Goal: Task Accomplishment & Management: Complete application form

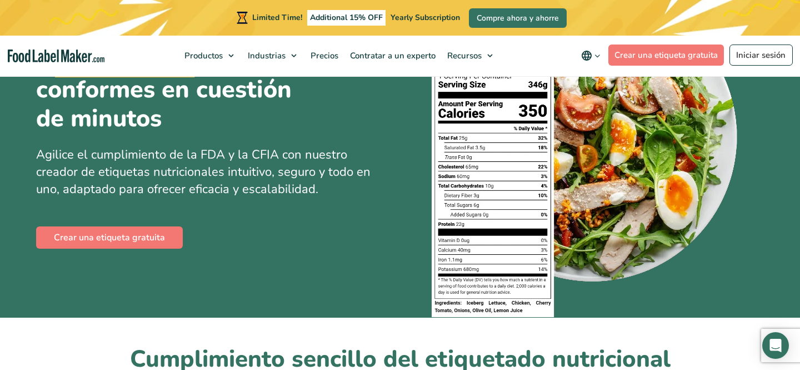
scroll to position [122, 0]
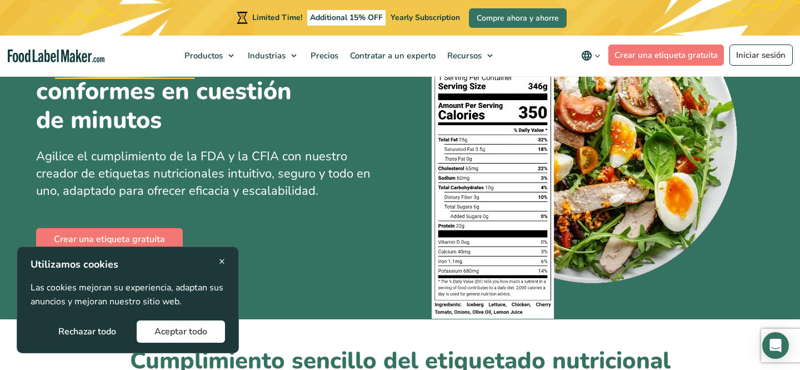
click at [186, 332] on button "Aceptar todo" at bounding box center [181, 331] width 88 height 22
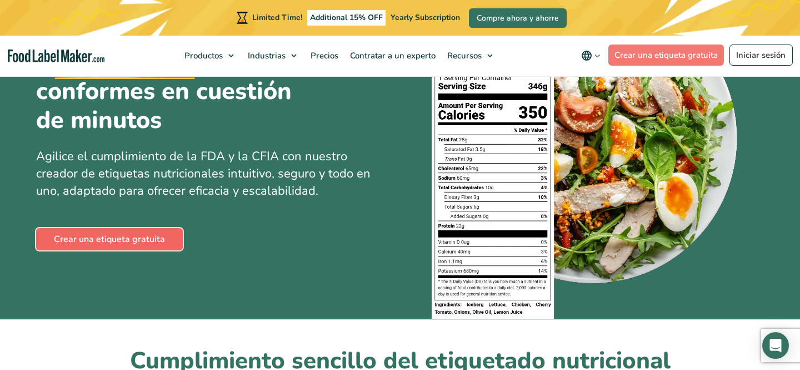
click at [151, 233] on link "Crear una etiqueta gratuita" at bounding box center [109, 239] width 147 height 22
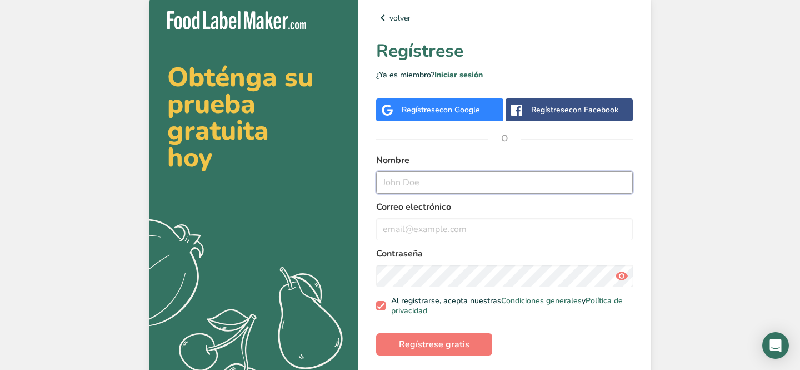
click at [414, 182] on input "text" at bounding box center [504, 182] width 257 height 22
type input "n"
type input "Neyled [PERSON_NAME]"
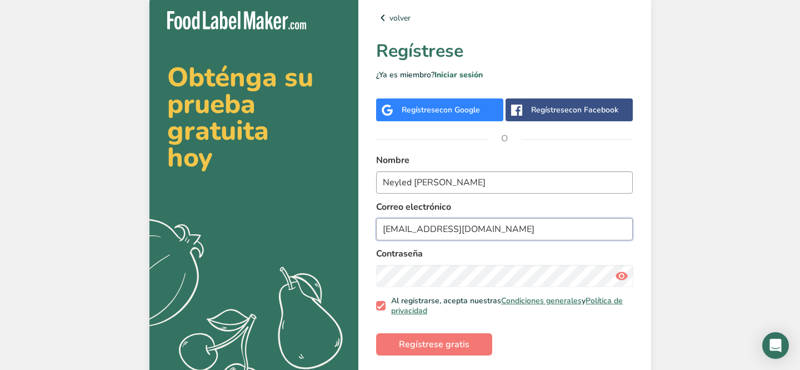
type input "[EMAIL_ADDRESS][DOMAIN_NAME]"
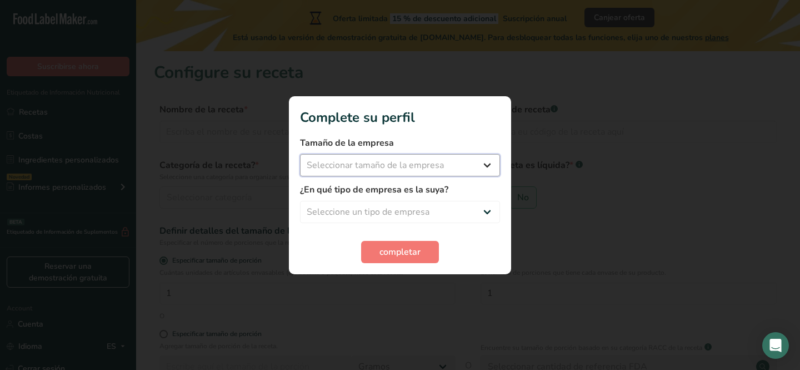
click at [438, 168] on select "Seleccionar tamaño de la empresa Menos de 10 empleados De 10 a 50 empleados De …" at bounding box center [400, 165] width 200 height 22
select select "1"
click at [457, 212] on select "Seleccione un tipo de empresa Fabricante de alimentos envasados Restaurante y c…" at bounding box center [400, 212] width 200 height 22
select select "4"
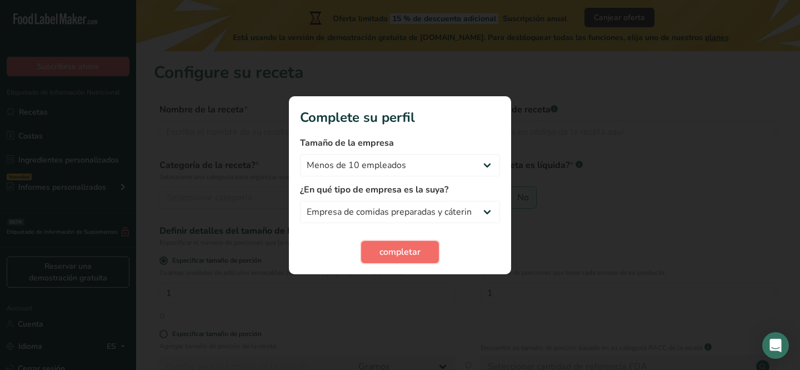
click at [420, 249] on span "completar" at bounding box center [400, 251] width 41 height 13
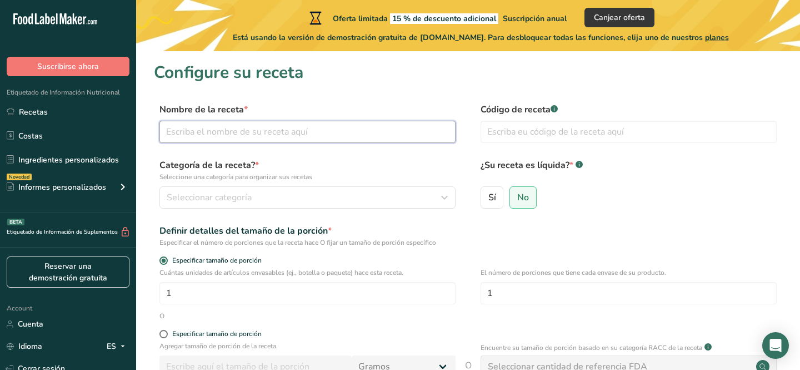
click at [256, 134] on input "text" at bounding box center [307, 132] width 296 height 22
type input "Chicken tinga"
click at [499, 140] on input "text" at bounding box center [629, 132] width 296 height 22
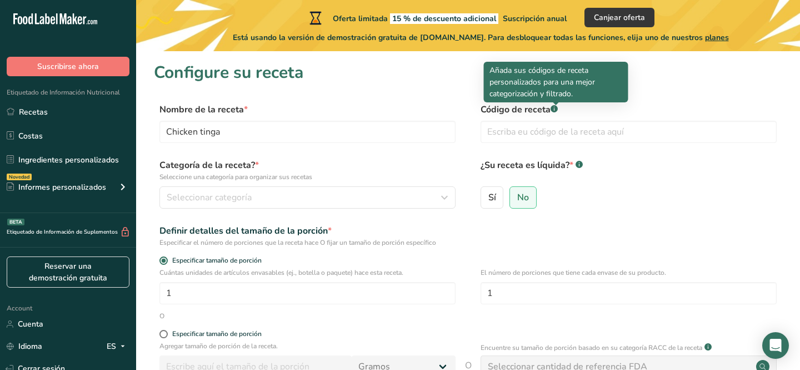
click at [558, 113] on div ".a-a{fill:#347362;}.b-a{fill:#fff;}" at bounding box center [554, 109] width 7 height 9
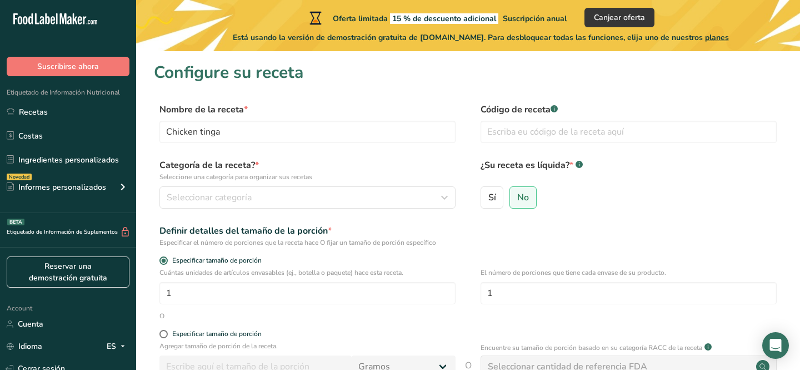
click at [555, 108] on rect at bounding box center [554, 108] width 7 height 7
click at [542, 134] on input "text" at bounding box center [629, 132] width 296 height 22
type input "123"
click at [361, 190] on button "Seleccionar categoría" at bounding box center [307, 197] width 296 height 22
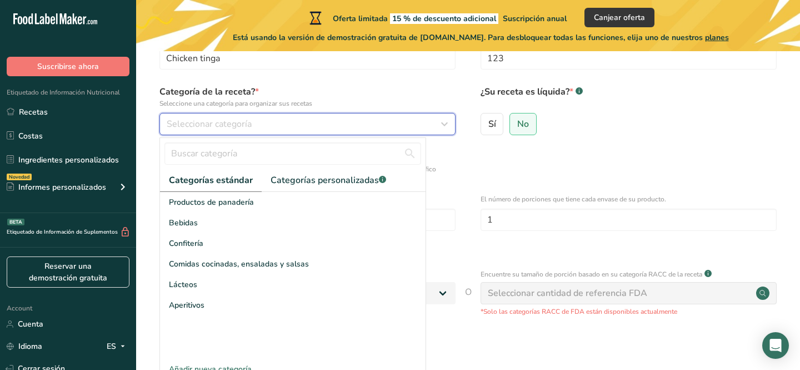
scroll to position [76, 0]
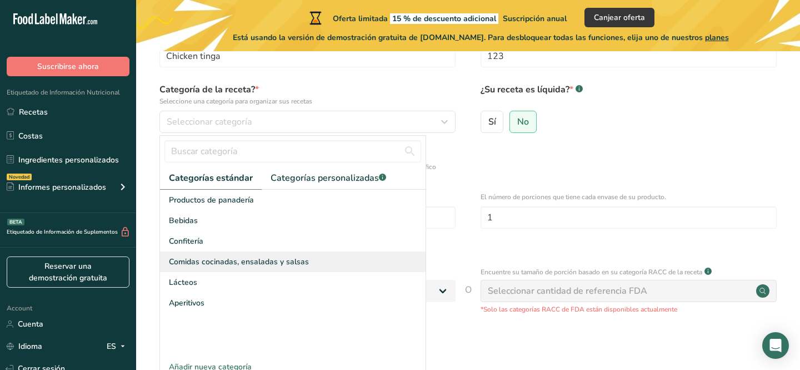
click at [307, 264] on div "Comidas cocinadas, ensaladas y salsas" at bounding box center [293, 261] width 266 height 21
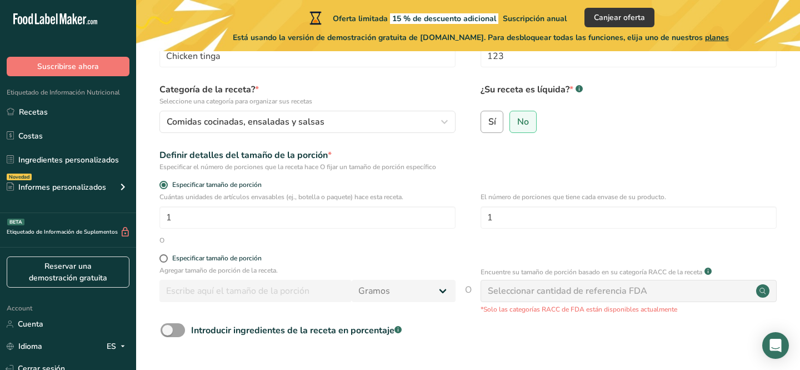
click at [494, 124] on span "Sí" at bounding box center [492, 121] width 8 height 11
click at [488, 124] on input "Sí" at bounding box center [484, 121] width 7 height 7
radio input "true"
radio input "false"
select select "22"
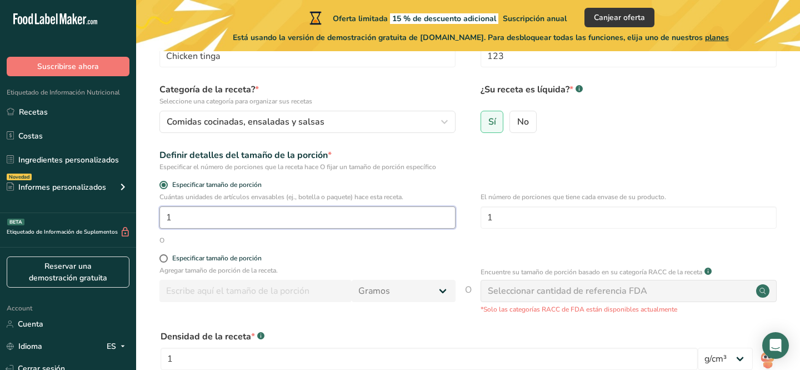
click at [306, 214] on input "1" at bounding box center [307, 217] width 296 height 22
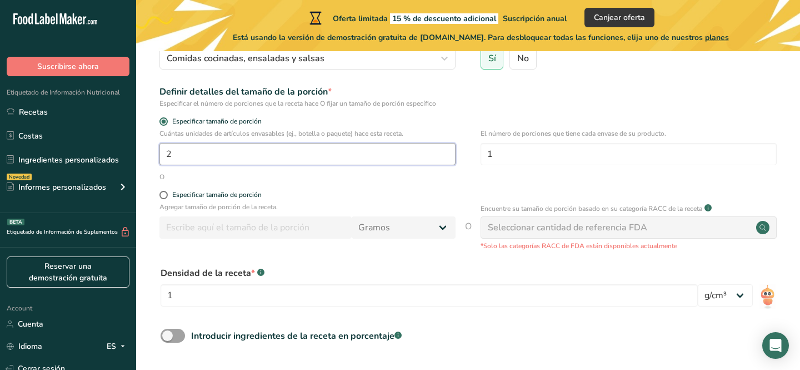
scroll to position [148, 0]
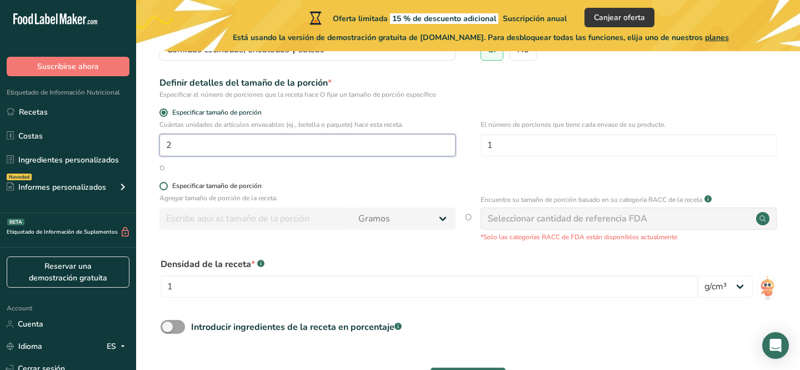
type input "2"
click at [164, 185] on span at bounding box center [163, 186] width 8 height 8
click at [164, 185] on input "Especificar tamaño de porción" at bounding box center [162, 185] width 7 height 7
radio input "true"
radio input "false"
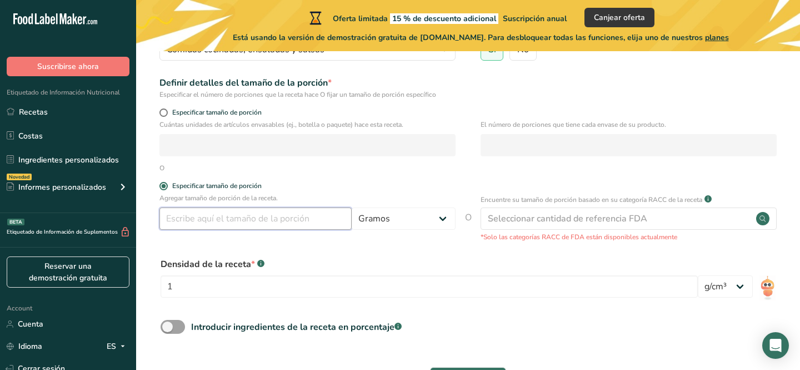
click at [188, 225] on input "number" at bounding box center [255, 218] width 192 height 22
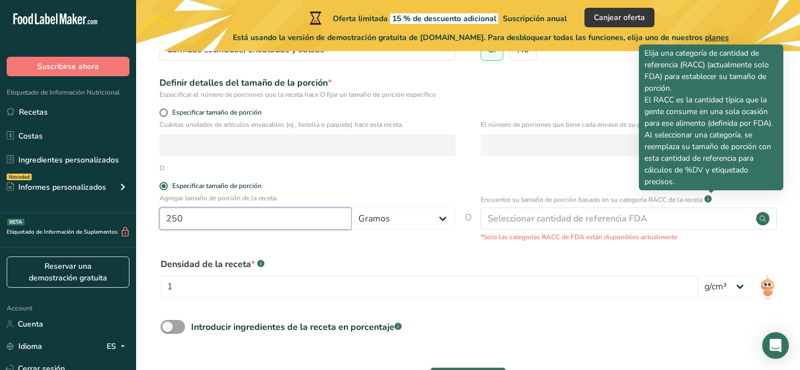
type input "250"
click at [712, 198] on rect at bounding box center [708, 198] width 7 height 7
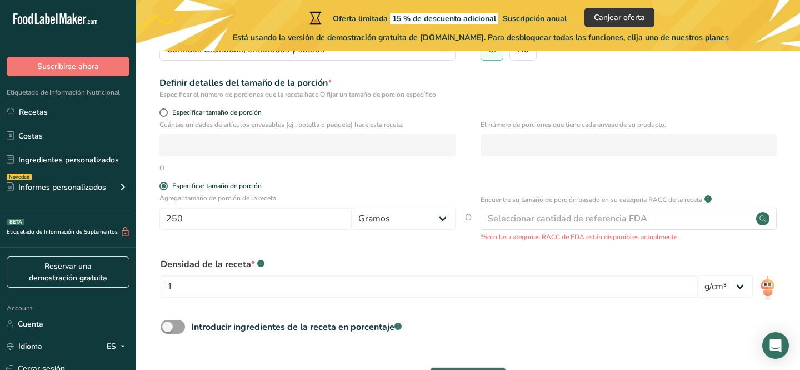
click at [712, 198] on rect at bounding box center [708, 198] width 7 height 7
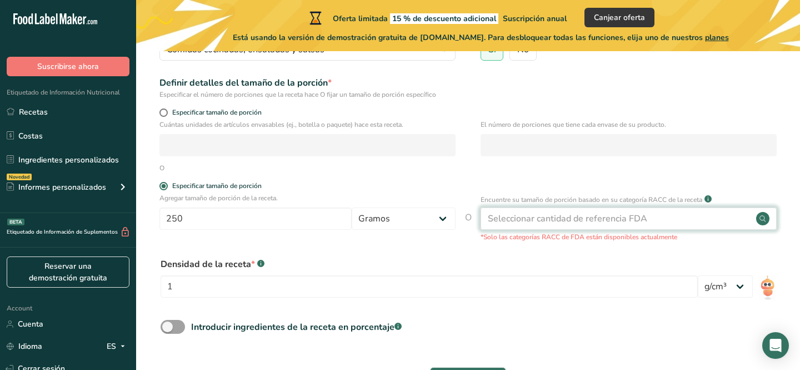
click at [601, 221] on div "Seleccionar cantidad de referencia FDA" at bounding box center [567, 218] width 159 height 13
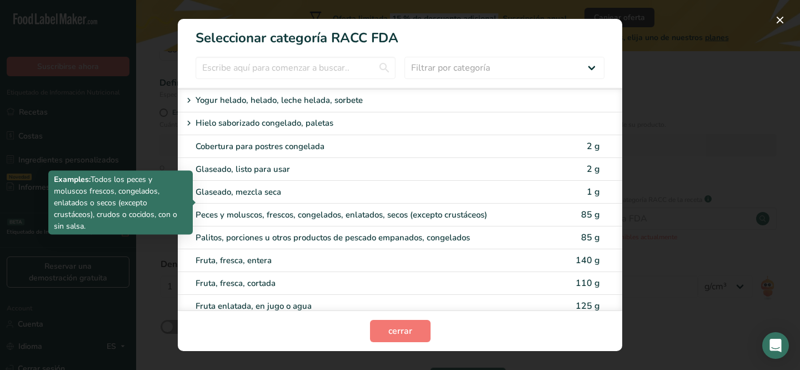
scroll to position [935, 0]
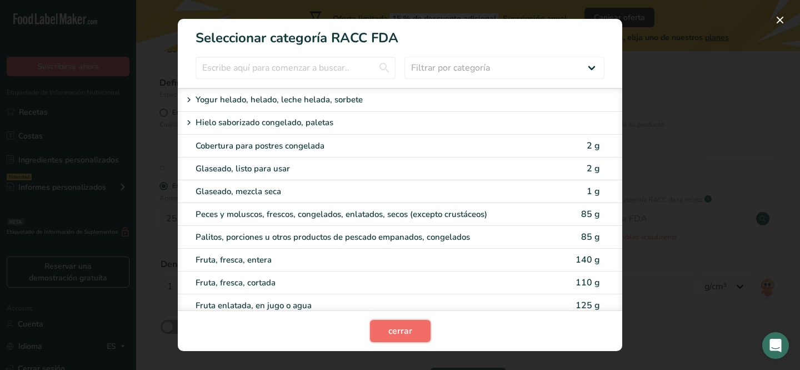
click at [408, 325] on span "cerrar" at bounding box center [400, 330] width 24 height 13
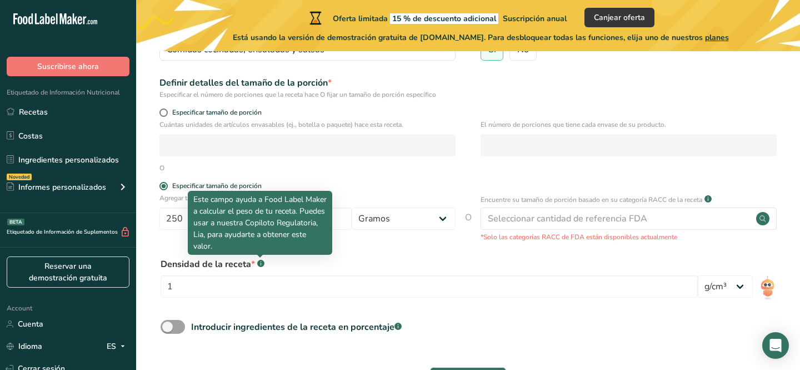
click at [260, 264] on rect at bounding box center [260, 262] width 7 height 7
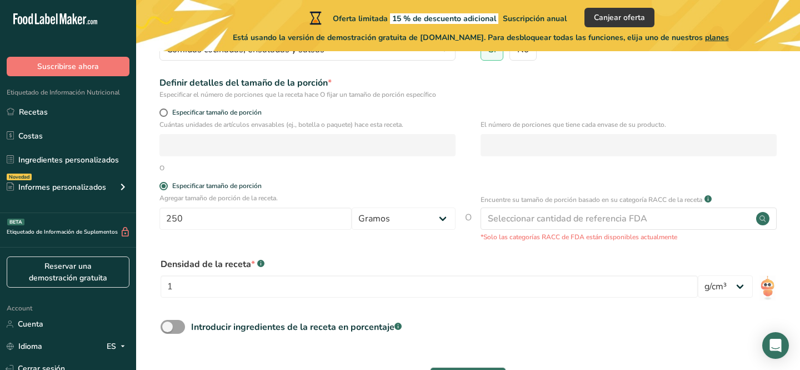
click at [261, 264] on icon at bounding box center [261, 263] width 1 height 3
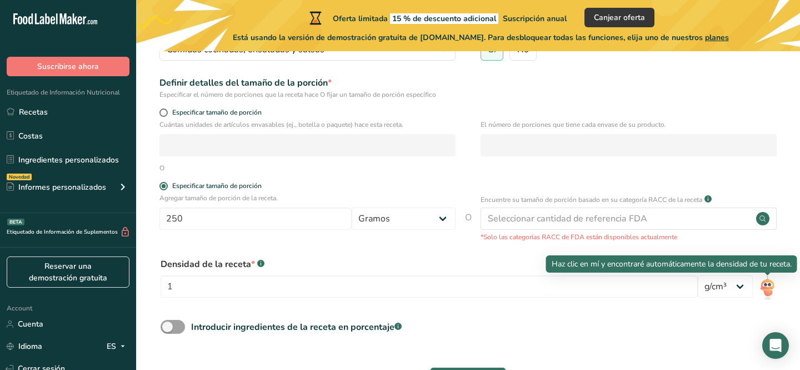
click at [768, 283] on img at bounding box center [768, 287] width 16 height 25
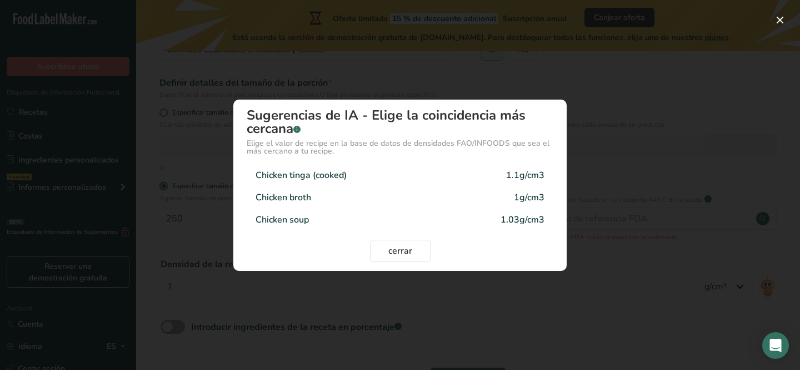
click at [309, 174] on div "Chicken tinga (cooked)" at bounding box center [301, 174] width 91 height 13
type input "1.1"
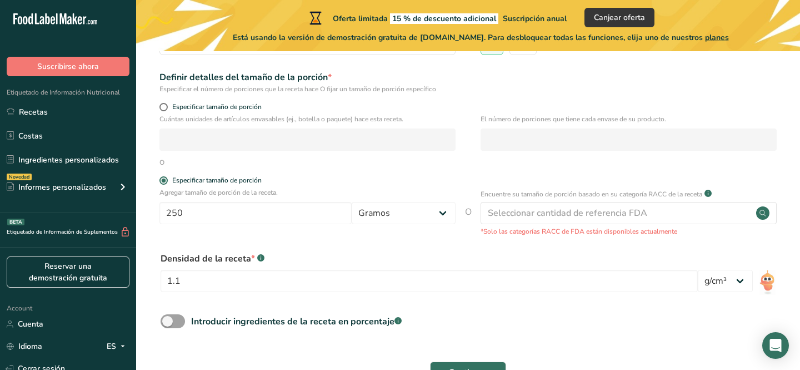
scroll to position [227, 0]
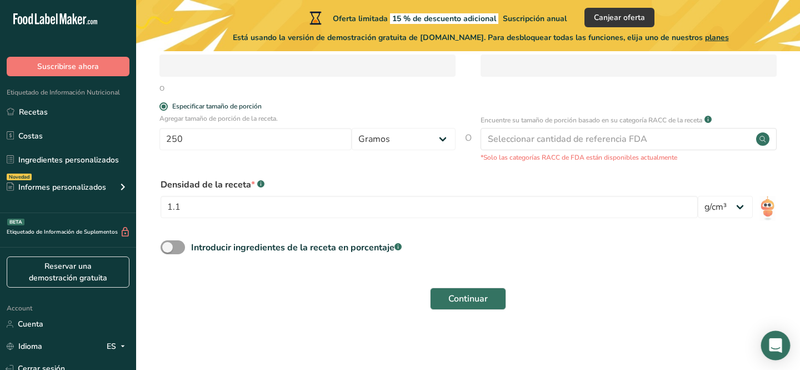
click at [771, 343] on icon "Open Intercom Messenger" at bounding box center [775, 345] width 13 height 14
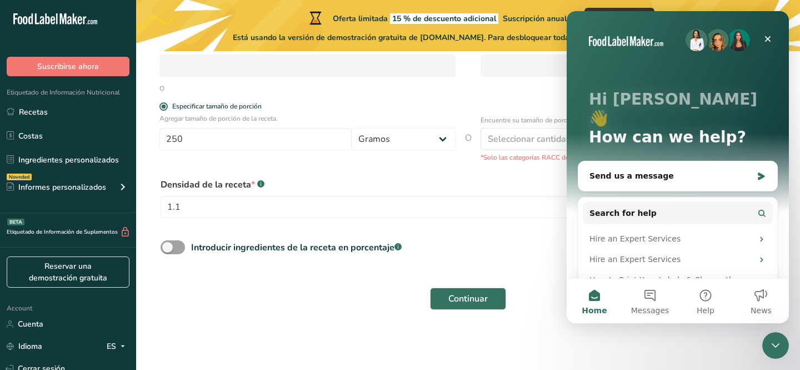
scroll to position [0, 0]
click at [373, 286] on div "Continuar" at bounding box center [468, 299] width 628 height 36
click at [768, 38] on icon "Close" at bounding box center [767, 38] width 9 height 9
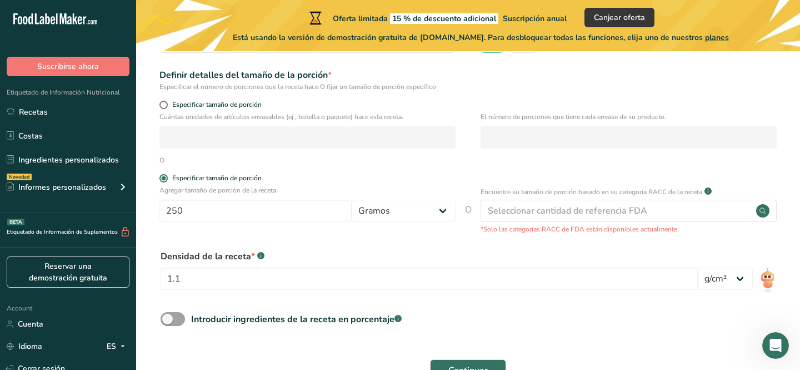
scroll to position [227, 0]
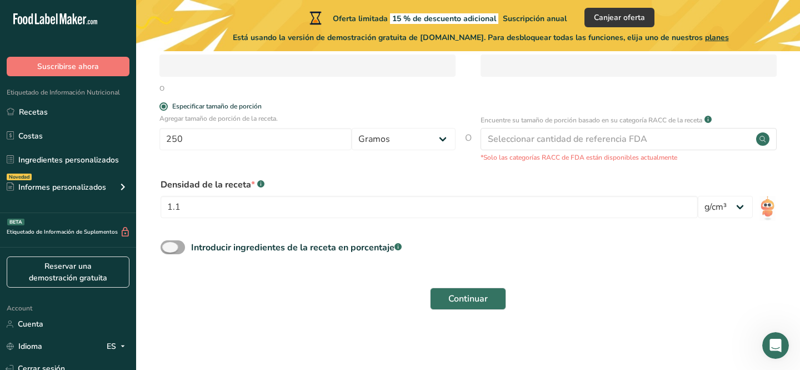
click at [178, 248] on span at bounding box center [173, 247] width 24 height 14
click at [168, 248] on input "Introducir ingredientes de la receta en porcentaje .a-a{fill:#347362;}.b-a{fill…" at bounding box center [164, 246] width 7 height 7
checkbox input "true"
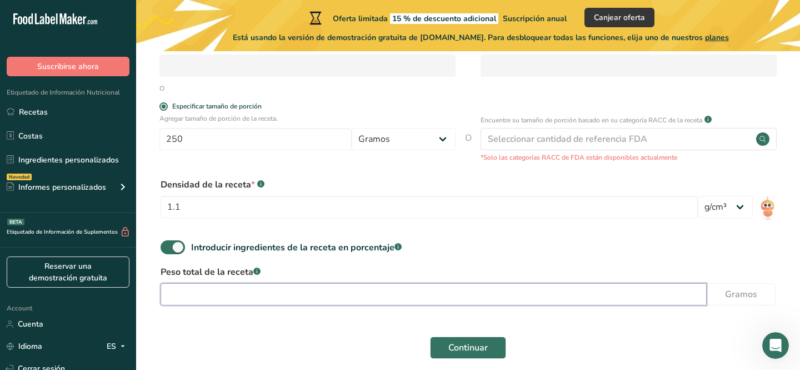
click at [206, 298] on input "number" at bounding box center [434, 294] width 546 height 22
type input "250"
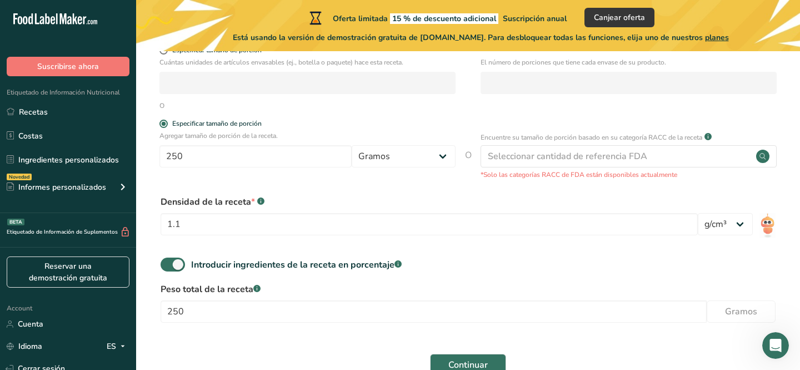
scroll to position [203, 0]
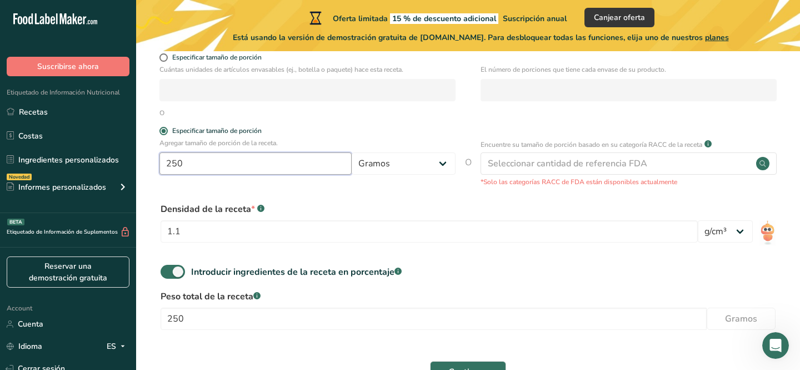
click at [271, 162] on input "250" at bounding box center [255, 163] width 192 height 22
type input "2"
type input "100"
click at [274, 315] on input "250" at bounding box center [434, 318] width 546 height 22
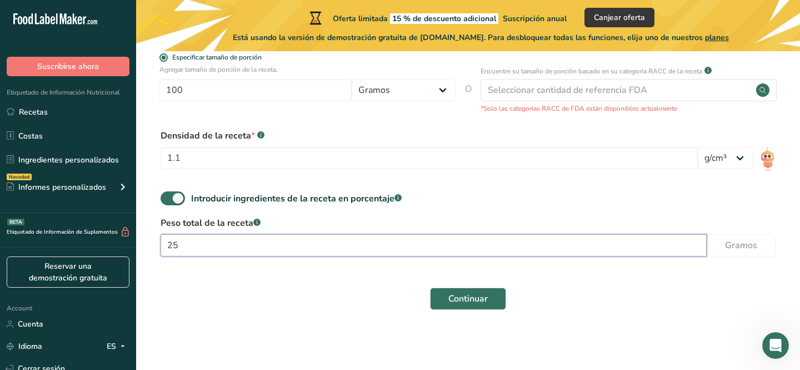
type input "2"
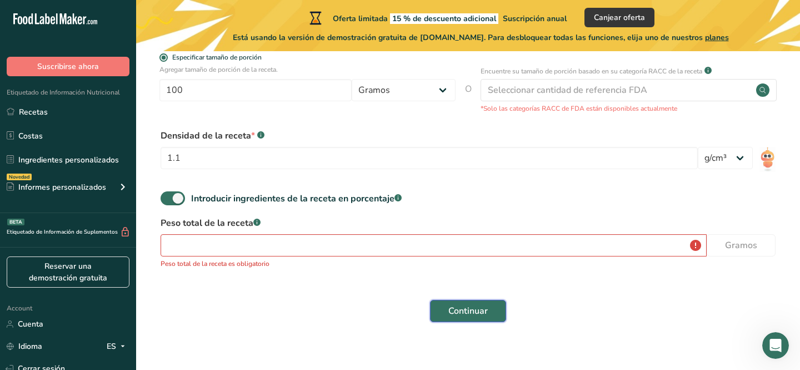
click at [490, 306] on button "Continuar" at bounding box center [468, 311] width 76 height 22
click at [163, 198] on span at bounding box center [173, 198] width 24 height 14
click at [163, 198] on input "Introducir ingredientes de la receta en porcentaje .a-a{fill:#347362;}.b-a{fill…" at bounding box center [164, 197] width 7 height 7
checkbox input "false"
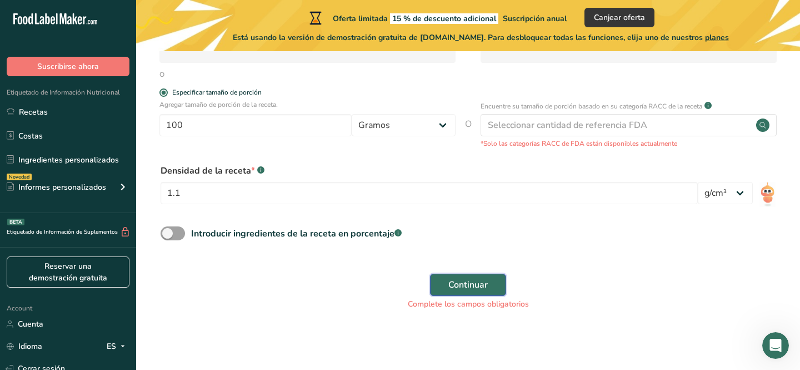
click at [466, 277] on button "Continuar" at bounding box center [468, 284] width 76 height 22
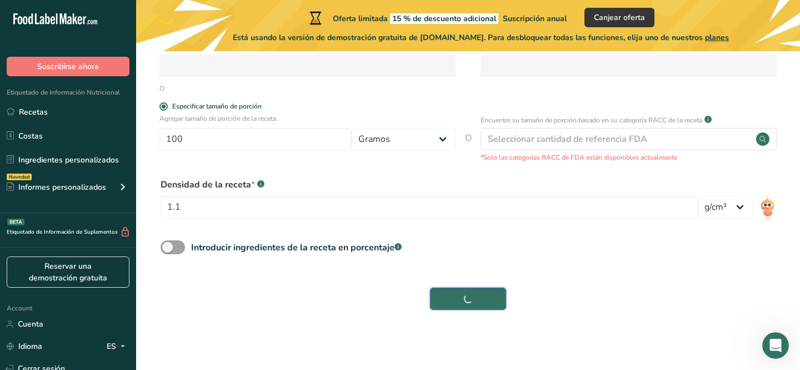
scroll to position [227, 0]
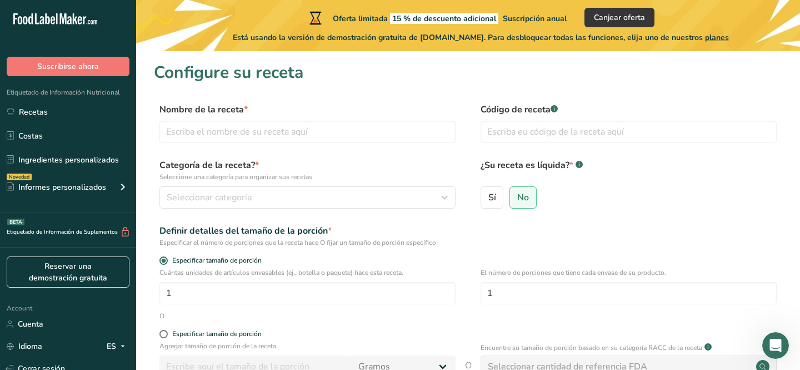
scroll to position [158, 0]
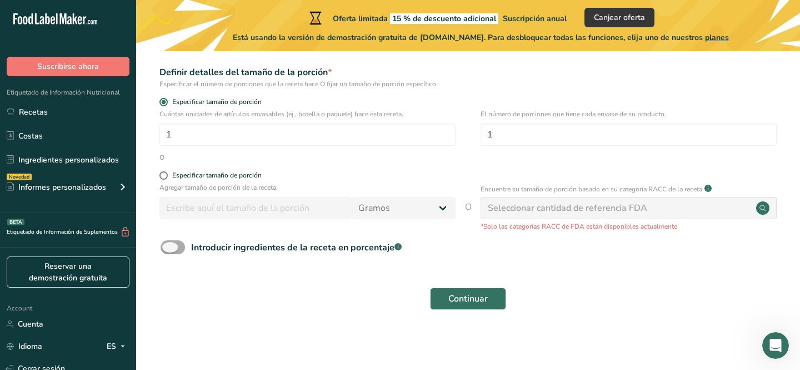
click at [182, 246] on span at bounding box center [173, 247] width 24 height 14
click at [168, 246] on input "Introducir ingredientes de la receta en porcentaje .a-a{fill:#347362;}.b-a{fill…" at bounding box center [164, 246] width 7 height 7
checkbox input "true"
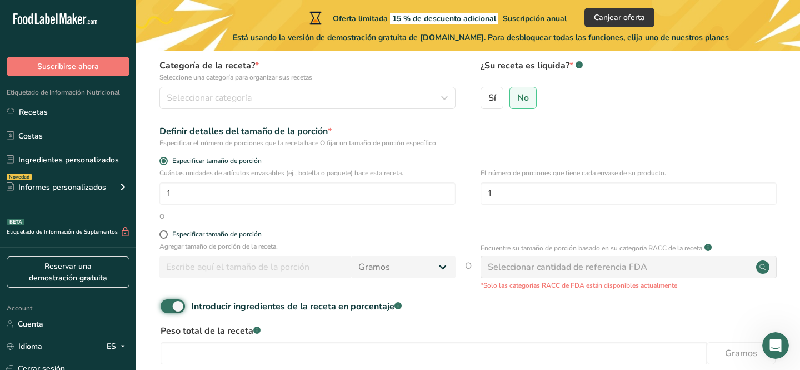
scroll to position [87, 0]
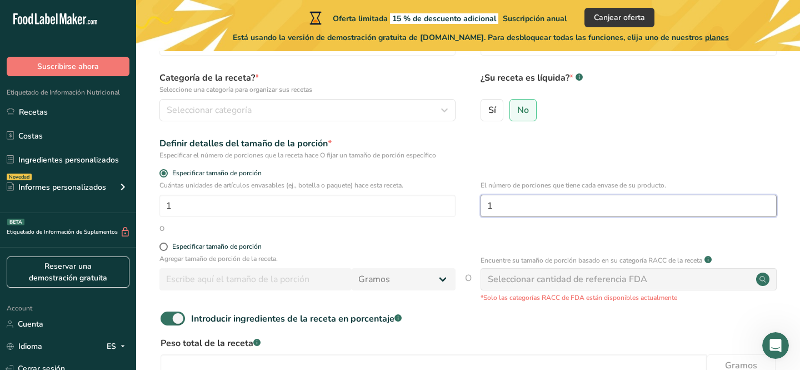
click at [525, 206] on input "1" at bounding box center [629, 205] width 296 height 22
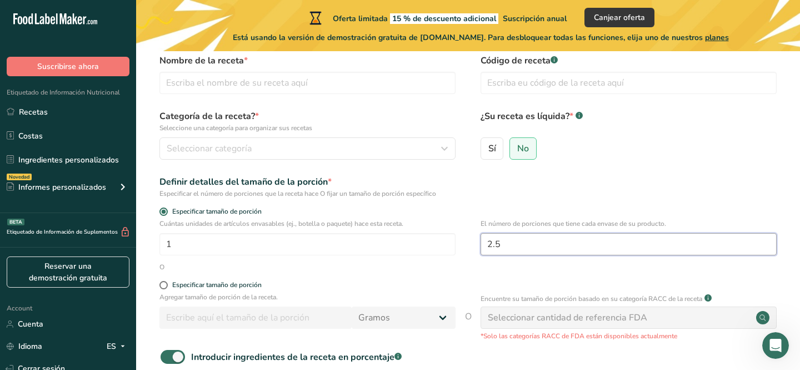
scroll to position [0, 0]
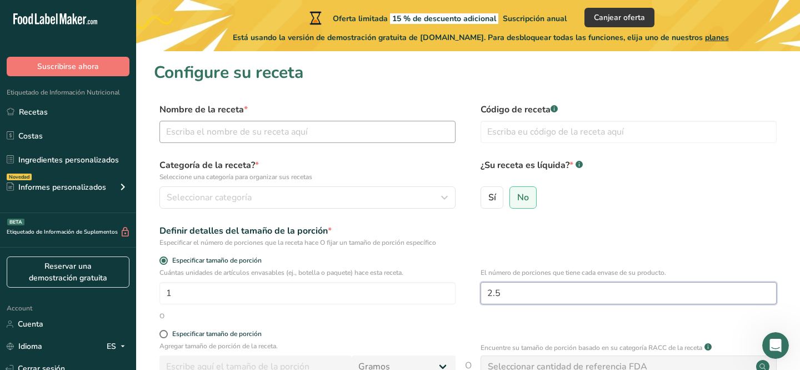
type input "2.5"
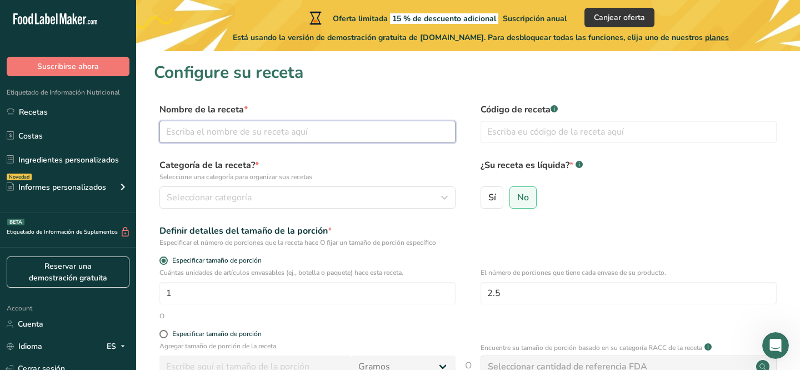
click at [320, 132] on input "text" at bounding box center [307, 132] width 296 height 22
type input "Chicken tinga"
click at [518, 126] on input "text" at bounding box center [629, 132] width 296 height 22
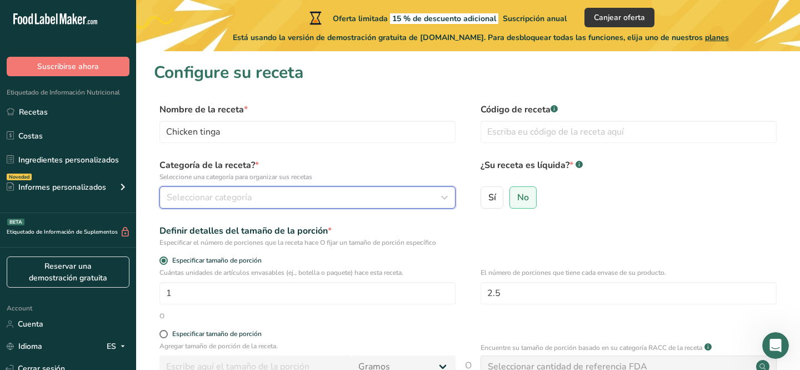
click at [295, 196] on div "Seleccionar categoría" at bounding box center [304, 197] width 275 height 13
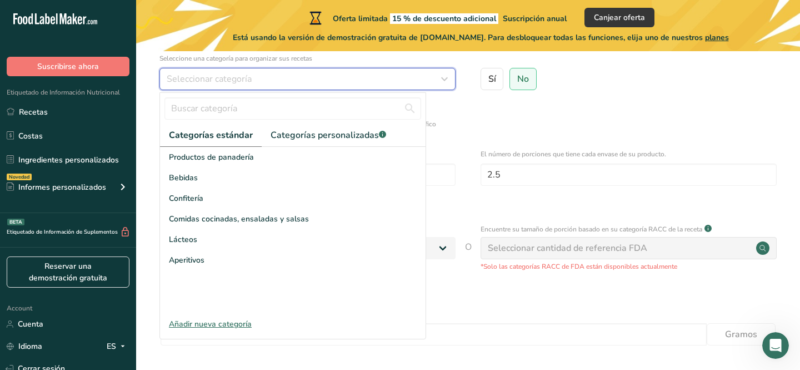
scroll to position [120, 0]
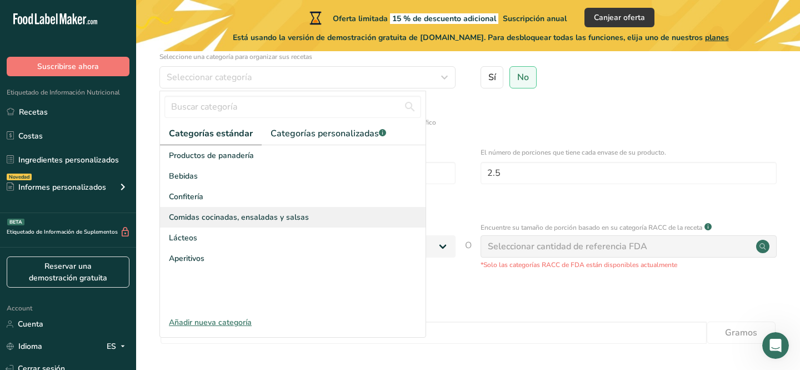
click at [297, 212] on span "Comidas cocinadas, ensaladas y salsas" at bounding box center [239, 217] width 140 height 12
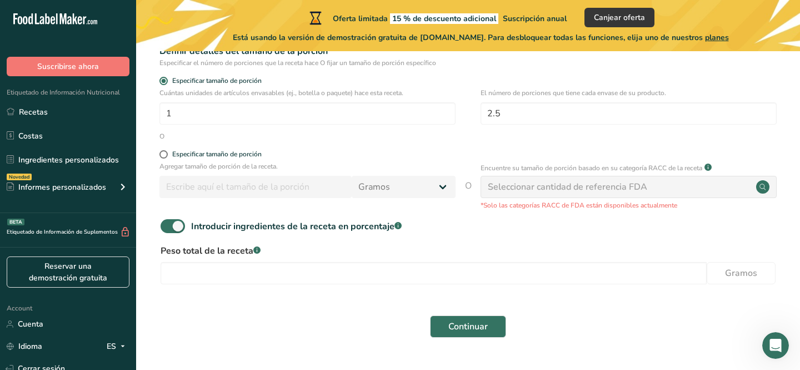
scroll to position [180, 0]
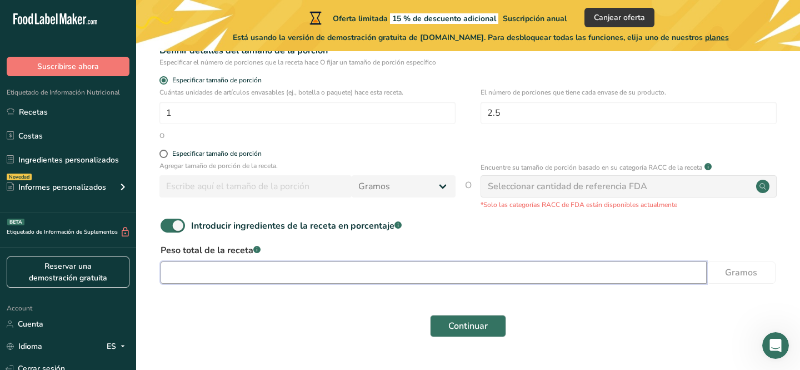
click at [296, 275] on input "number" at bounding box center [434, 272] width 546 height 22
type input "2"
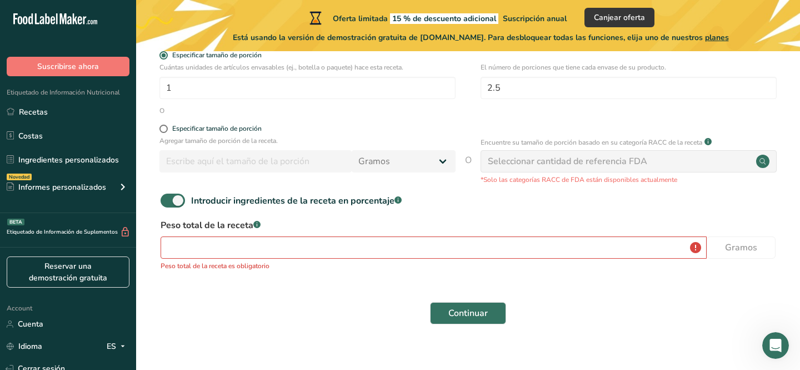
scroll to position [206, 0]
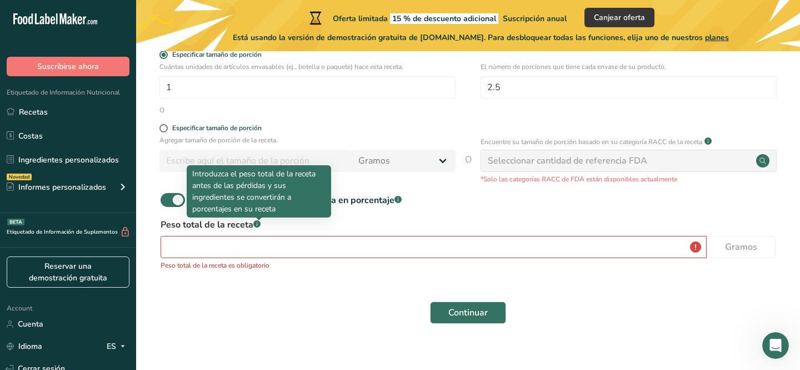
click at [261, 224] on rect at bounding box center [256, 223] width 7 height 7
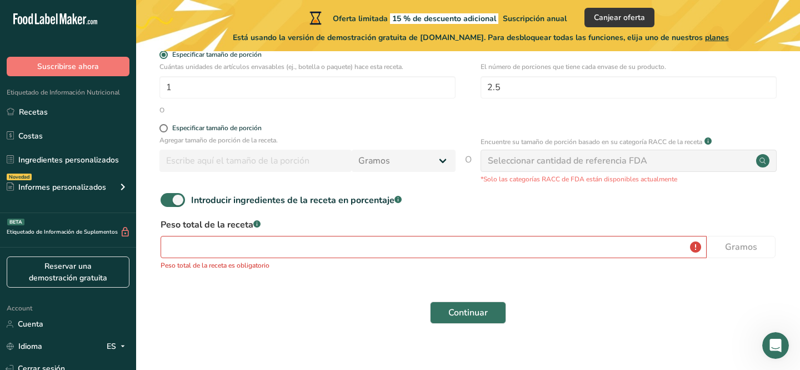
click at [261, 224] on rect at bounding box center [256, 223] width 7 height 7
click at [258, 247] on input "number" at bounding box center [434, 247] width 546 height 22
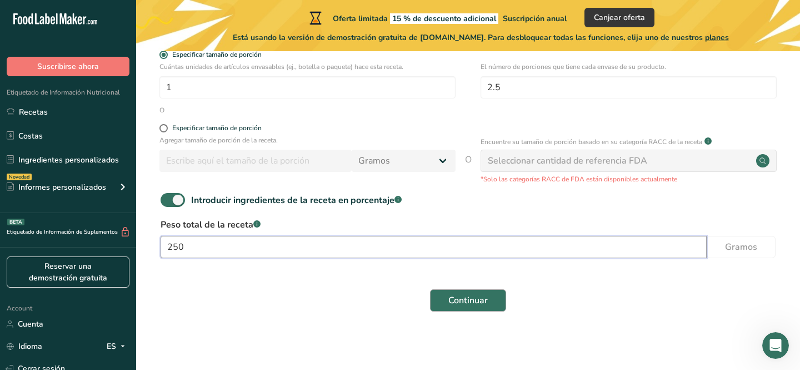
type input "250"
click at [466, 299] on span "Continuar" at bounding box center [467, 299] width 39 height 13
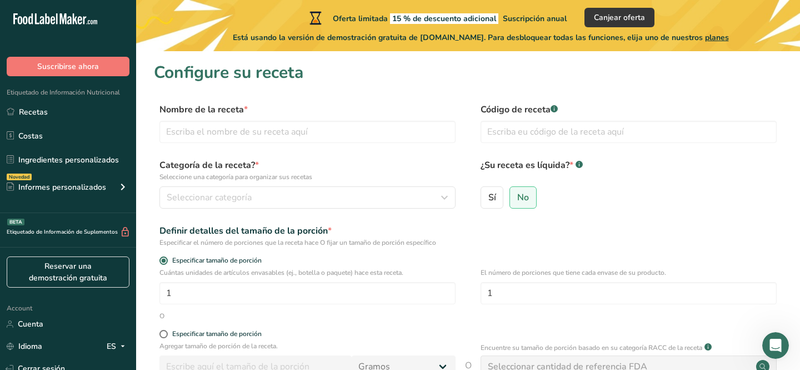
scroll to position [158, 0]
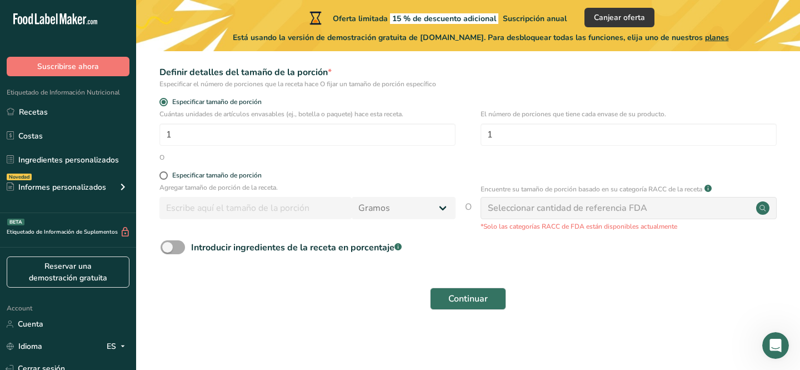
click at [179, 246] on span at bounding box center [173, 247] width 24 height 14
click at [168, 246] on input "Introducir ingredientes de la receta en porcentaje .a-a{fill:#347362;}.b-a{fill…" at bounding box center [164, 246] width 7 height 7
checkbox input "true"
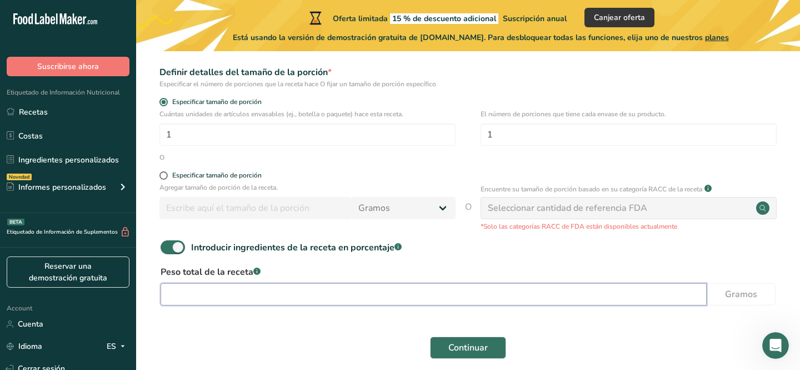
click at [246, 296] on input "number" at bounding box center [434, 294] width 546 height 22
type input "2"
type input "250"
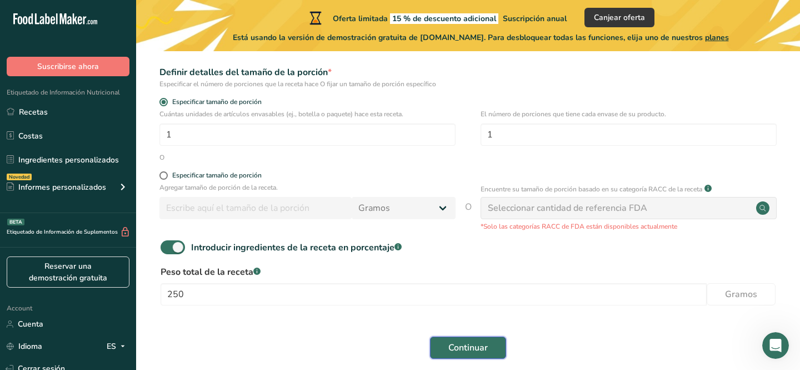
click at [477, 338] on button "Continuar" at bounding box center [468, 347] width 76 height 22
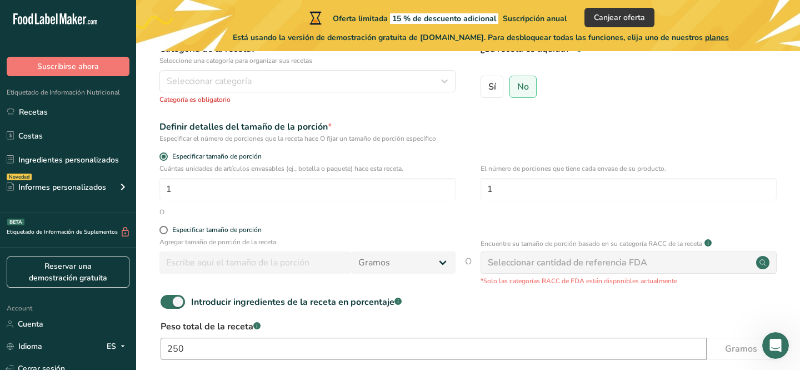
scroll to position [0, 0]
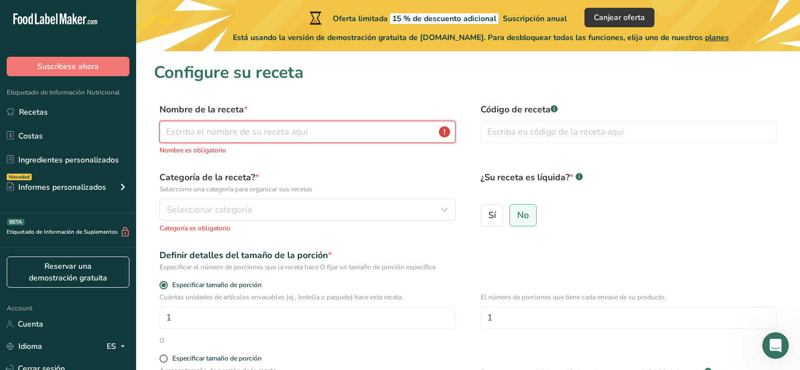
click at [324, 138] on input "text" at bounding box center [307, 132] width 296 height 22
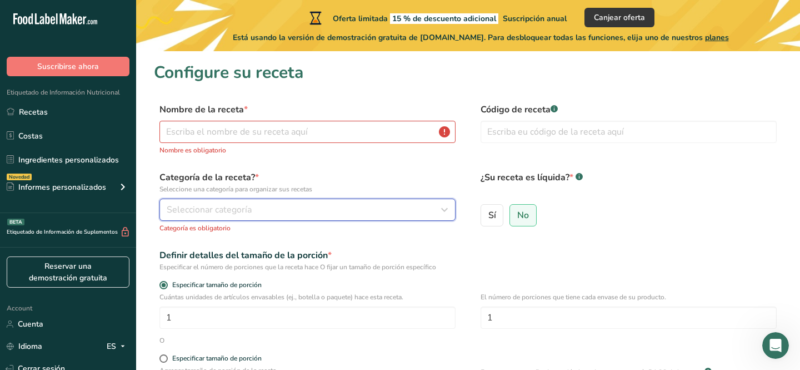
click at [249, 208] on span "Seleccionar categoría" at bounding box center [209, 209] width 85 height 13
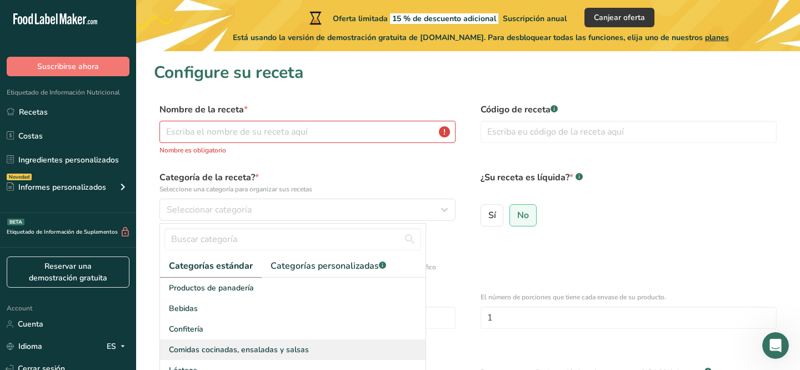
click at [248, 351] on span "Comidas cocinadas, ensaladas y salsas" at bounding box center [239, 349] width 140 height 12
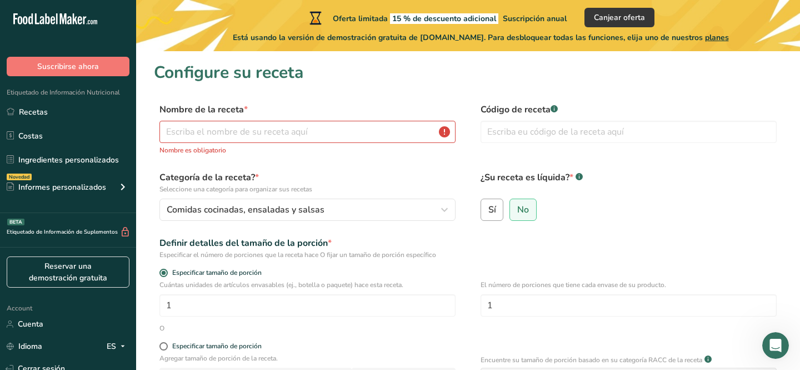
click at [492, 201] on label "Sí" at bounding box center [492, 209] width 23 height 22
click at [488, 206] on input "Sí" at bounding box center [484, 209] width 7 height 7
radio input "true"
radio input "false"
select select "22"
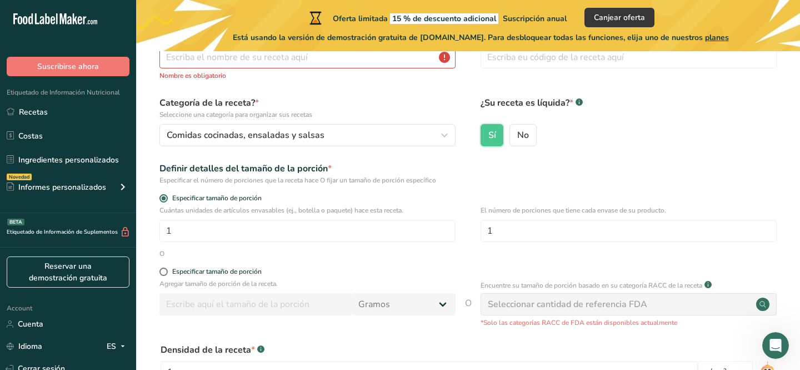
scroll to position [77, 0]
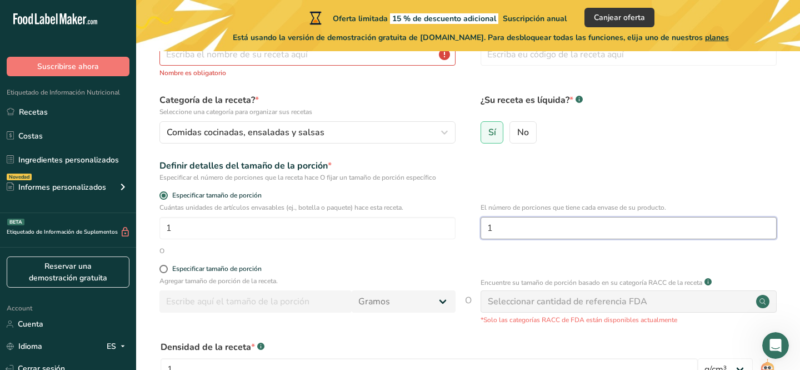
click at [507, 228] on input "1" at bounding box center [629, 228] width 296 height 22
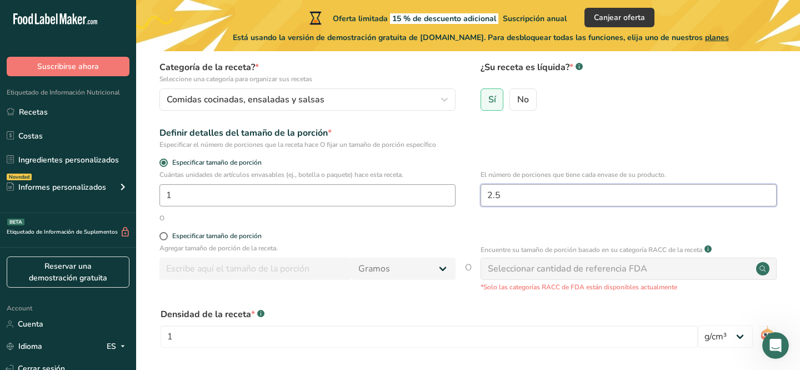
scroll to position [111, 0]
type input "2.5"
click at [678, 274] on div "Seleccionar cantidad de referencia FDA" at bounding box center [629, 267] width 296 height 22
click at [165, 238] on span at bounding box center [163, 235] width 8 height 8
click at [165, 238] on input "Especificar tamaño de porción" at bounding box center [162, 234] width 7 height 7
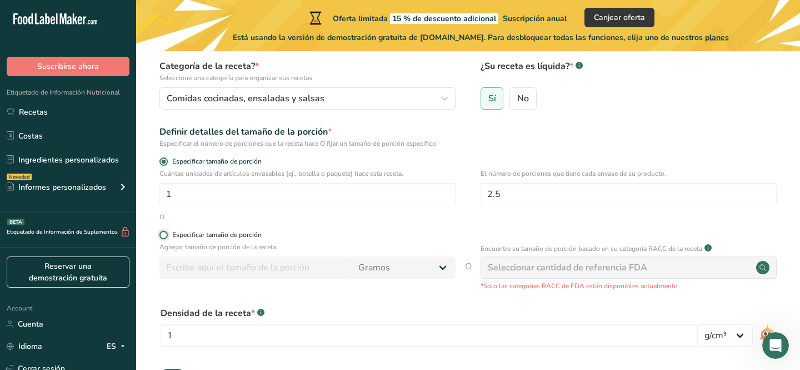
radio input "true"
radio input "false"
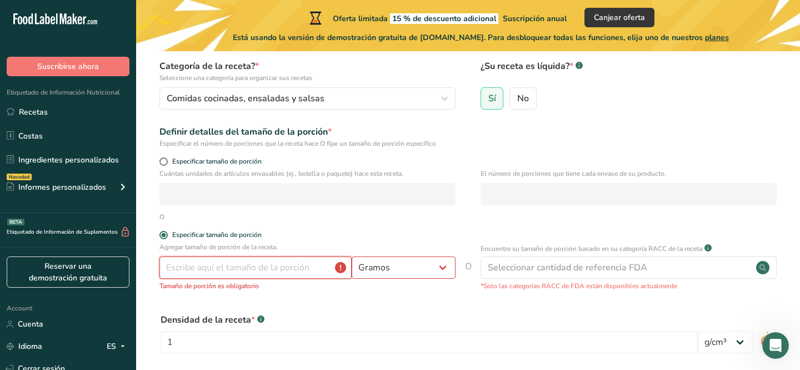
click at [193, 266] on input "number" at bounding box center [255, 267] width 192 height 22
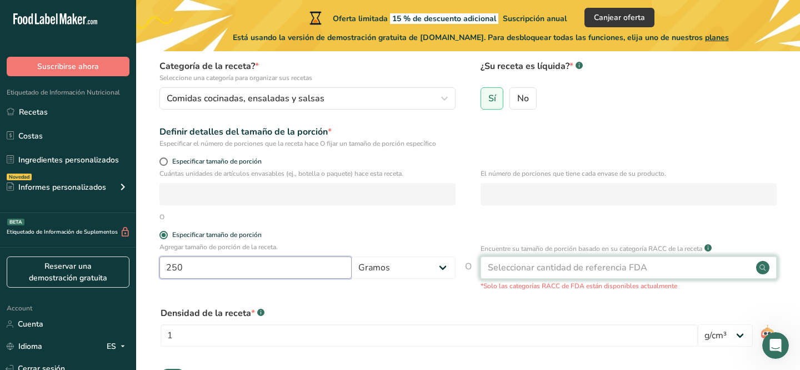
type input "250"
click at [534, 265] on div "Seleccionar cantidad de referencia FDA" at bounding box center [567, 267] width 159 height 13
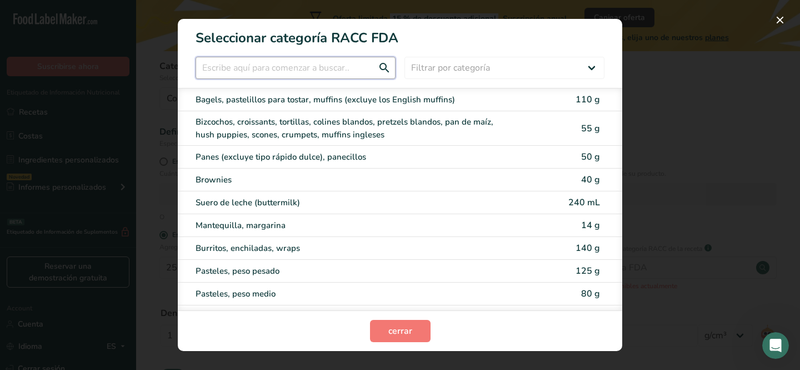
click at [324, 67] on input "RACC Category Selection Modal" at bounding box center [296, 68] width 200 height 22
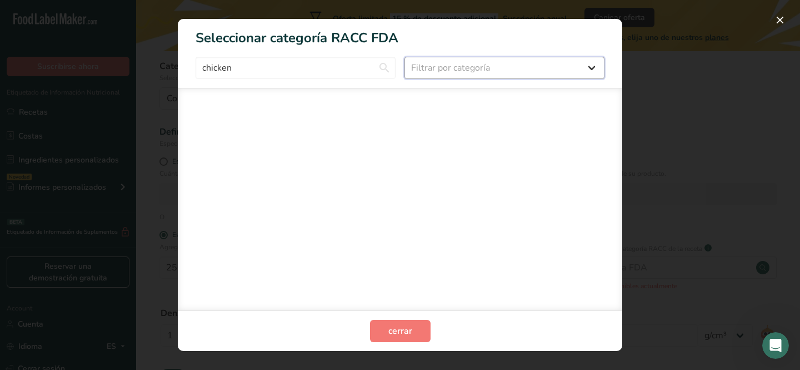
click at [471, 67] on select "Filtrar por categoría Todos Productos de panadería Bebidas Cereales y otros pro…" at bounding box center [505, 68] width 200 height 22
click at [338, 67] on input "chicken" at bounding box center [296, 68] width 200 height 22
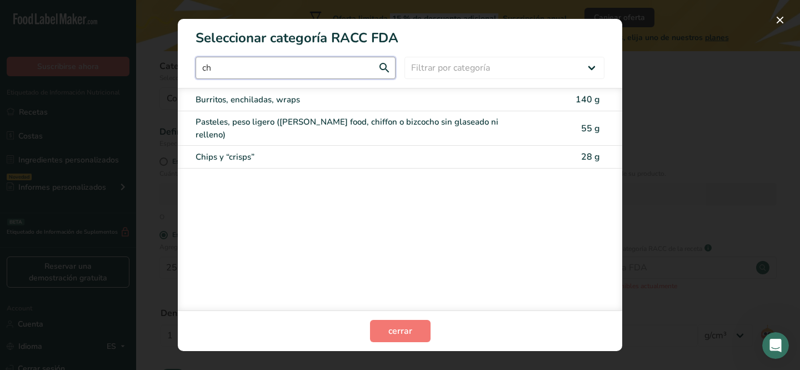
type input "c"
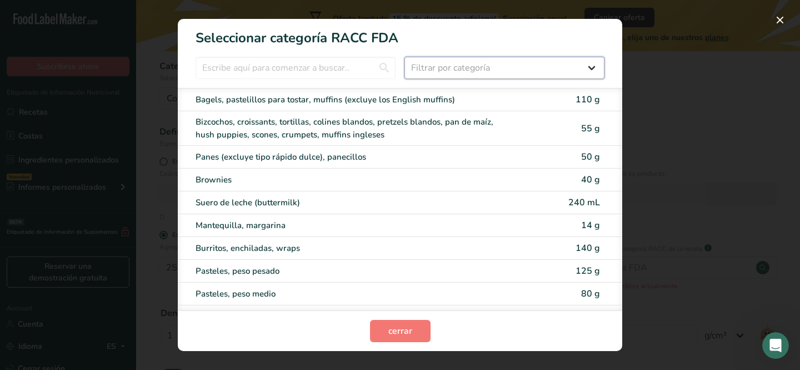
click at [434, 73] on select "Filtrar por categoría Todos Productos de panadería Bebidas Cereales y otros pro…" at bounding box center [505, 68] width 200 height 22
select select "16"
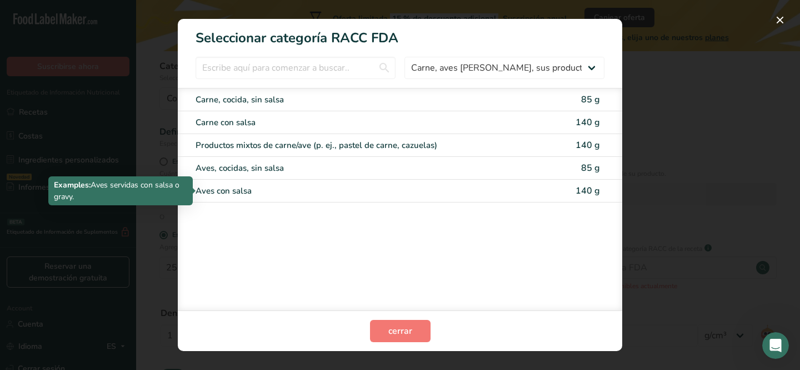
click at [287, 187] on div "Aves con salsa" at bounding box center [354, 190] width 316 height 13
type input "140"
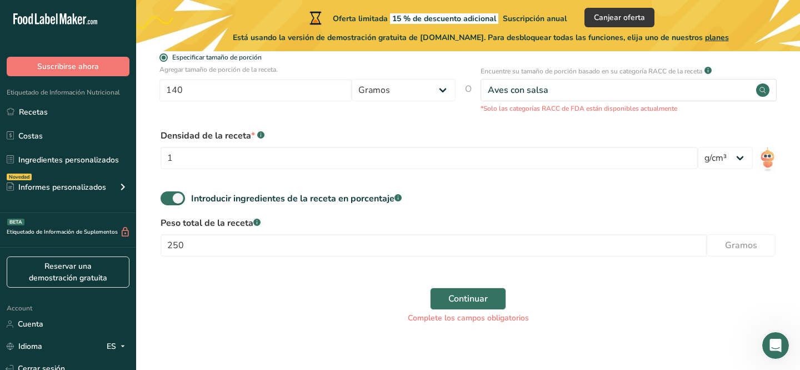
scroll to position [302, 0]
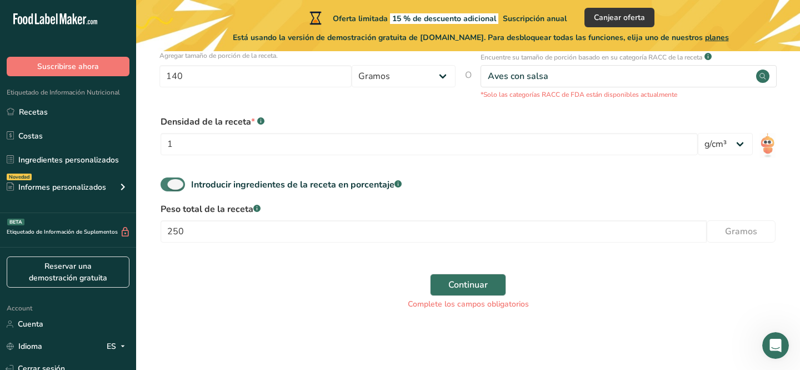
click at [179, 181] on span at bounding box center [173, 184] width 24 height 14
click at [168, 181] on input "Introducir ingredientes de la receta en porcentaje .a-a{fill:#347362;}.b-a{fill…" at bounding box center [164, 184] width 7 height 7
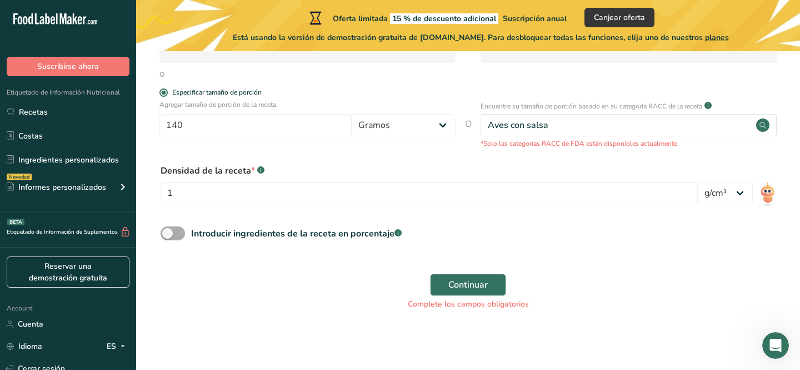
click at [179, 233] on span at bounding box center [173, 233] width 24 height 14
click at [168, 233] on input "Introducir ingredientes de la receta en porcentaje .a-a{fill:#347362;}.b-a{fill…" at bounding box center [164, 232] width 7 height 7
checkbox input "true"
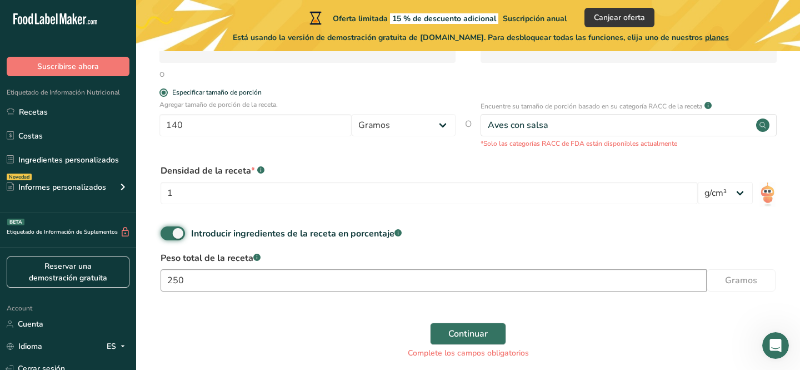
scroll to position [302, 0]
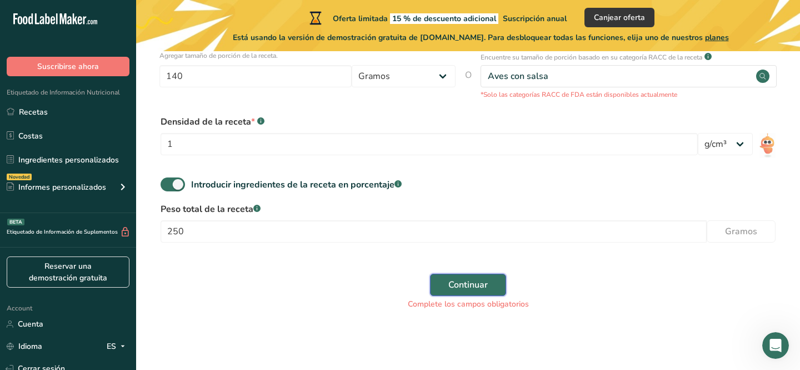
click at [475, 282] on span "Continuar" at bounding box center [467, 284] width 39 height 13
click at [453, 230] on input "250" at bounding box center [434, 231] width 546 height 22
click at [331, 227] on input "250" at bounding box center [434, 231] width 546 height 22
type input "2"
type input "3"
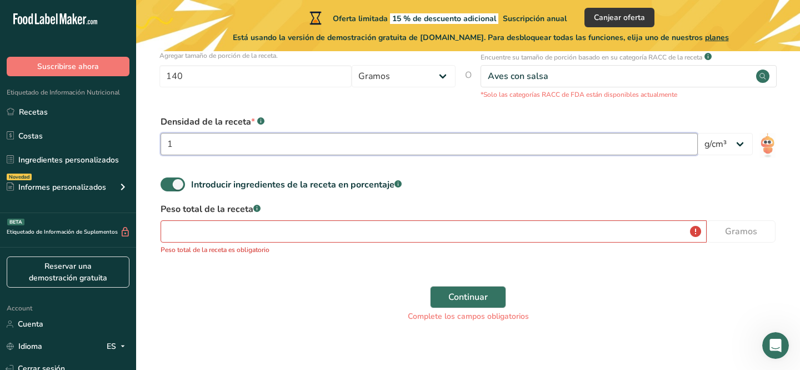
click at [271, 146] on input "1" at bounding box center [429, 144] width 537 height 22
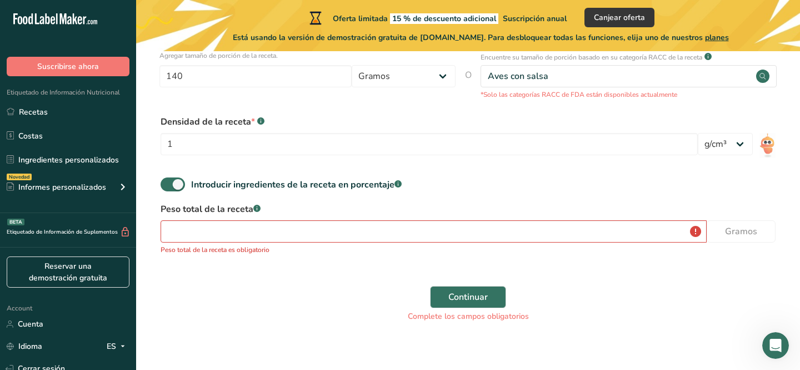
click at [636, 192] on div "Introducir ingredientes de la receta en porcentaje .a-a{fill:#347362;}.b-a{fill…" at bounding box center [468, 188] width 628 height 23
click at [485, 292] on span "Continuar" at bounding box center [467, 296] width 39 height 13
click at [697, 230] on input "number" at bounding box center [434, 231] width 546 height 22
click at [616, 238] on input "number" at bounding box center [434, 231] width 546 height 22
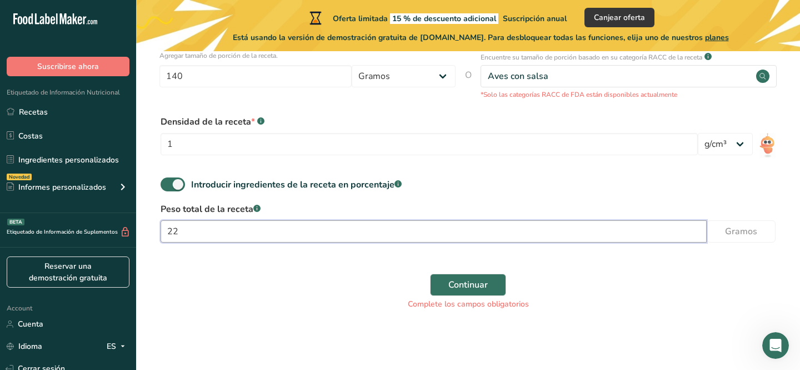
type input "2"
type input "1000"
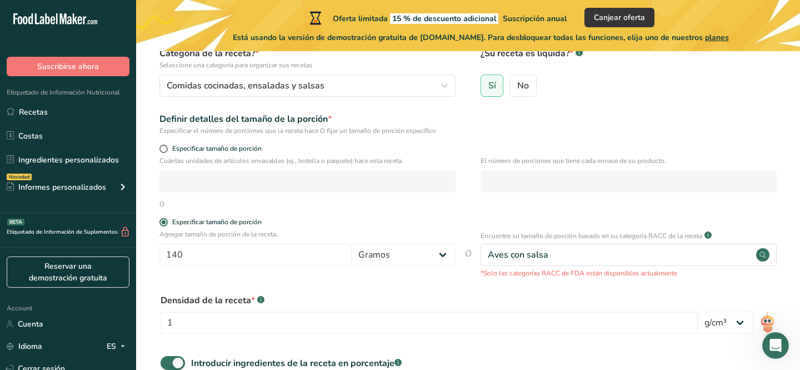
scroll to position [122, 0]
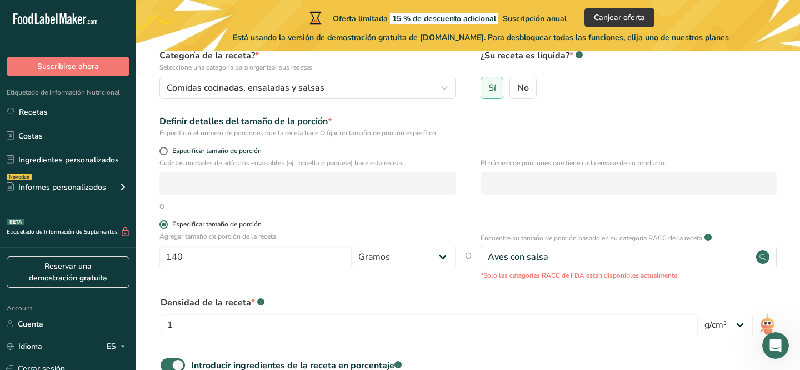
click at [164, 224] on span at bounding box center [163, 224] width 8 height 8
click at [164, 224] on input "Especificar tamaño de porción" at bounding box center [162, 224] width 7 height 7
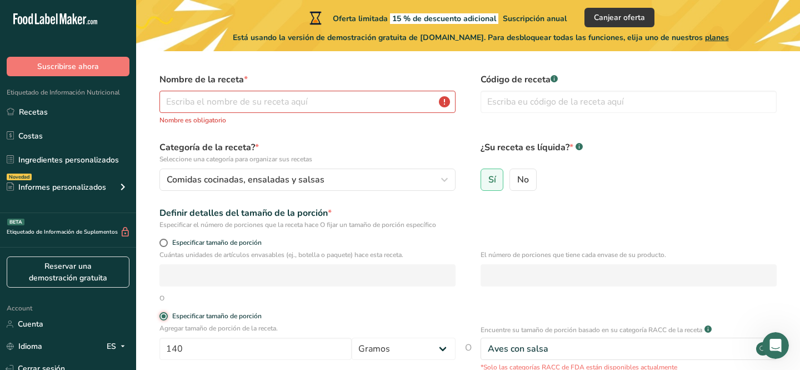
scroll to position [27, 0]
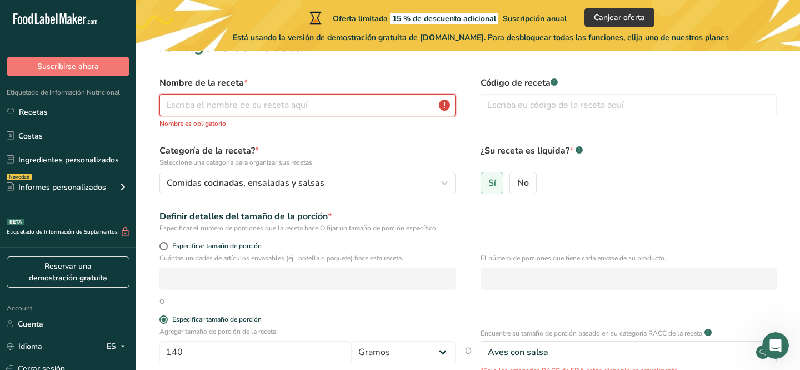
click at [220, 102] on input "text" at bounding box center [307, 105] width 296 height 22
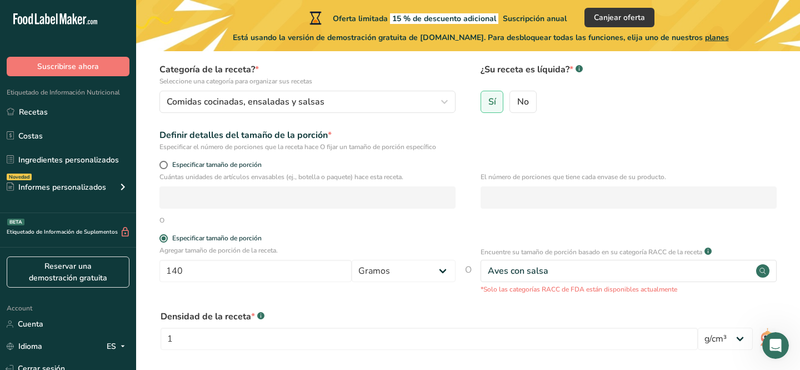
scroll to position [97, 0]
type input "chicken tinga"
click at [160, 162] on span at bounding box center [163, 163] width 8 height 8
click at [160, 162] on input "Especificar tamaño de porción" at bounding box center [162, 163] width 7 height 7
radio input "true"
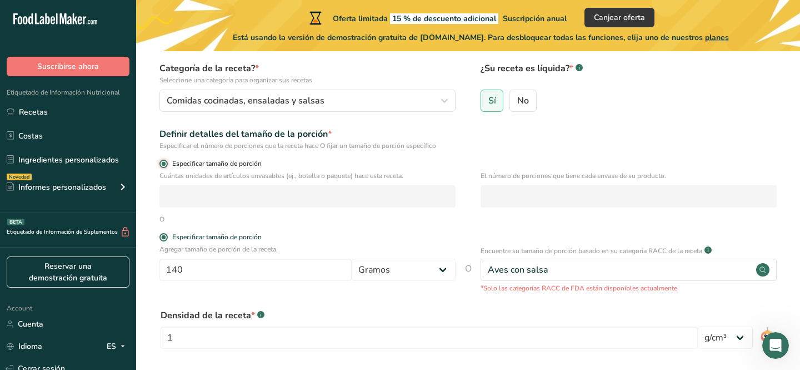
radio input "false"
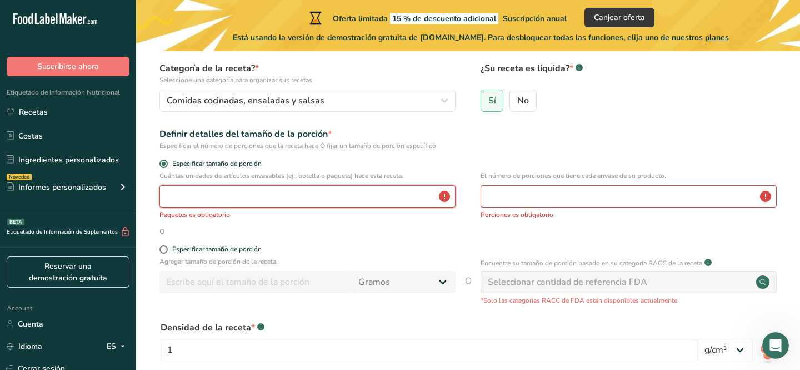
click at [192, 196] on input "number" at bounding box center [307, 196] width 296 height 22
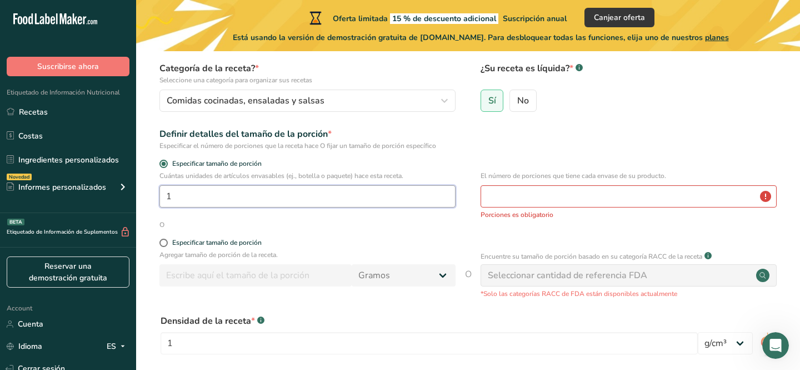
type input "1"
click at [527, 193] on input "number" at bounding box center [629, 196] width 296 height 22
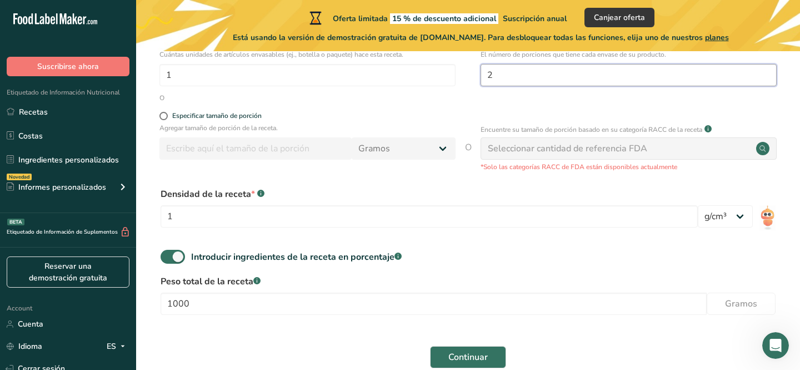
scroll to position [218, 0]
type input "2"
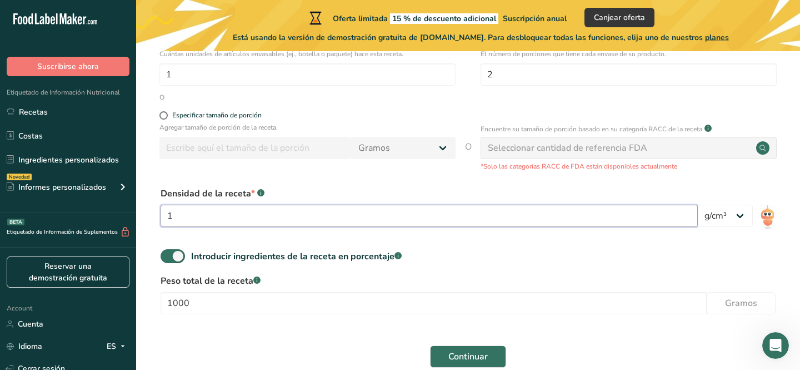
click at [373, 222] on input "1" at bounding box center [429, 215] width 537 height 22
click at [733, 209] on select "lb/pie³ g/cm³" at bounding box center [725, 215] width 55 height 22
click at [408, 221] on input "1" at bounding box center [429, 215] width 537 height 22
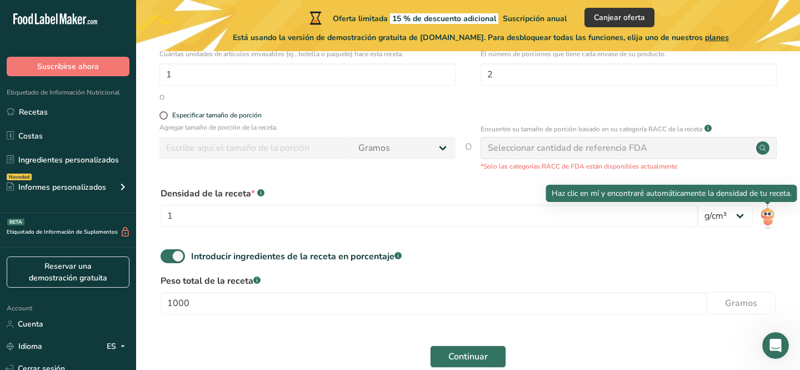
click at [763, 218] on img at bounding box center [768, 216] width 16 height 25
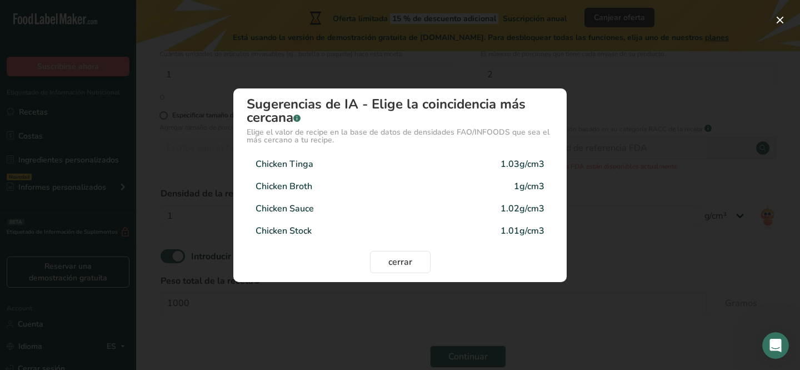
click at [356, 162] on div "Chicken Tinga 1.03g/cm3" at bounding box center [400, 164] width 307 height 22
type input "1.03"
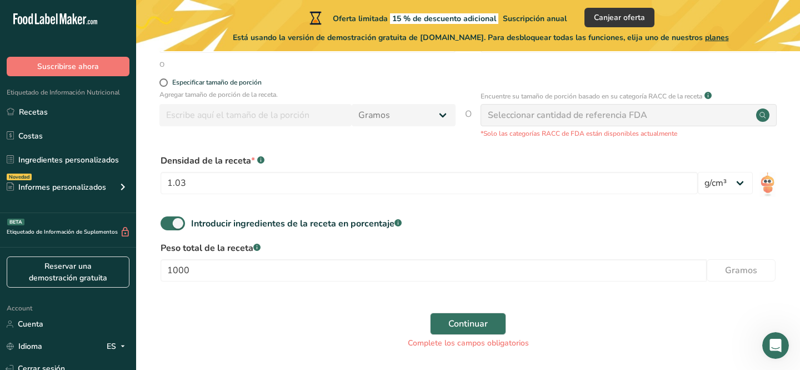
scroll to position [256, 0]
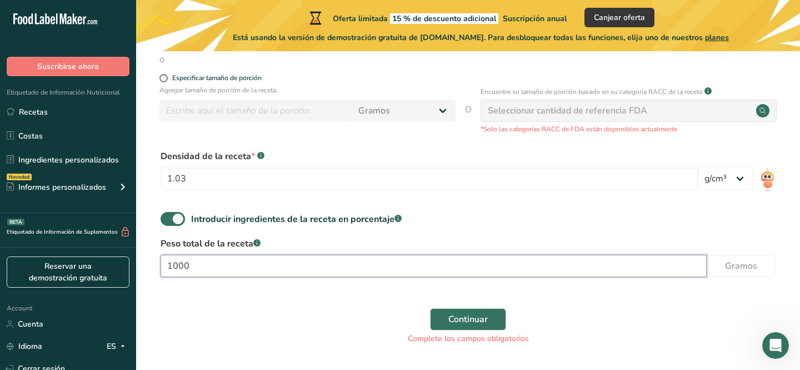
click at [323, 272] on input "1000" at bounding box center [434, 265] width 546 height 22
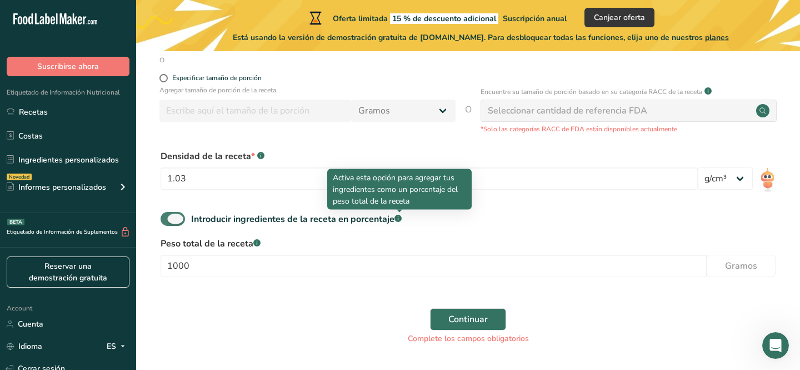
click at [398, 216] on rect at bounding box center [398, 217] width 7 height 7
click at [168, 216] on input "Introducir ingredientes de la receta en porcentaje .a-a{fill:#347362;}.b-a{fill…" at bounding box center [164, 218] width 7 height 7
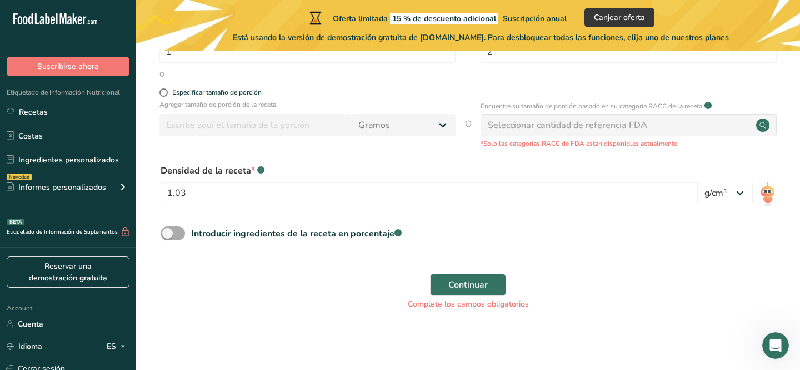
click at [182, 229] on span at bounding box center [173, 233] width 24 height 14
click at [168, 229] on input "Introducir ingredientes de la receta en porcentaje .a-a{fill:#347362;}.b-a{fill…" at bounding box center [164, 232] width 7 height 7
checkbox input "true"
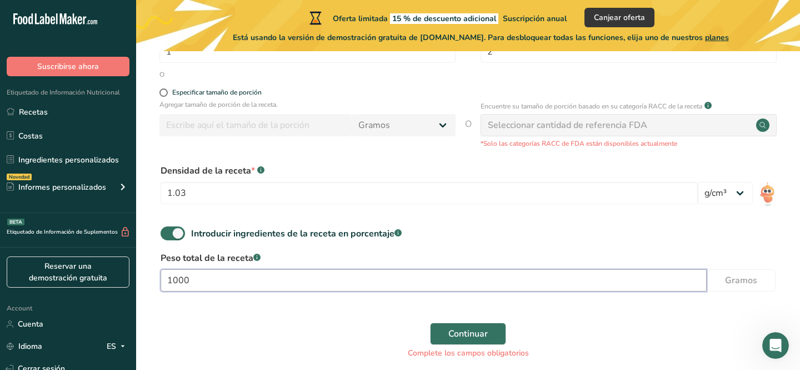
click at [228, 283] on input "1000" at bounding box center [434, 280] width 546 height 22
type input "1"
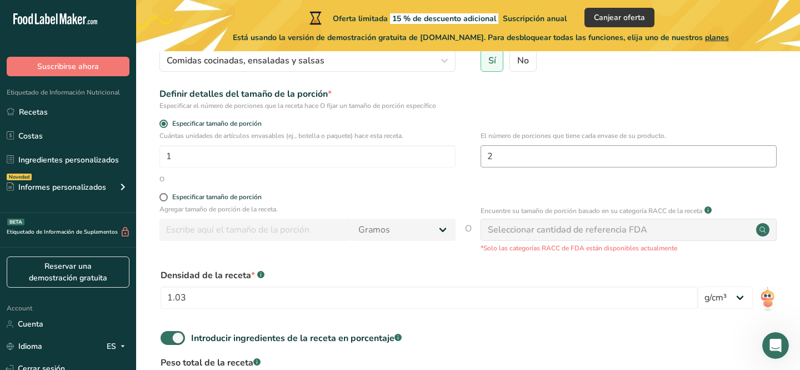
scroll to position [133, 0]
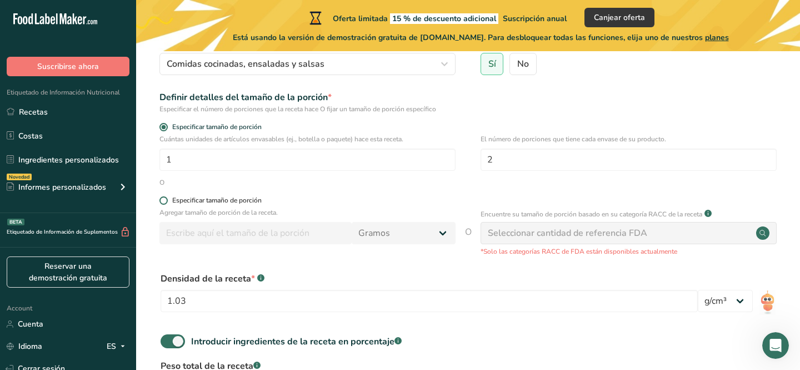
type input "250"
click at [161, 199] on span at bounding box center [163, 200] width 8 height 8
click at [161, 199] on input "Especificar tamaño de porción" at bounding box center [162, 200] width 7 height 7
radio input "true"
radio input "false"
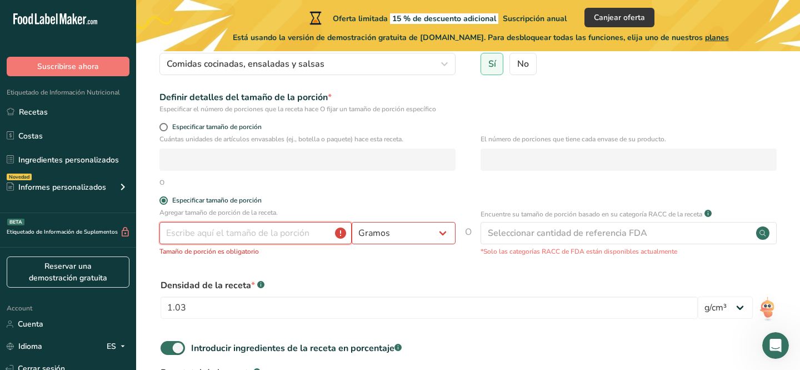
click at [185, 238] on input "number" at bounding box center [255, 233] width 192 height 22
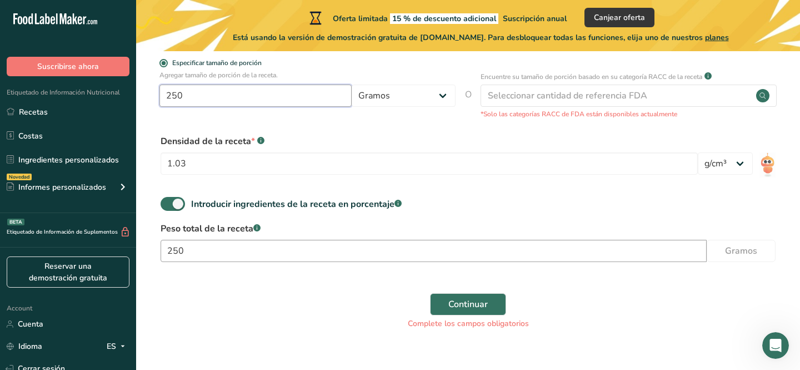
scroll to position [271, 0]
type input "250"
click at [358, 253] on input "250" at bounding box center [434, 250] width 546 height 22
type input "2"
type input "3"
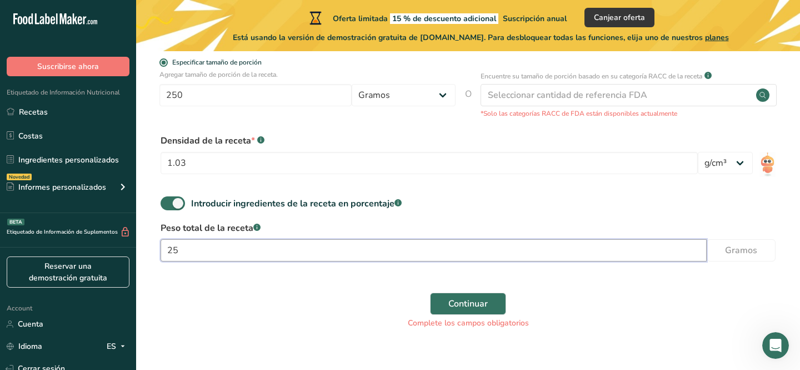
type input "250"
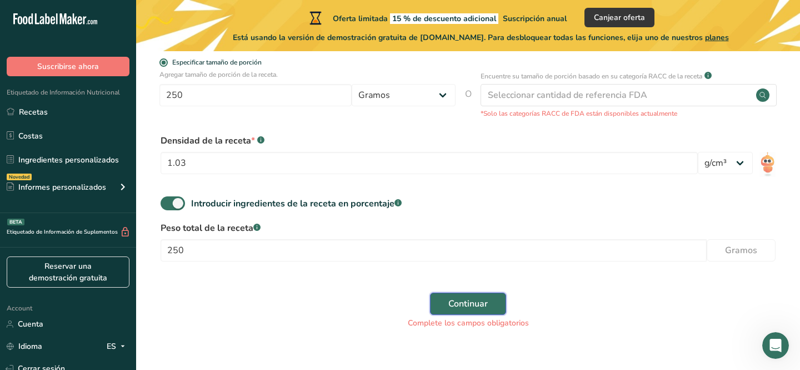
click at [448, 297] on span "Continuar" at bounding box center [467, 303] width 39 height 13
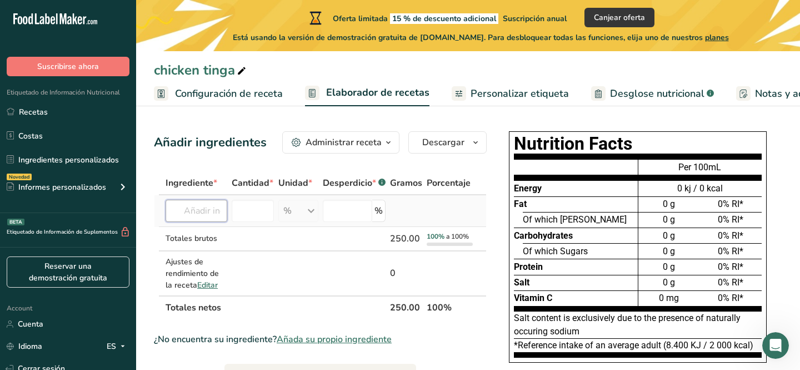
click at [188, 211] on input "text" at bounding box center [197, 210] width 62 height 22
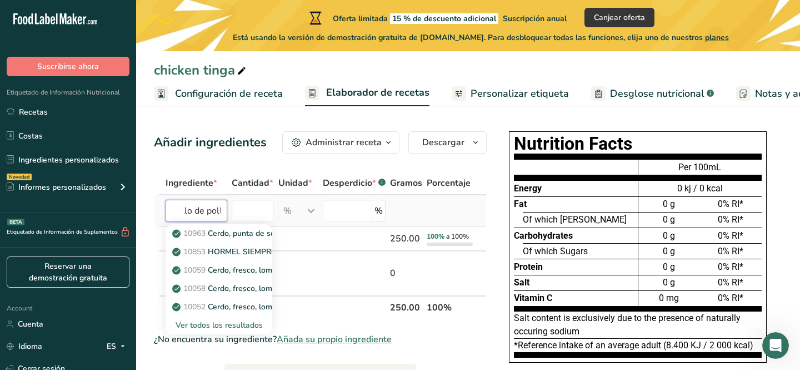
scroll to position [0, 34]
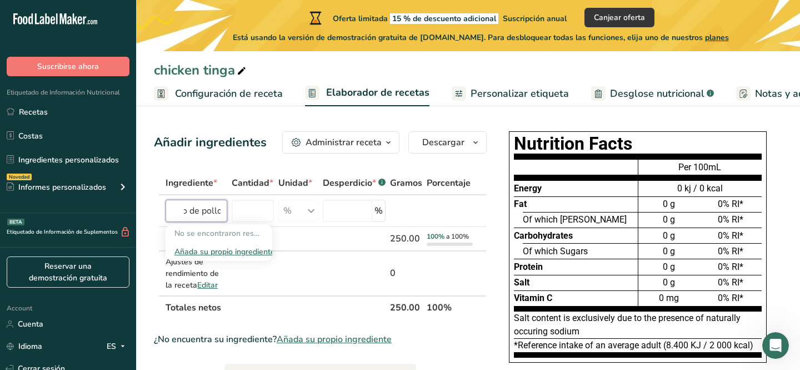
type input "solomillo de pollo"
click at [257, 213] on input "number" at bounding box center [253, 210] width 42 height 22
type input "25"
click at [349, 238] on td at bounding box center [354, 239] width 67 height 24
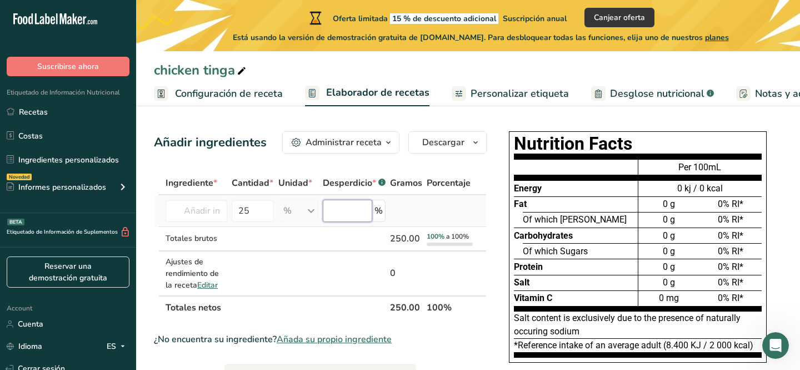
click at [352, 214] on input "number" at bounding box center [347, 210] width 49 height 22
type input "0"
click at [360, 239] on td at bounding box center [354, 239] width 67 height 24
click at [209, 209] on input "text" at bounding box center [197, 210] width 62 height 22
type input "s"
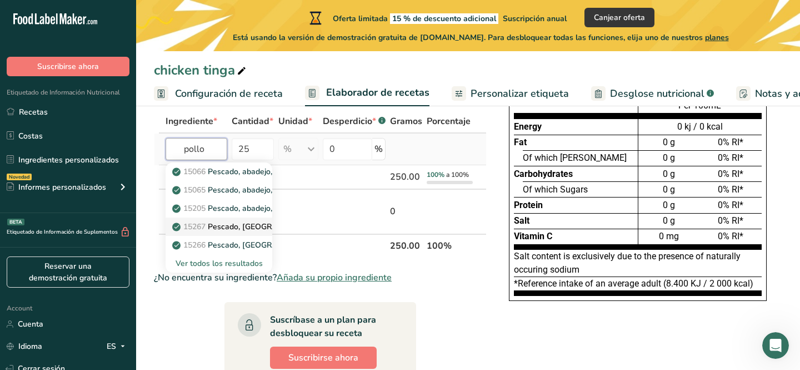
scroll to position [56, 0]
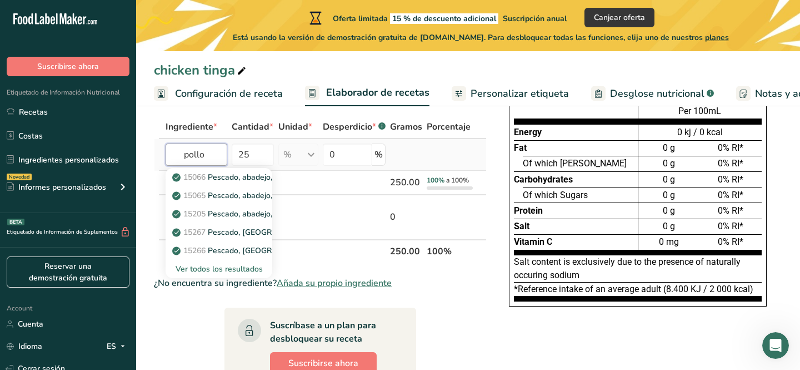
type input "pollo"
click at [206, 269] on div "Ver todos los resultados" at bounding box center [218, 269] width 89 height 12
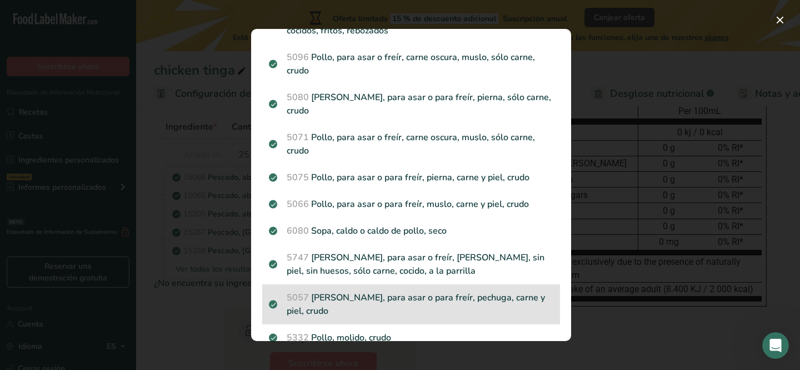
scroll to position [1346, 0]
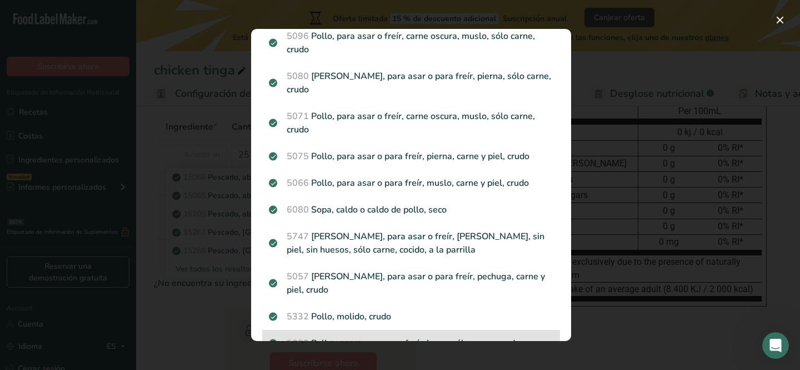
click at [408, 336] on p "5053 Pollo, para asar o para freír, lomo, sólo carne, crudo" at bounding box center [411, 342] width 285 height 13
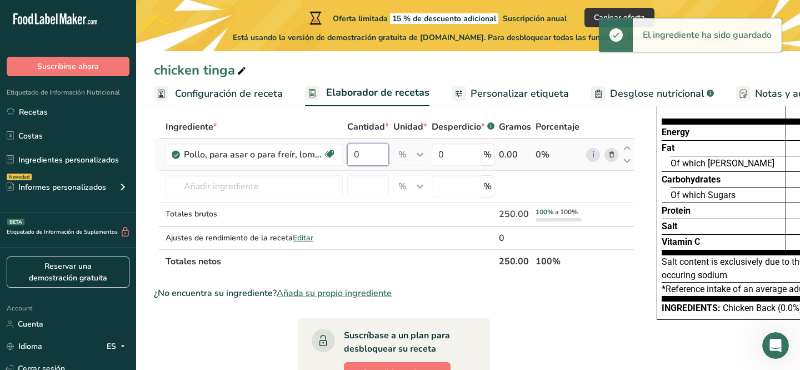
click at [365, 155] on input "0" at bounding box center [368, 154] width 42 height 22
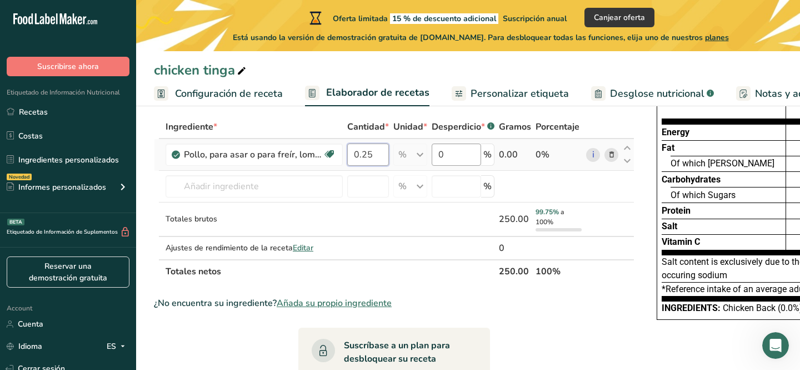
type input "0.25"
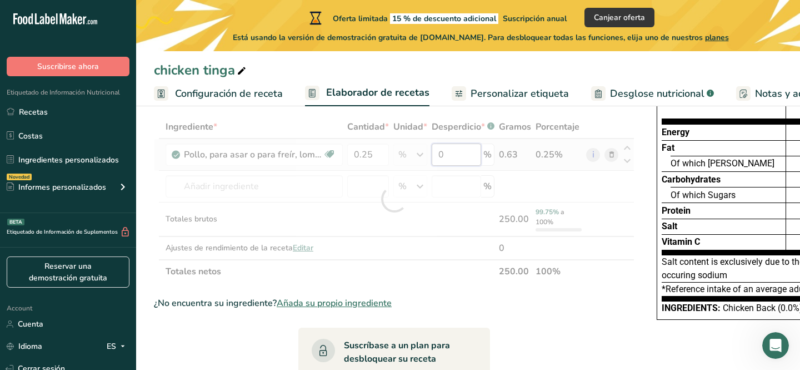
click at [454, 154] on div "Ingrediente * Cantidad * Unidad * Desperdicio * .a-a{fill:#347362;}.b-a{fill:#f…" at bounding box center [394, 199] width 481 height 168
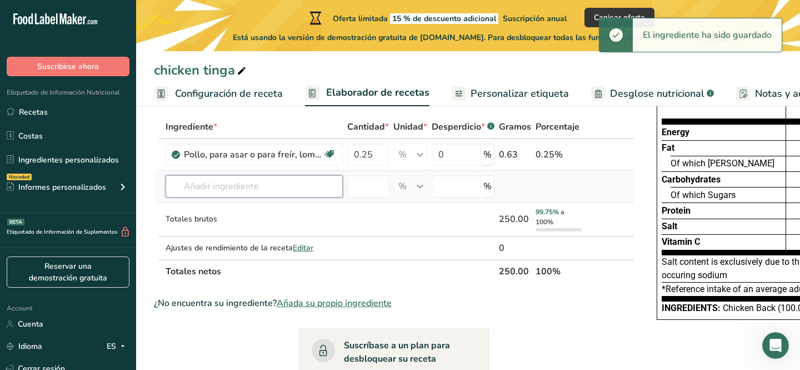
click at [224, 180] on div "Ingrediente * Cantidad * Unidad * Desperdicio * .a-a{fill:#347362;}.b-a{fill:#f…" at bounding box center [394, 199] width 481 height 168
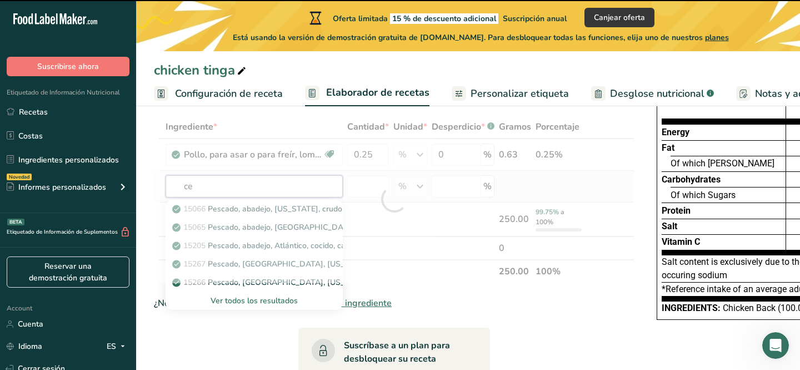
type input "ceb"
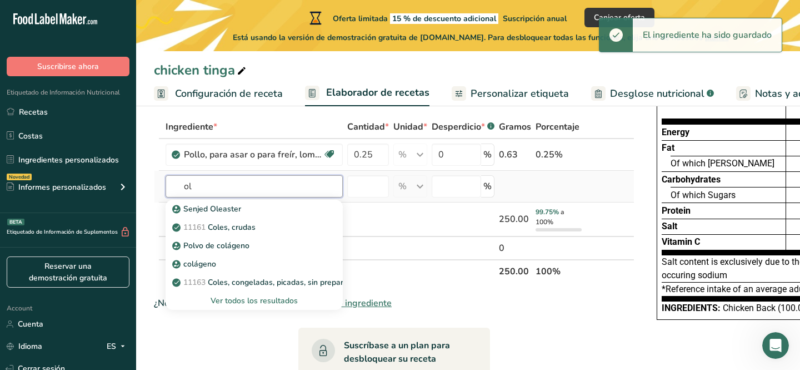
type input "o"
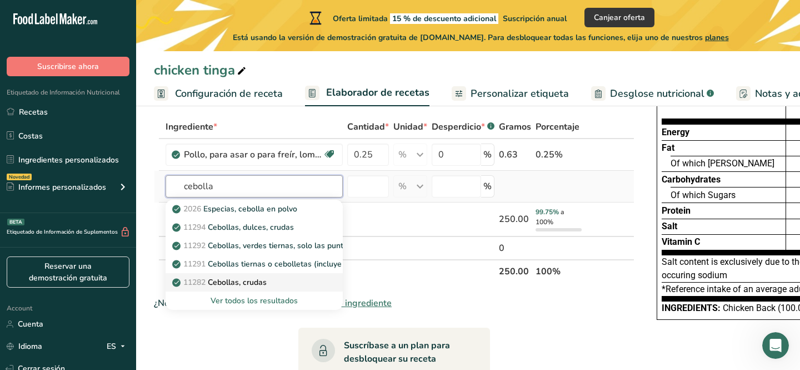
type input "cebolla"
click at [254, 273] on link "11282 Cebollas, crudas" at bounding box center [254, 282] width 177 height 18
type input "Onions, raw"
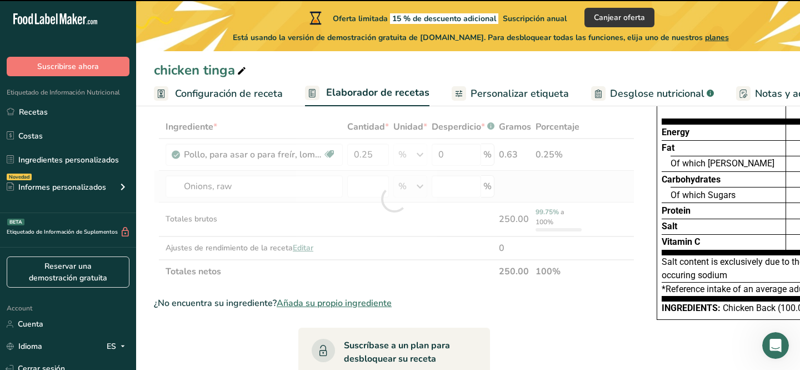
type input "0"
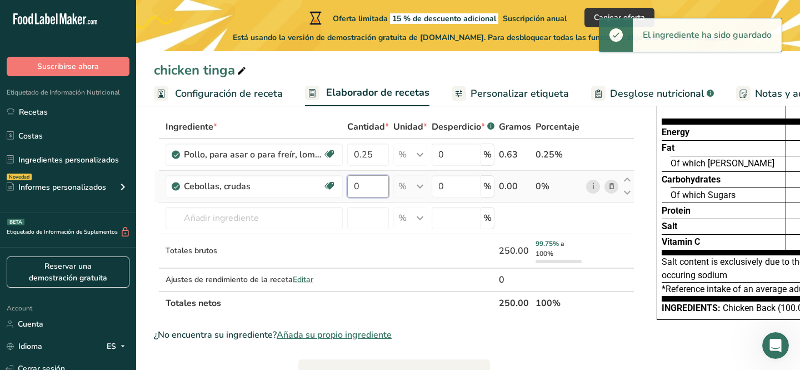
click at [367, 185] on input "0" at bounding box center [368, 186] width 42 height 22
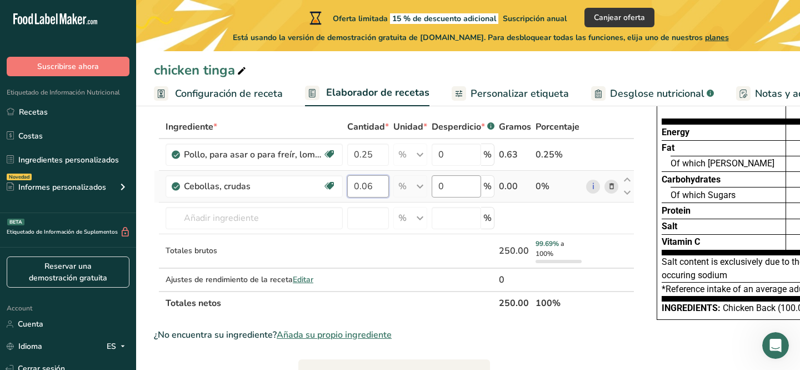
type input "0.06"
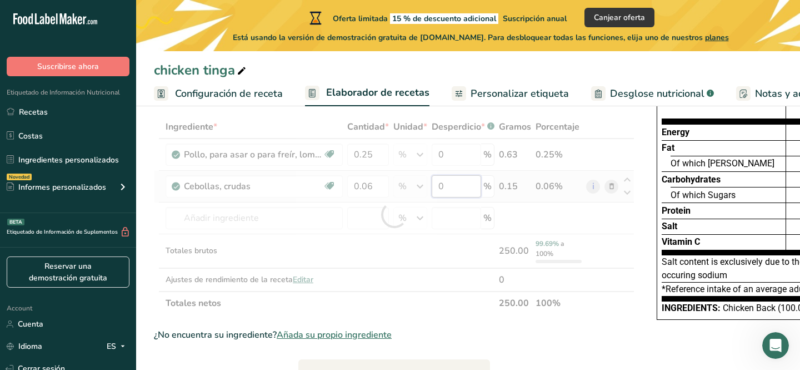
click at [470, 185] on div "Ingrediente * Cantidad * Unidad * Desperdicio * .a-a{fill:#347362;}.b-a{fill:#f…" at bounding box center [394, 214] width 481 height 199
click at [227, 213] on div "Ingrediente * Cantidad * Unidad * Desperdicio * .a-a{fill:#347362;}.b-a{fill:#f…" at bounding box center [394, 214] width 481 height 199
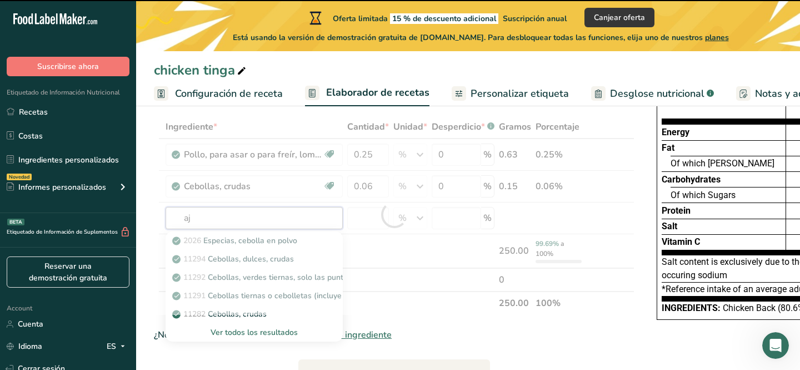
type input "ajo"
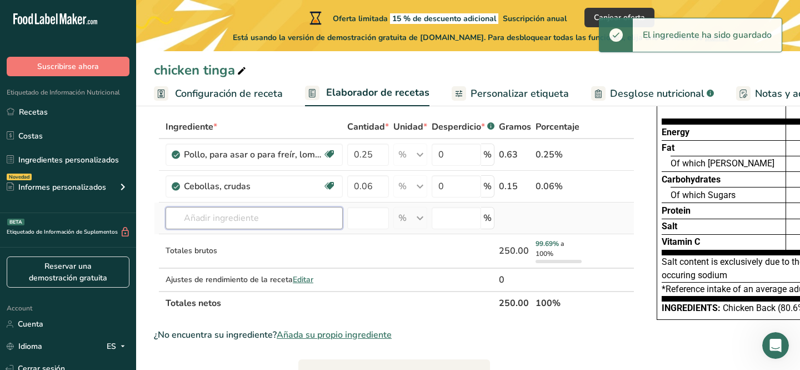
click at [207, 221] on input "text" at bounding box center [254, 218] width 177 height 22
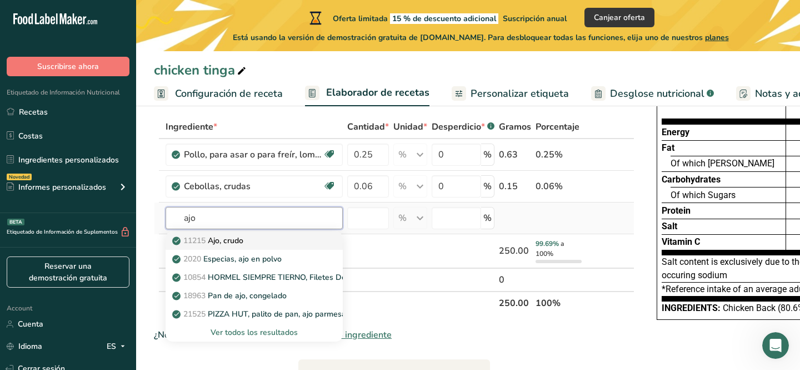
type input "ajo"
click at [216, 244] on p "11215 Ajo, crudo" at bounding box center [208, 240] width 69 height 12
type input "Garlic, raw"
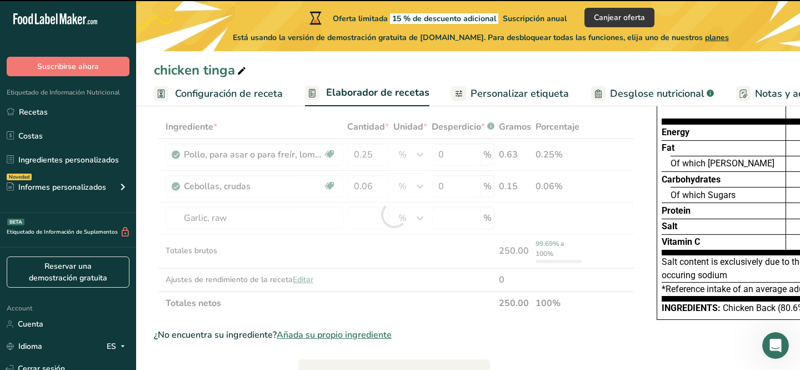
type input "0"
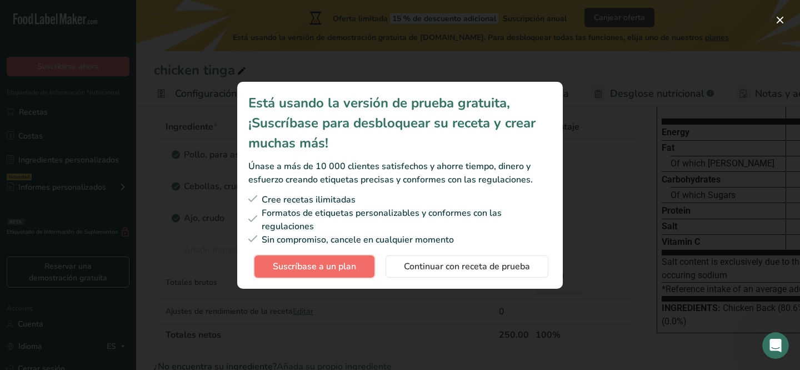
click at [345, 266] on span "Suscríbase a un plan" at bounding box center [314, 265] width 83 height 13
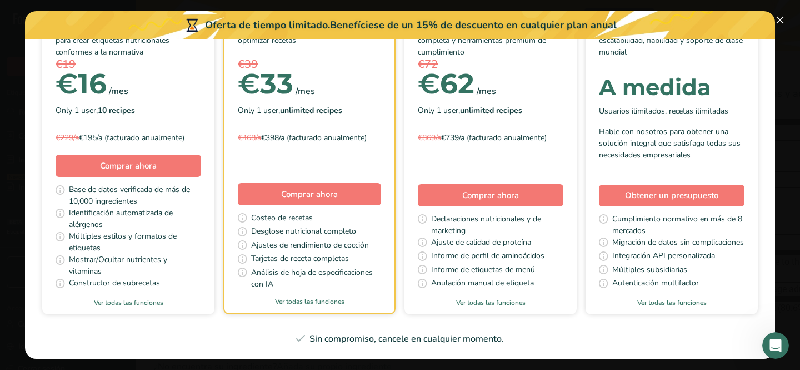
scroll to position [142, 0]
click at [313, 194] on span "Comprar ahora" at bounding box center [309, 194] width 57 height 11
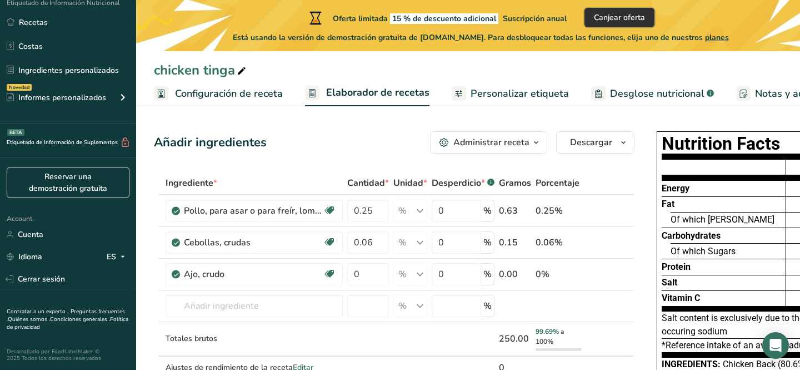
click at [617, 17] on span "Canjear oferta" at bounding box center [619, 18] width 51 height 12
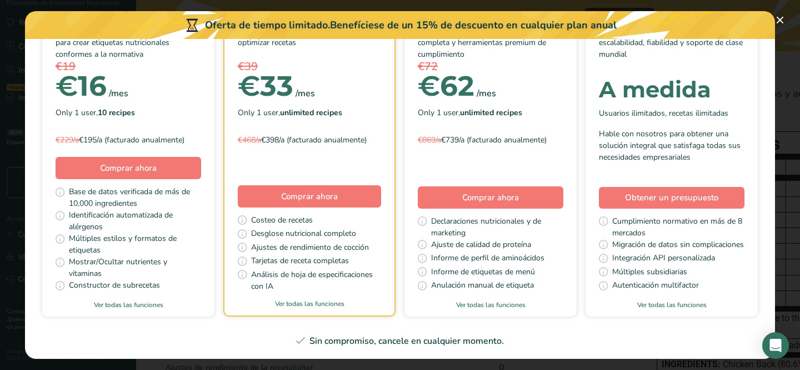
scroll to position [142, 0]
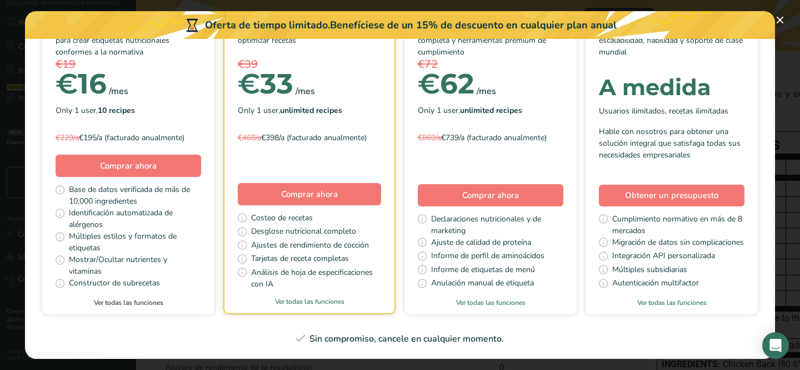
click at [133, 302] on link "Ver todas las funciones" at bounding box center [128, 302] width 172 height 10
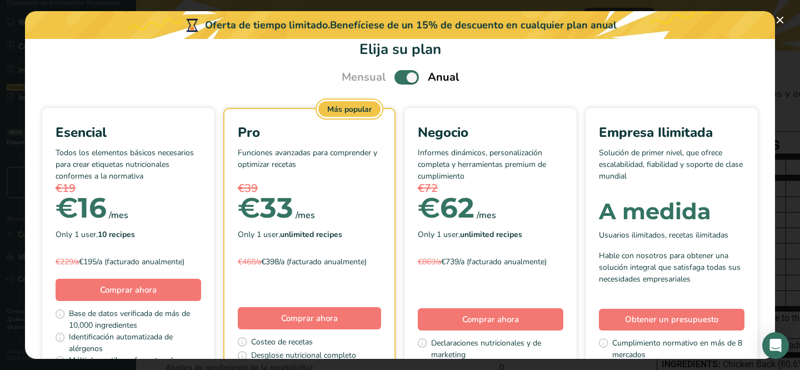
scroll to position [0, 0]
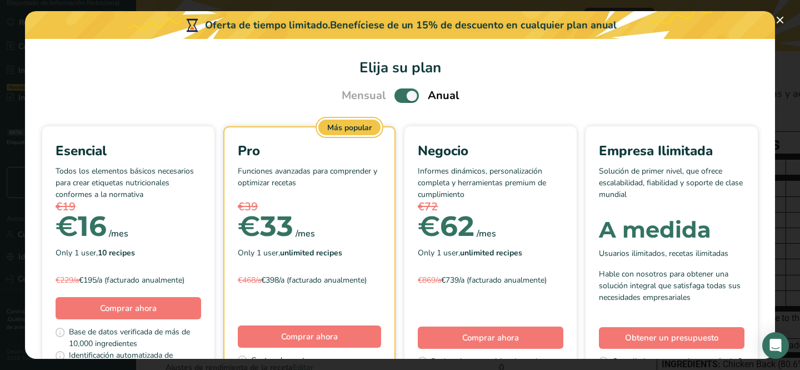
click at [400, 97] on span "Pick Your Pricing Plan Modal" at bounding box center [407, 95] width 24 height 14
click at [400, 97] on input "Pick Your Pricing Plan Modal" at bounding box center [398, 95] width 7 height 7
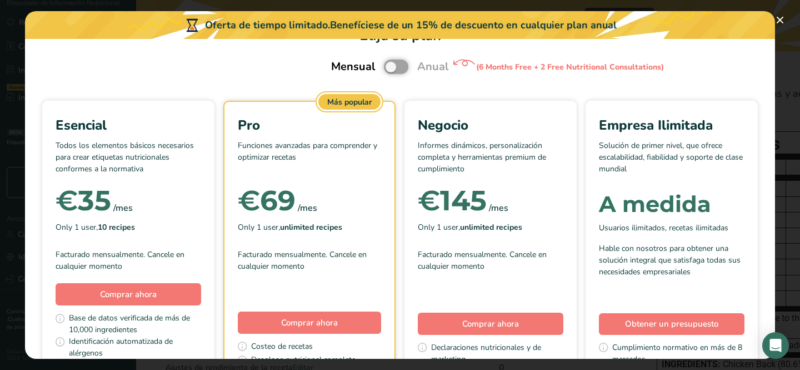
scroll to position [34, 0]
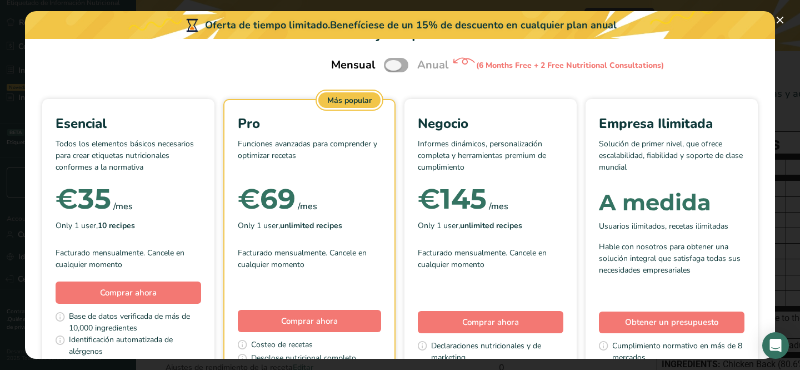
click at [402, 59] on span "Pick Your Pricing Plan Modal" at bounding box center [396, 65] width 24 height 14
click at [391, 62] on input "Pick Your Pricing Plan Modal" at bounding box center [387, 65] width 7 height 7
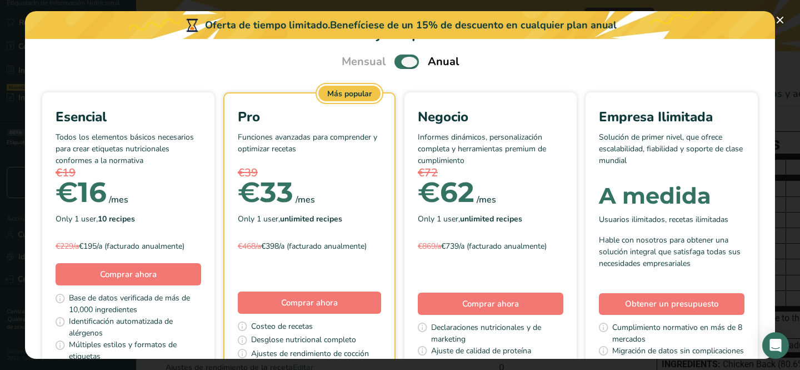
click at [402, 60] on span "Pick Your Pricing Plan Modal" at bounding box center [407, 61] width 24 height 14
click at [402, 60] on input "Pick Your Pricing Plan Modal" at bounding box center [398, 61] width 7 height 7
checkbox input "false"
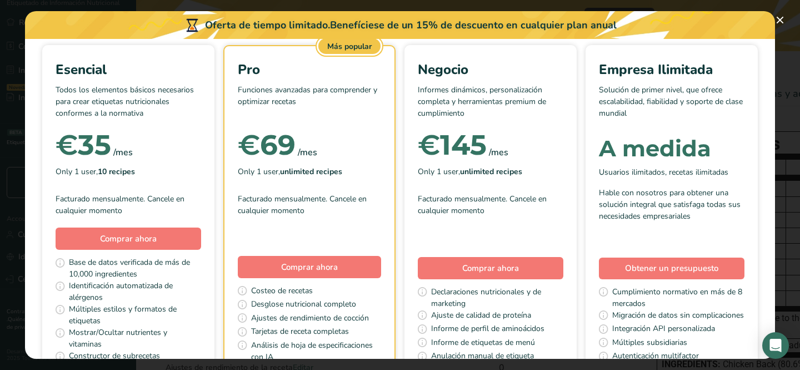
scroll to position [95, 0]
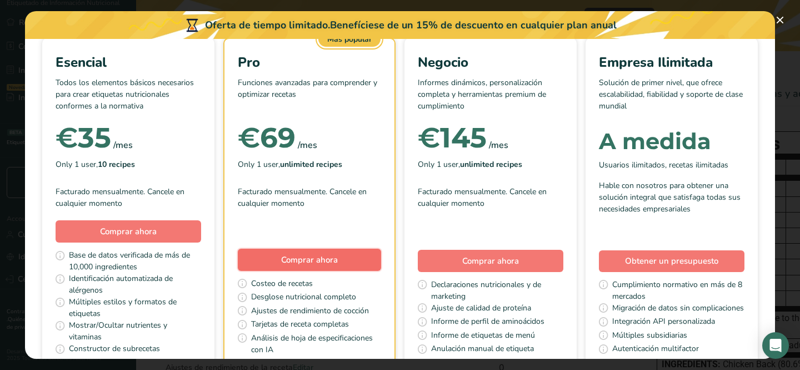
click at [326, 259] on span "Comprar ahora" at bounding box center [309, 259] width 57 height 11
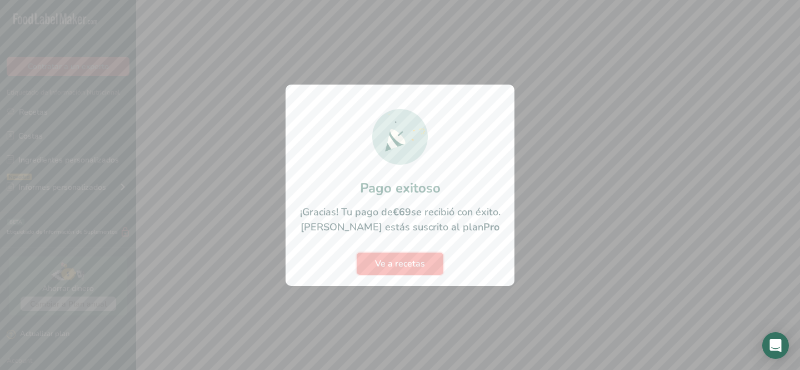
click at [400, 253] on button "Ve a recetas" at bounding box center [400, 263] width 87 height 22
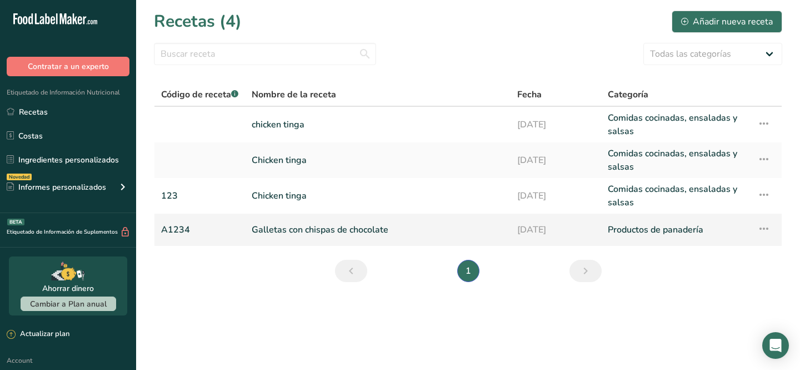
click at [355, 224] on link "Galletas con chispas de chocolate" at bounding box center [378, 229] width 252 height 23
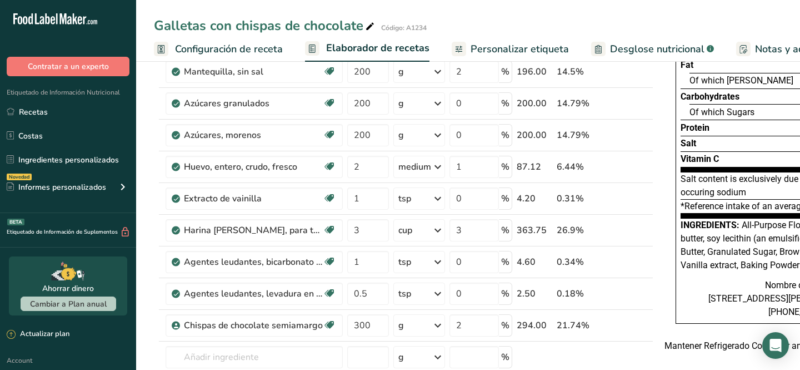
scroll to position [89, 0]
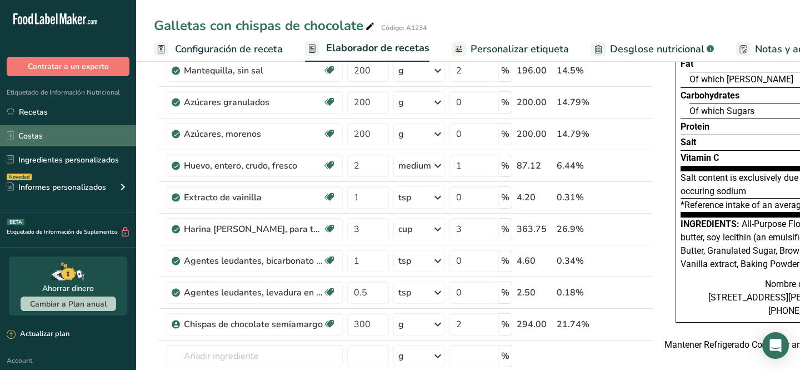
click at [40, 130] on link "Costas" at bounding box center [68, 135] width 136 height 21
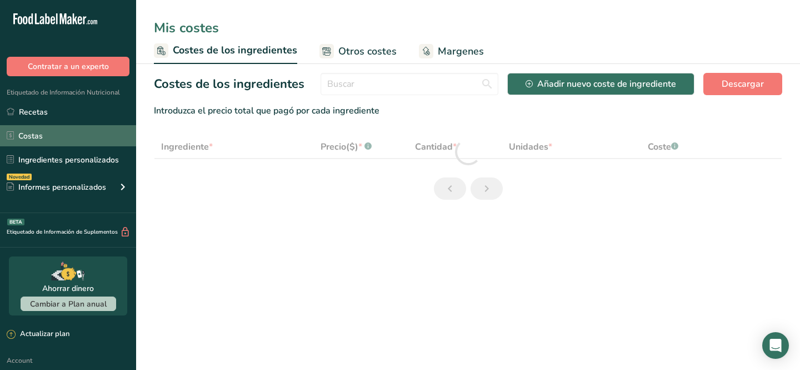
select select "1"
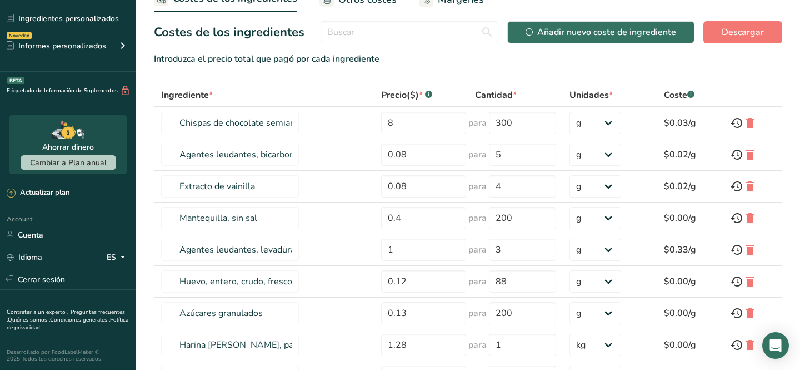
scroll to position [52, 0]
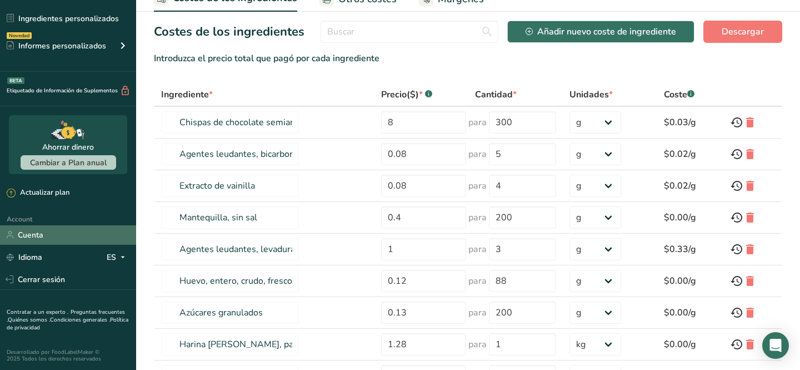
click at [31, 233] on link "Cuenta" at bounding box center [68, 234] width 136 height 19
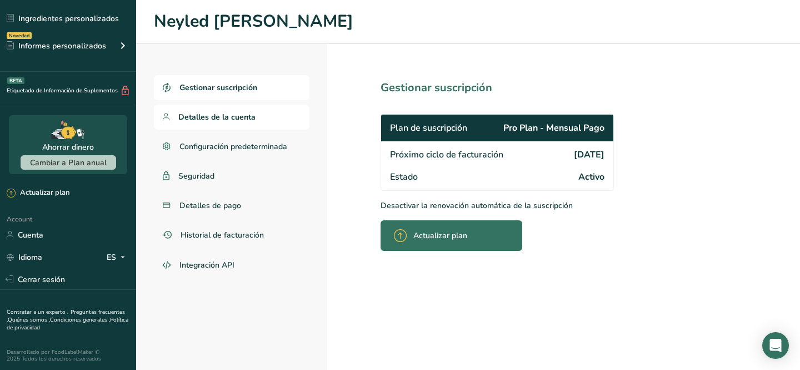
click at [222, 119] on span "Detalles de la cuenta" at bounding box center [216, 117] width 77 height 12
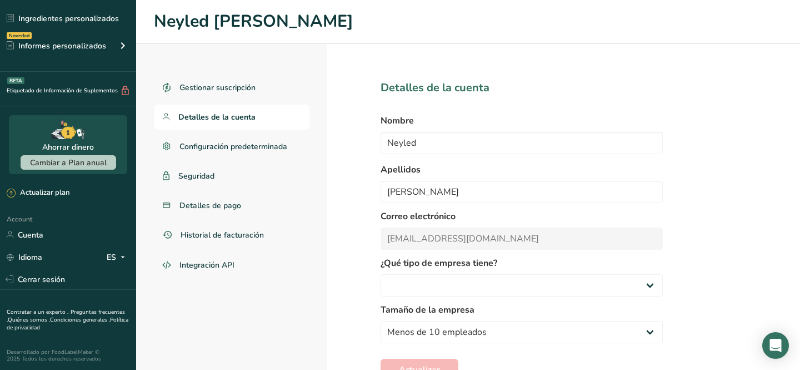
select select "4"
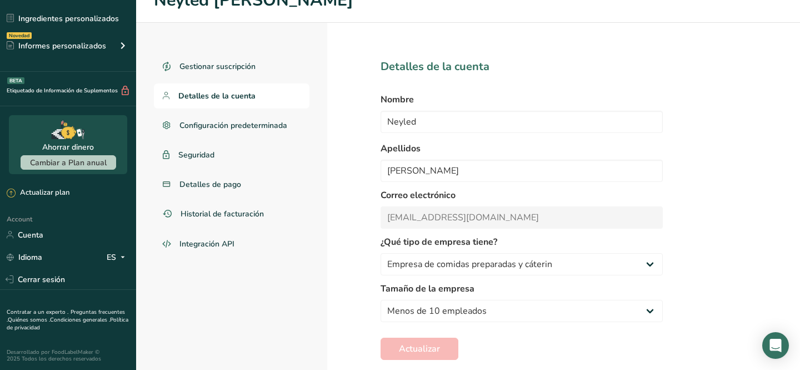
scroll to position [40, 0]
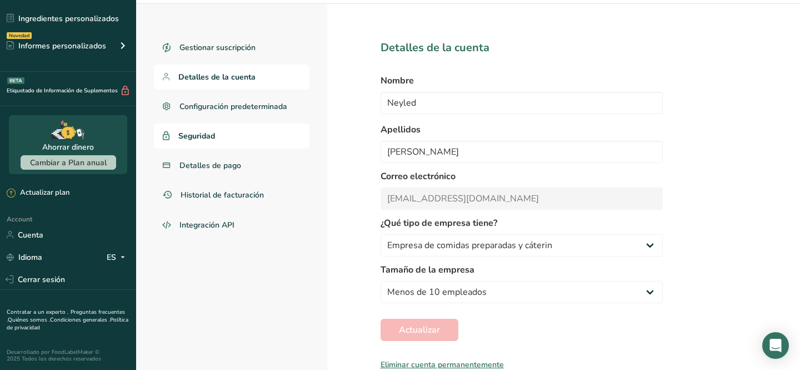
click at [208, 134] on span "Seguridad" at bounding box center [196, 136] width 37 height 12
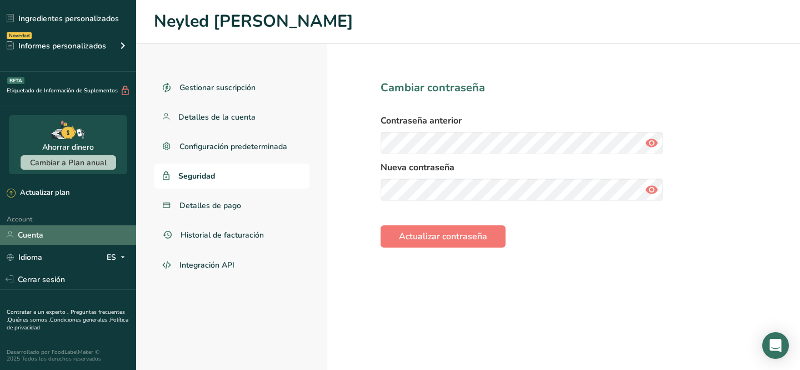
click at [37, 228] on link "Cuenta" at bounding box center [68, 234] width 136 height 19
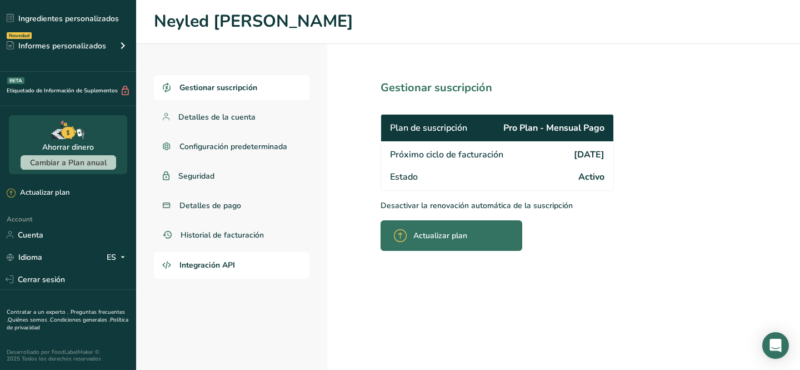
click at [238, 262] on link "Integración API" at bounding box center [232, 265] width 156 height 27
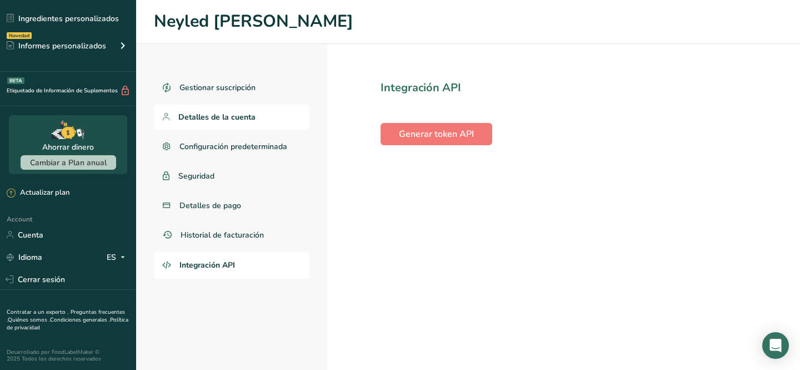
click at [239, 121] on span "Detalles de la cuenta" at bounding box center [216, 117] width 77 height 12
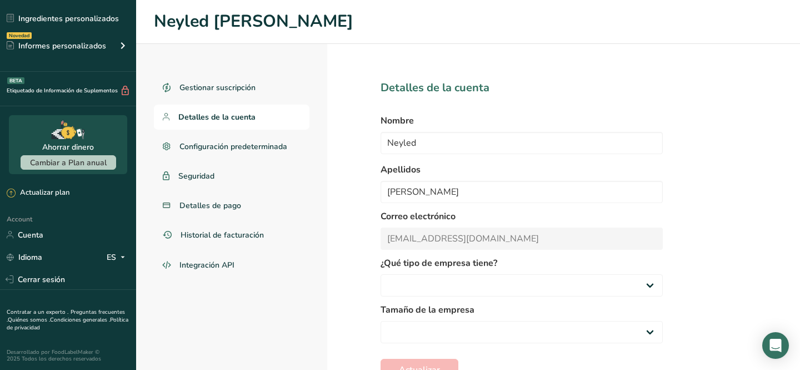
select select "4"
click at [248, 91] on span "Gestionar suscripción" at bounding box center [218, 88] width 78 height 12
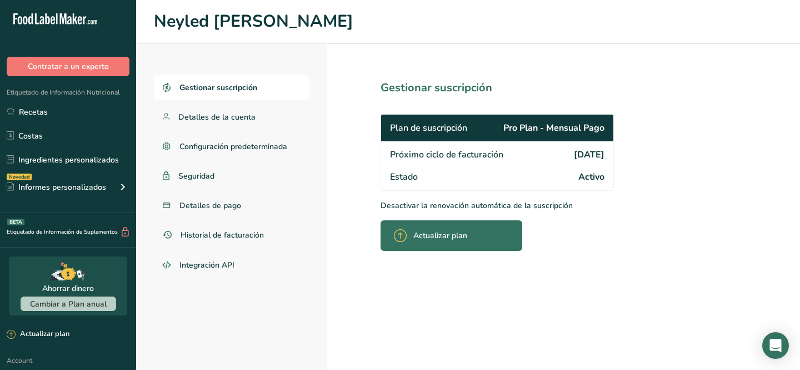
scroll to position [141, 0]
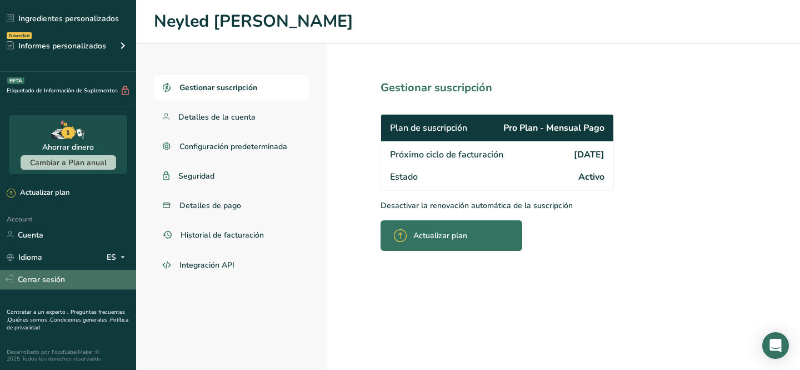
click at [36, 274] on link "Cerrar sesión" at bounding box center [68, 278] width 136 height 19
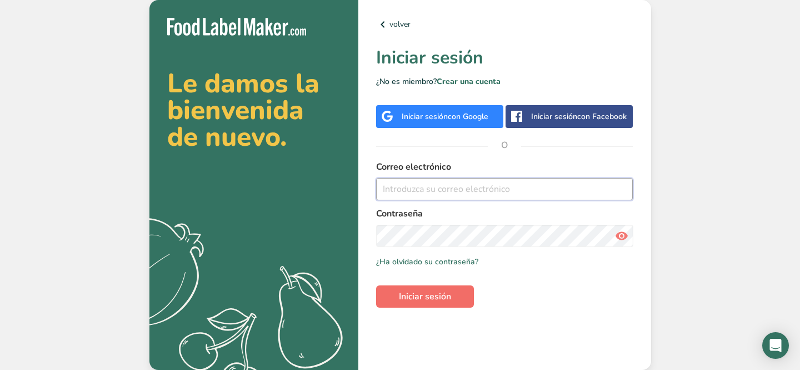
type input "[EMAIL_ADDRESS][DOMAIN_NAME]"
click at [438, 292] on span "Iniciar sesión" at bounding box center [425, 296] width 52 height 13
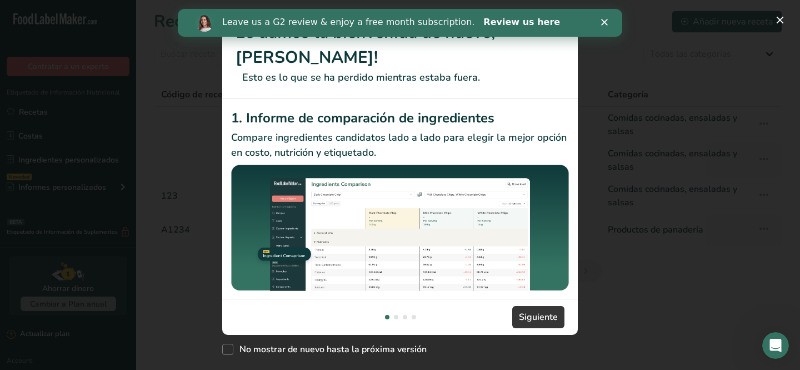
click at [483, 21] on link "Review us here" at bounding box center [521, 23] width 77 height 12
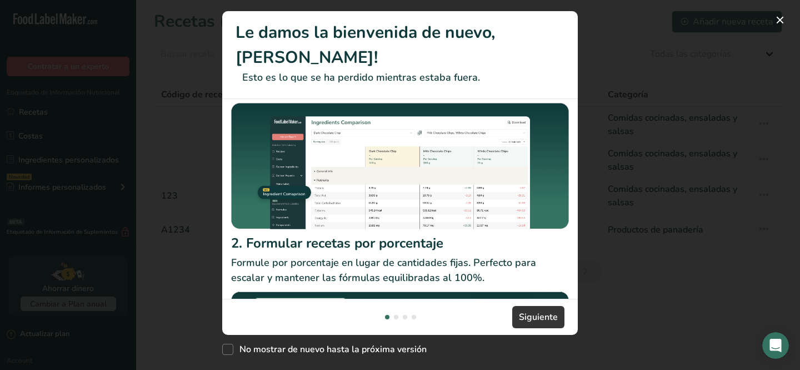
scroll to position [57, 0]
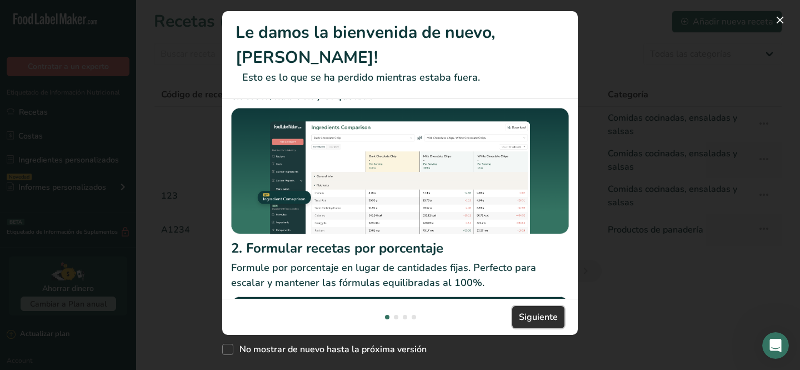
click at [527, 313] on span "Siguiente" at bounding box center [538, 316] width 39 height 13
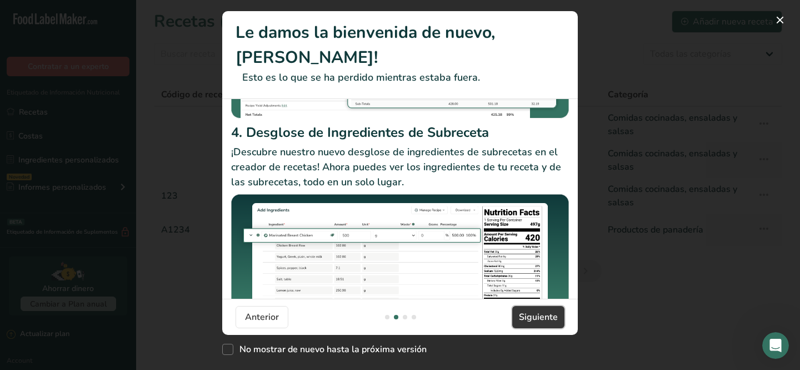
scroll to position [211, 0]
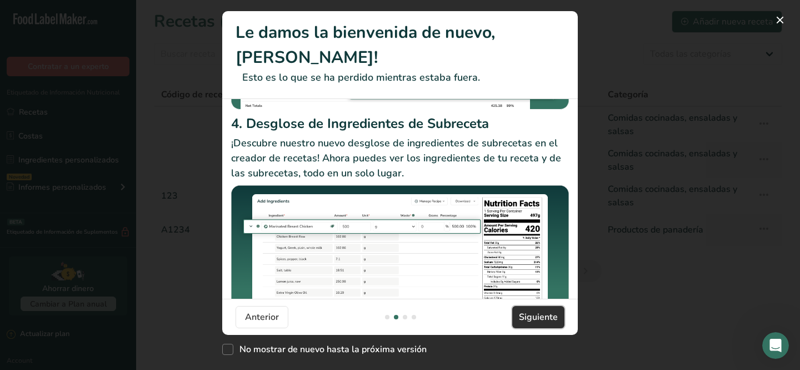
click at [540, 317] on span "Siguiente" at bounding box center [538, 316] width 39 height 13
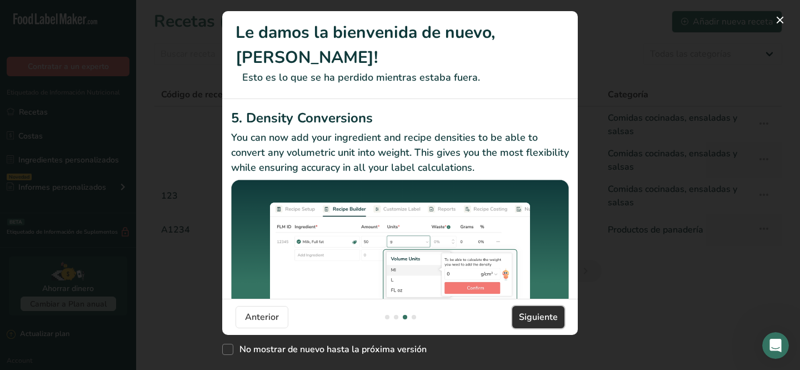
click at [540, 317] on span "Siguiente" at bounding box center [538, 316] width 39 height 13
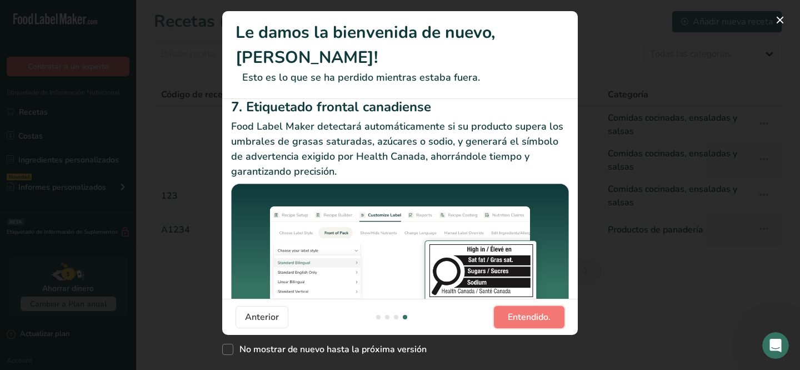
scroll to position [0, 0]
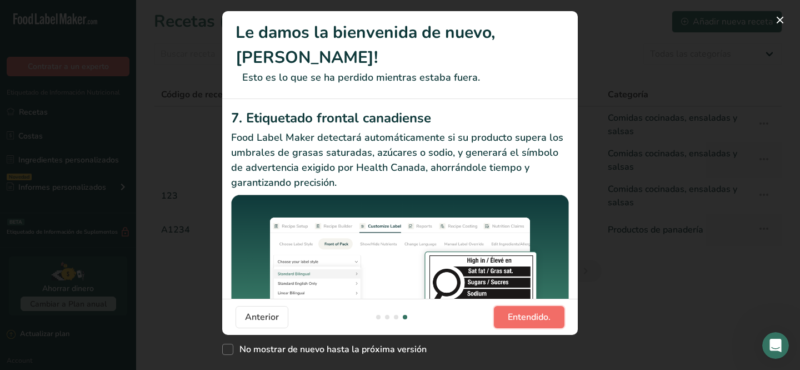
click at [533, 325] on button "Entendido." at bounding box center [529, 317] width 71 height 22
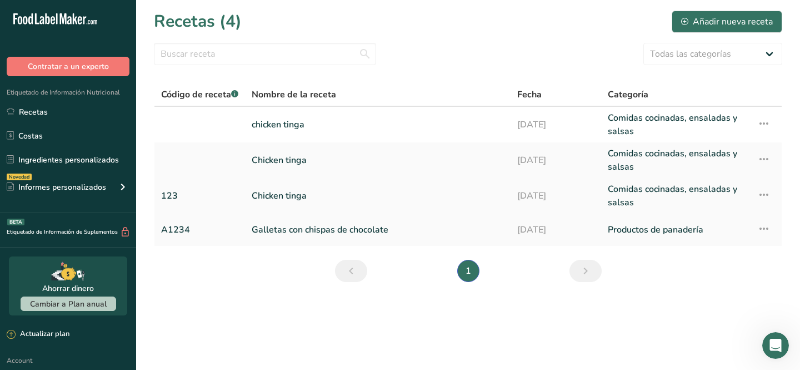
click at [765, 192] on icon at bounding box center [763, 194] width 13 height 20
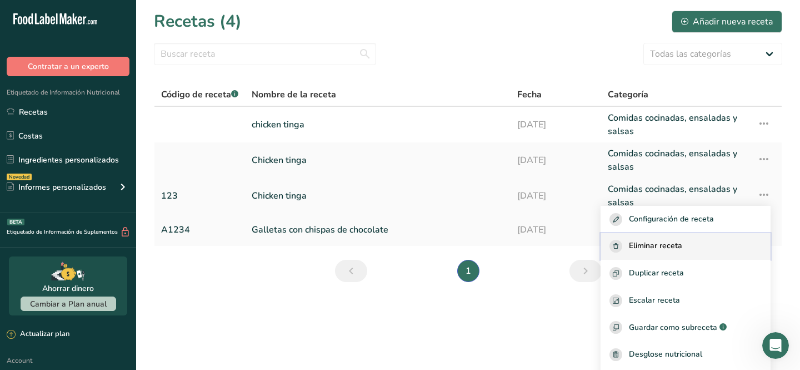
click at [676, 255] on button "Eliminar receta" at bounding box center [686, 246] width 170 height 27
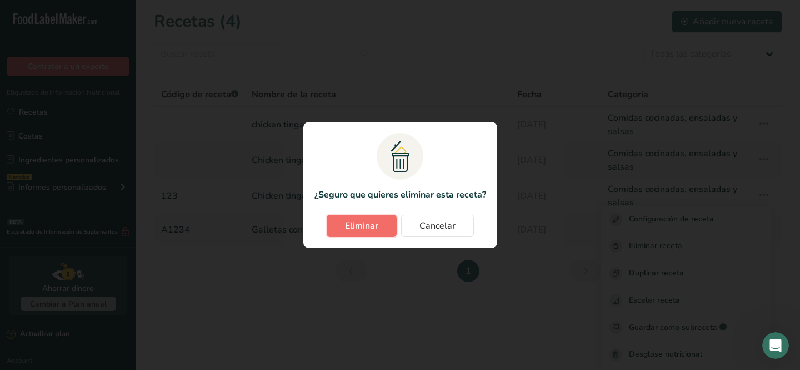
click at [362, 223] on span "Eliminar" at bounding box center [361, 225] width 33 height 13
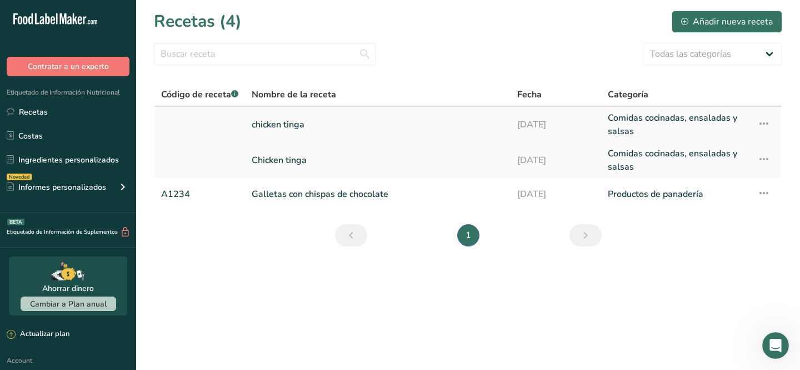
click at [761, 124] on icon at bounding box center [763, 123] width 13 height 20
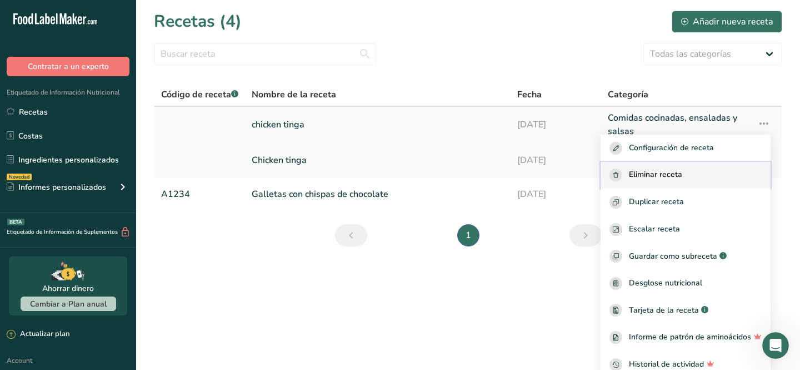
click at [670, 177] on span "Eliminar receta" at bounding box center [655, 174] width 53 height 13
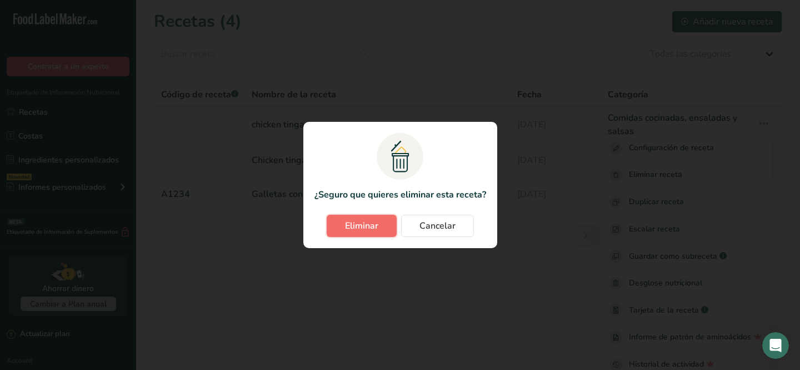
click at [347, 226] on span "Eliminar" at bounding box center [361, 225] width 33 height 13
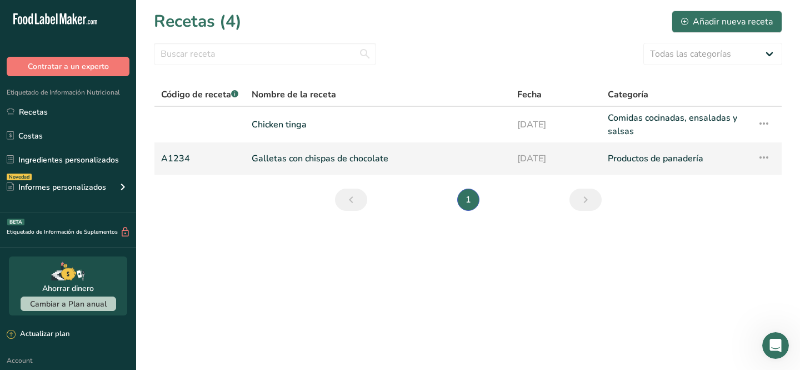
click at [357, 152] on link "Galletas con chispas de chocolate" at bounding box center [378, 158] width 252 height 23
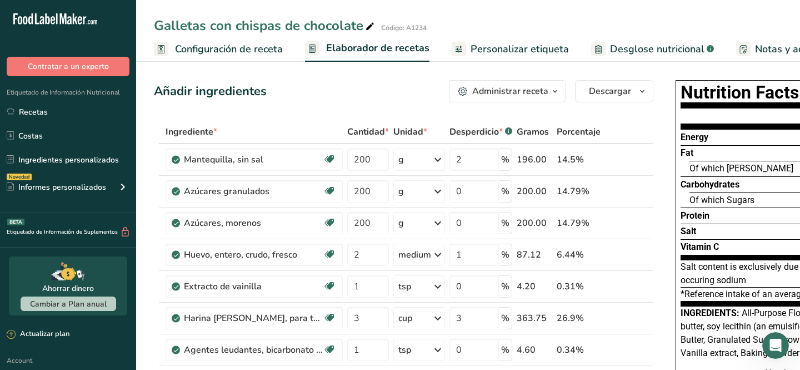
click at [542, 48] on span "Personalizar etiqueta" at bounding box center [520, 49] width 98 height 15
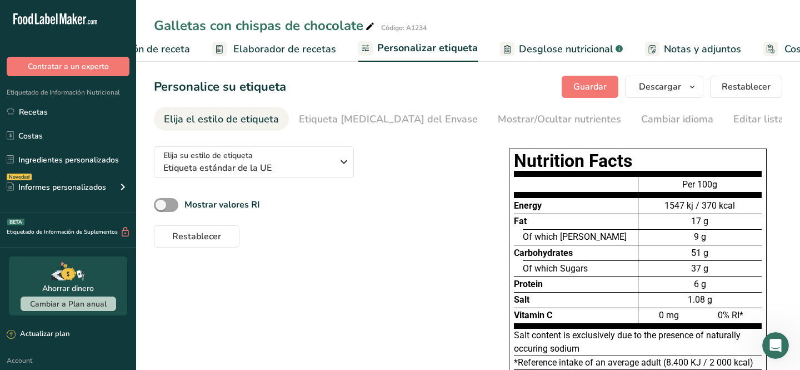
scroll to position [0, 178]
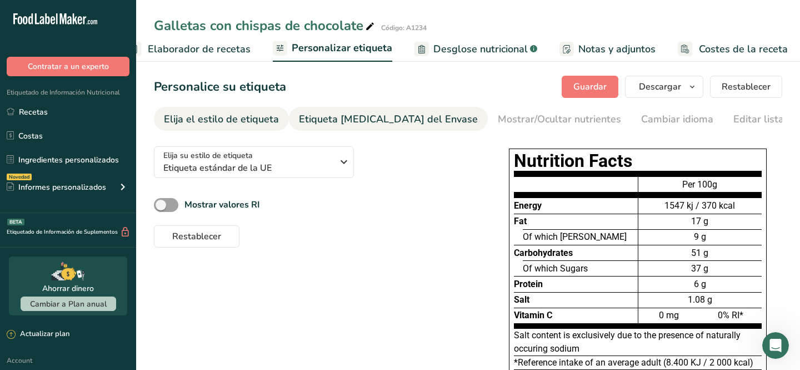
click at [363, 120] on div "Etiqueta Frontal del Envase" at bounding box center [388, 119] width 179 height 15
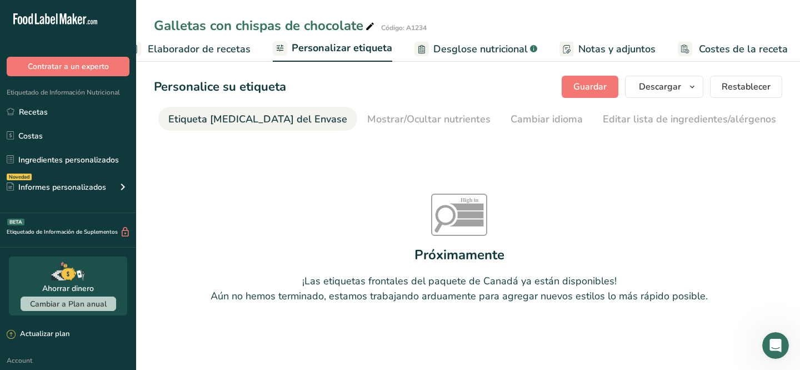
scroll to position [0, 132]
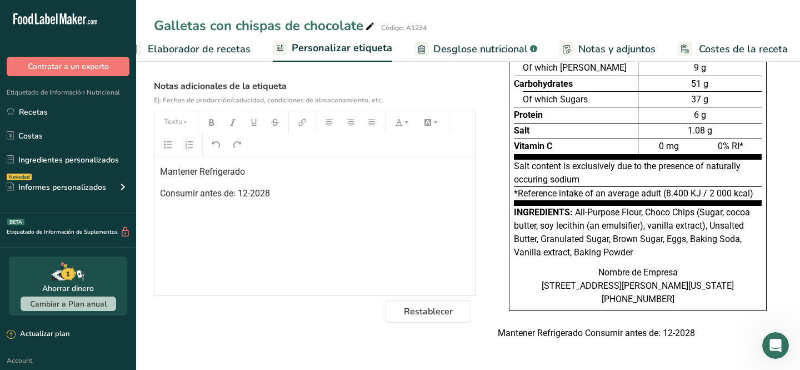
scroll to position [0, 0]
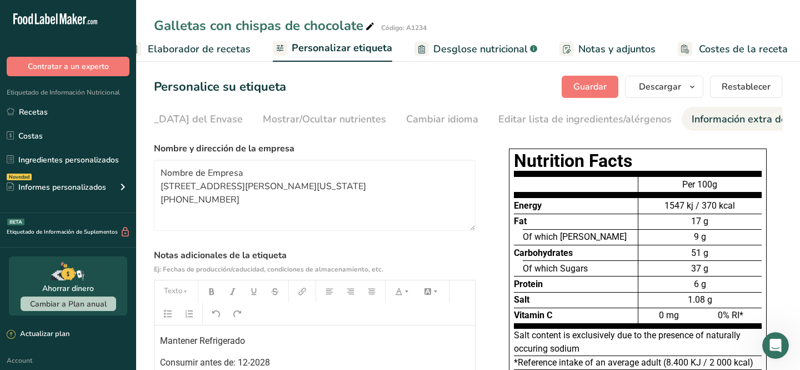
click at [737, 47] on span "Costes de la receta" at bounding box center [743, 49] width 89 height 15
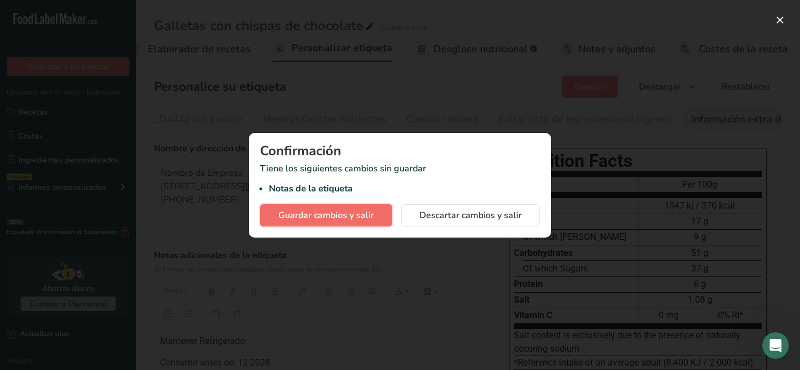
click at [364, 224] on button "Guardar cambios y salir" at bounding box center [326, 215] width 132 height 22
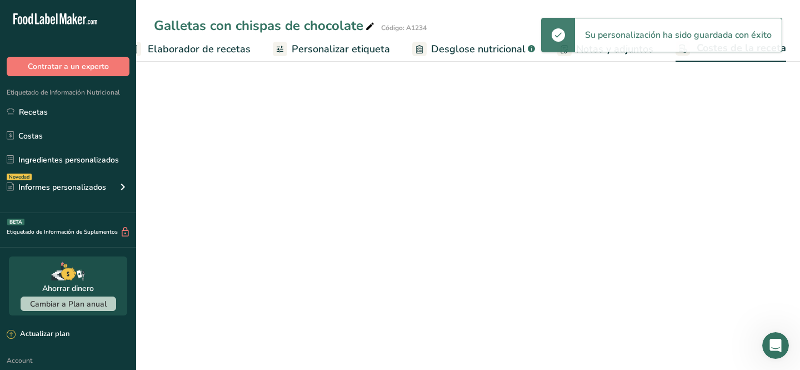
scroll to position [0, 178]
select select "1"
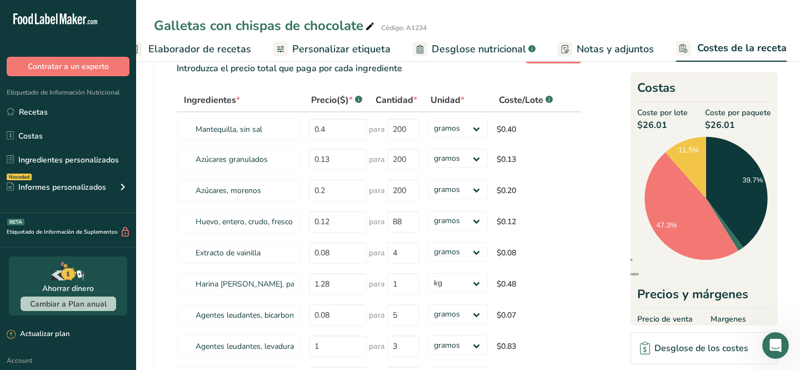
scroll to position [0, 0]
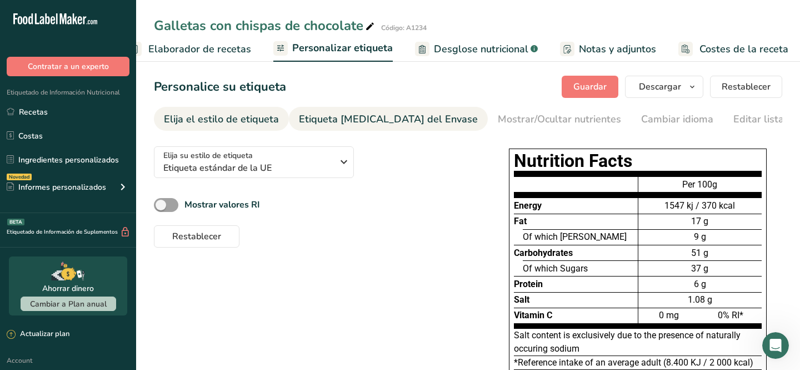
scroll to position [1, 0]
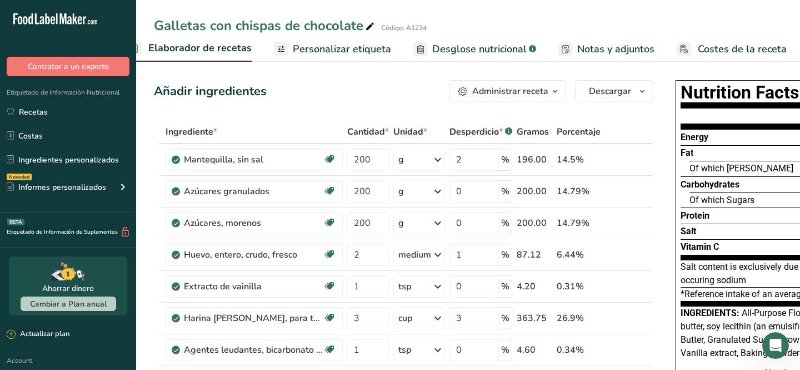
click at [191, 52] on span "Elaborador de recetas" at bounding box center [199, 48] width 103 height 15
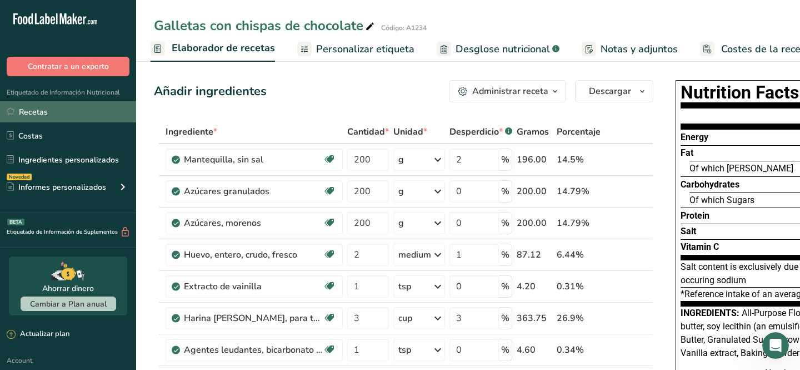
click at [46, 104] on link "Recetas" at bounding box center [68, 111] width 136 height 21
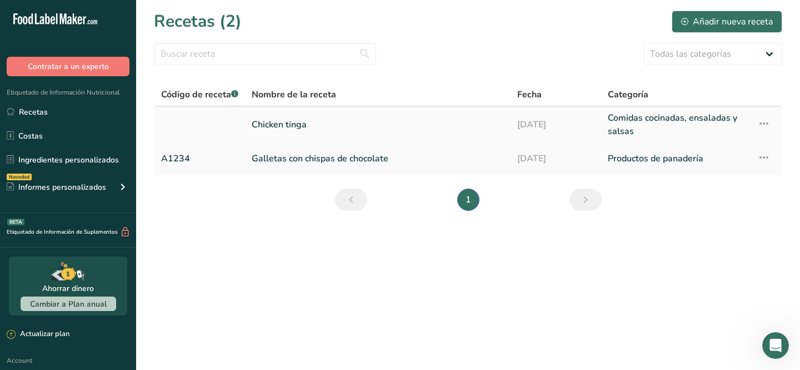
click at [284, 122] on link "Chicken tinga" at bounding box center [378, 124] width 252 height 27
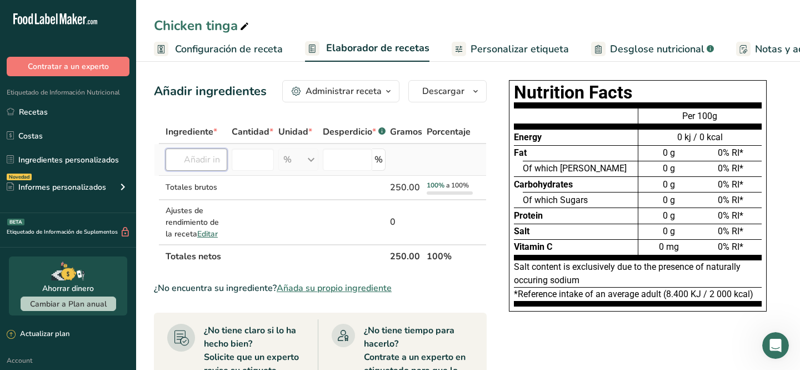
click at [207, 161] on input "text" at bounding box center [197, 159] width 62 height 22
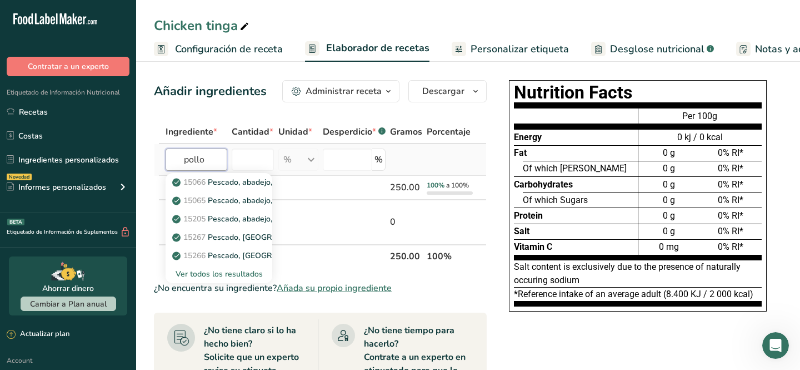
type input "pollo"
click at [256, 273] on div "Ver todos los resultados" at bounding box center [218, 274] width 89 height 12
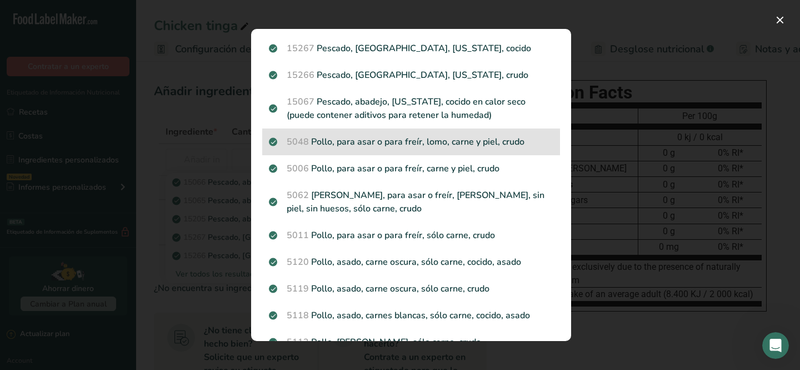
scroll to position [117, 0]
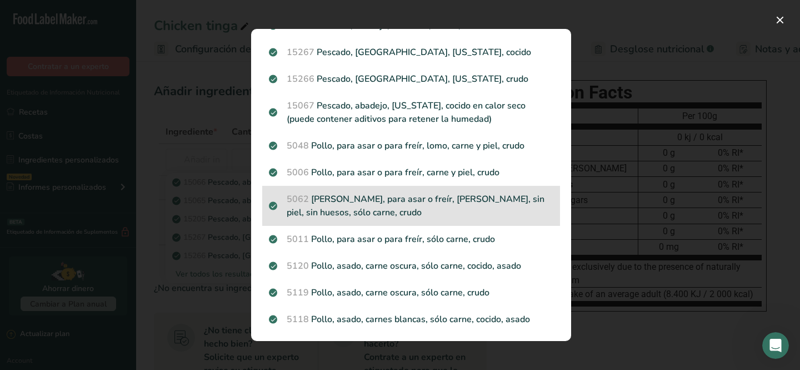
click at [443, 199] on p "5062 Pollo, para asar o freír, pechuga, sin piel, sin huesos, sólo carne, crudo" at bounding box center [411, 205] width 285 height 27
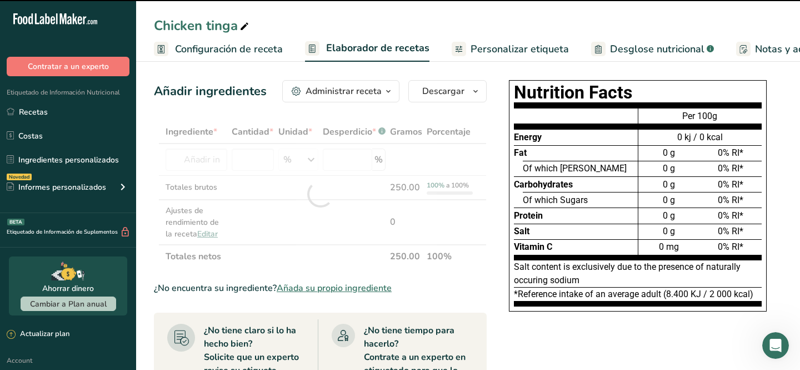
type input "0"
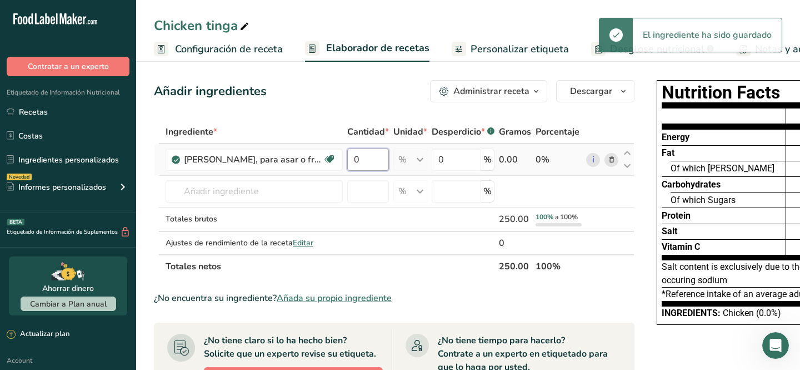
click at [376, 158] on input "0" at bounding box center [368, 159] width 42 height 22
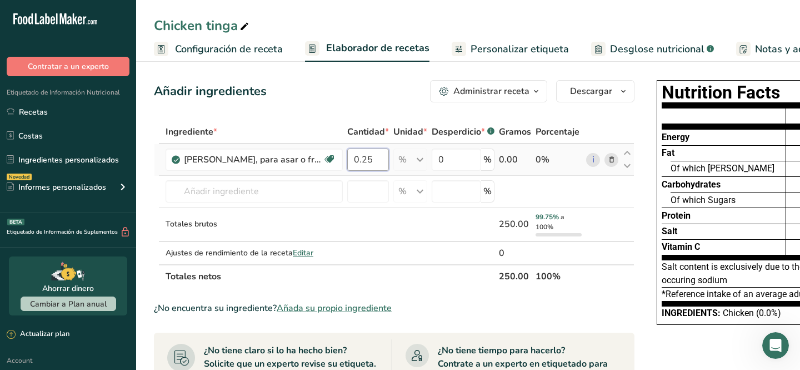
type input "0.25"
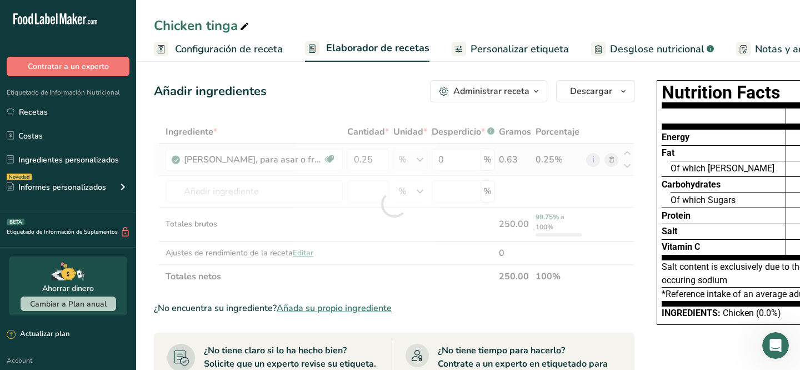
click at [423, 161] on div "Ingrediente * Cantidad * Unidad * Desperdicio * .a-a{fill:#347362;}.b-a{fill:#f…" at bounding box center [394, 204] width 481 height 168
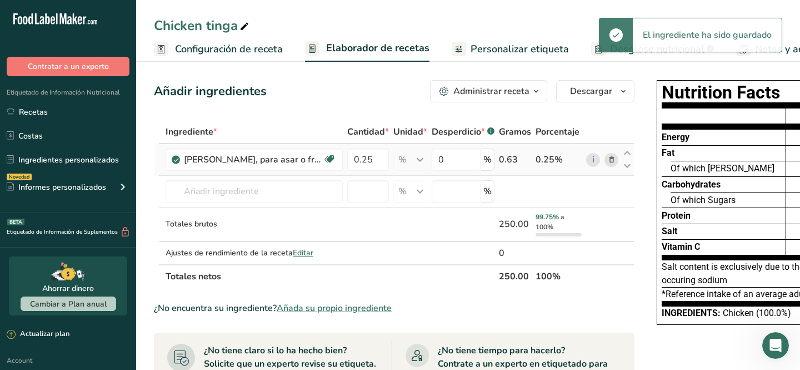
click at [420, 159] on div "% Porciones 4 oz 1 piece 1 package Unidades de peso g kg mg Ver más Unidades de…" at bounding box center [410, 159] width 34 height 22
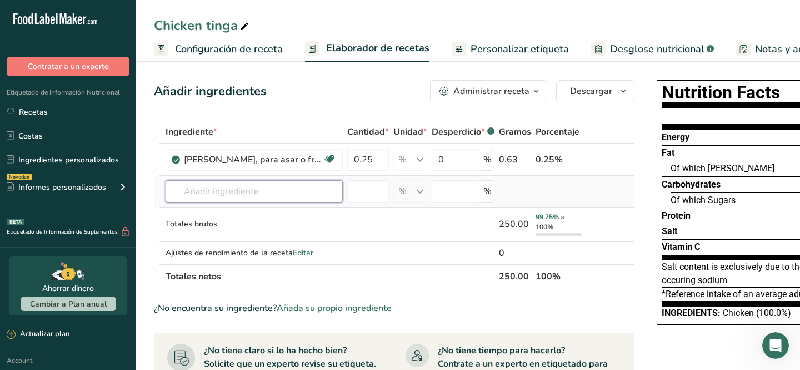
click at [269, 192] on input "text" at bounding box center [254, 191] width 177 height 22
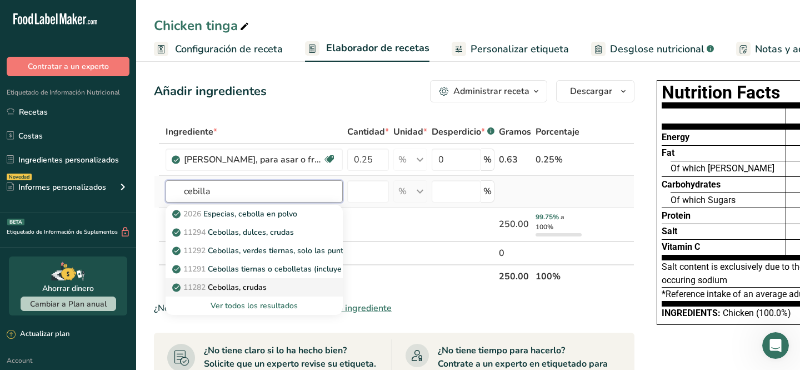
type input "cebilla"
click at [253, 284] on p "11282 Cebollas, crudas" at bounding box center [220, 287] width 92 height 12
type input "Onions, raw"
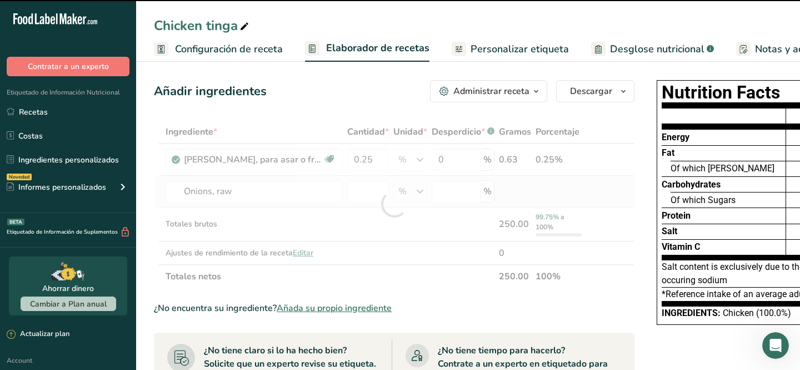
type input "0"
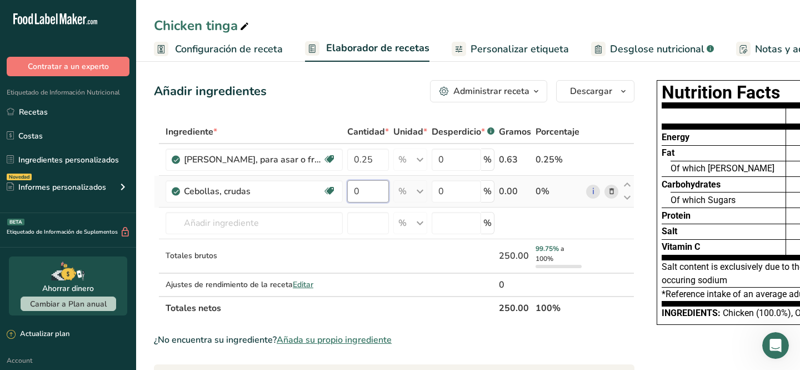
click at [371, 194] on input "0" at bounding box center [368, 191] width 42 height 22
type input "0.06"
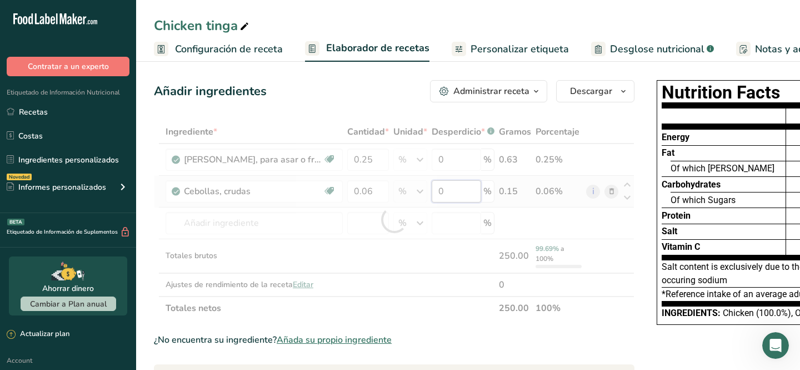
click at [453, 193] on div "Ingrediente * Cantidad * Unidad * Desperdicio * .a-a{fill:#347362;}.b-a{fill:#f…" at bounding box center [394, 219] width 481 height 199
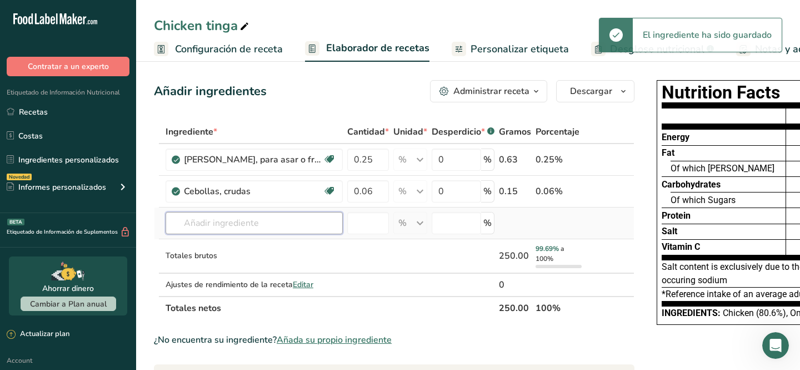
click at [196, 218] on div "Ingrediente * Cantidad * Unidad * Desperdicio * .a-a{fill:#347362;}.b-a{fill:#f…" at bounding box center [394, 219] width 481 height 199
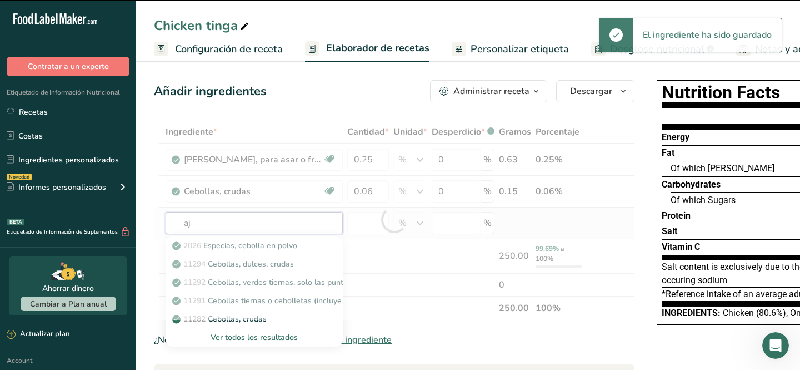
type input "ajo"
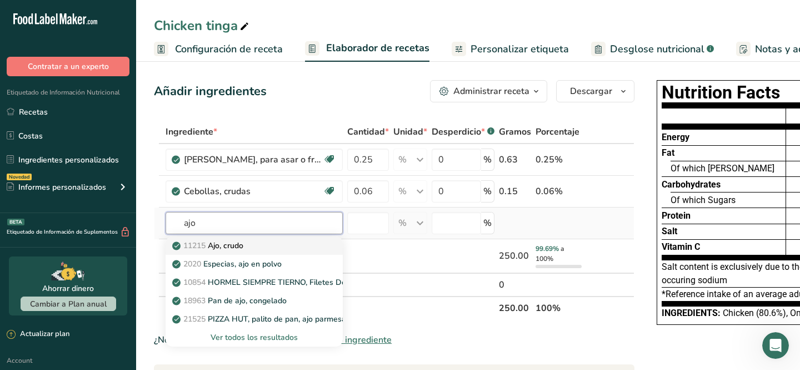
type input "ajo"
click at [193, 247] on span "11215" at bounding box center [194, 245] width 22 height 11
type input "Garlic, raw"
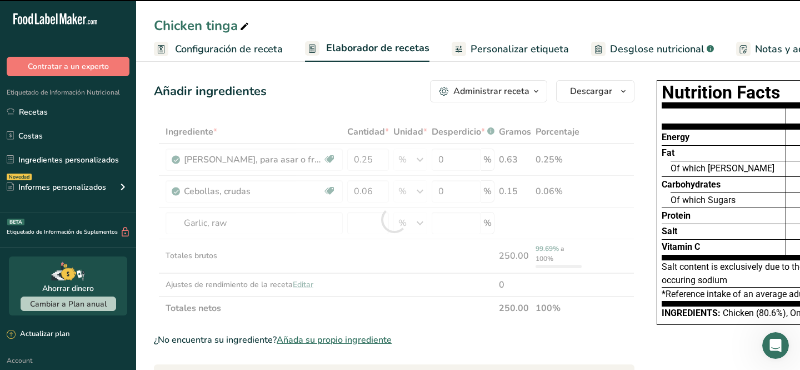
type input "0"
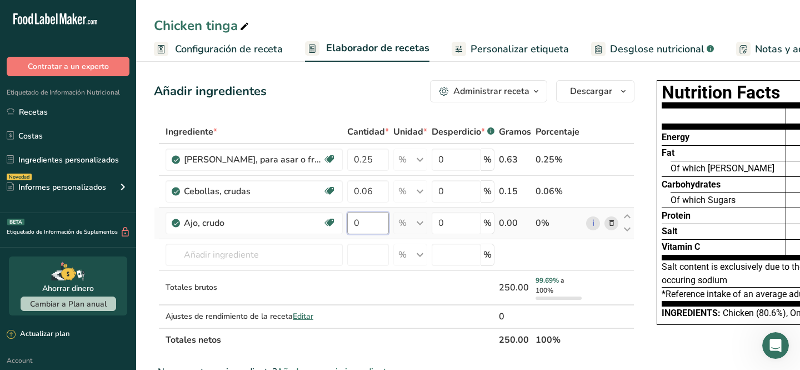
click at [371, 228] on input "0" at bounding box center [368, 223] width 42 height 22
type input "0.03"
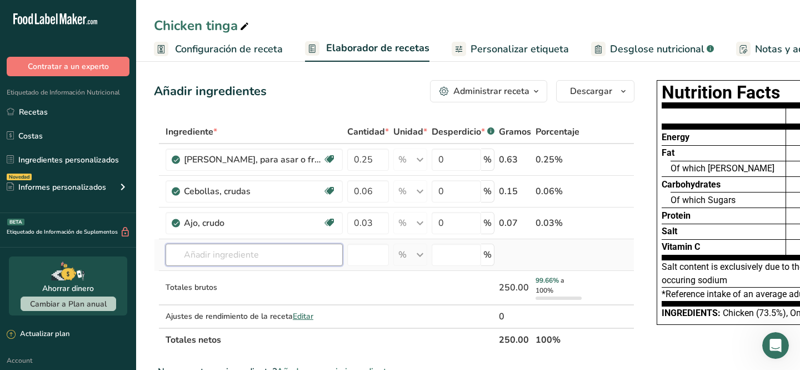
click at [265, 257] on input "text" at bounding box center [254, 254] width 177 height 22
type input "chile chipotle"
click at [226, 214] on p "Chile chipotle" at bounding box center [202, 216] width 57 height 12
type input "Chipotle Pepper"
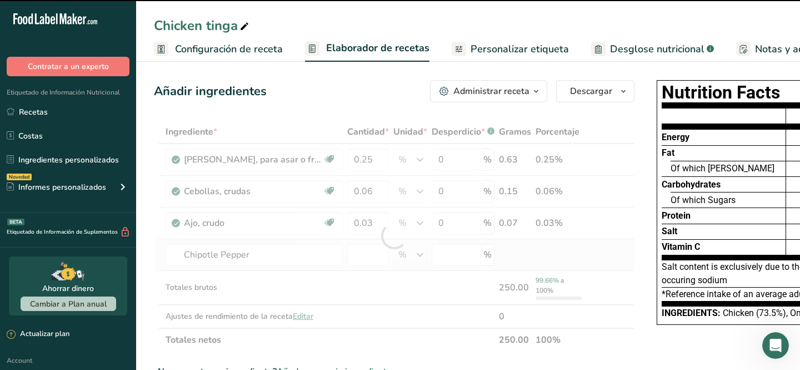
type input "0"
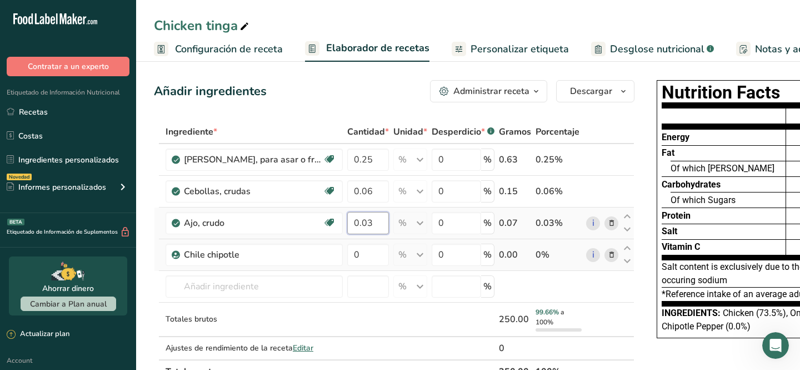
click at [380, 224] on input "0.03" at bounding box center [368, 223] width 42 height 22
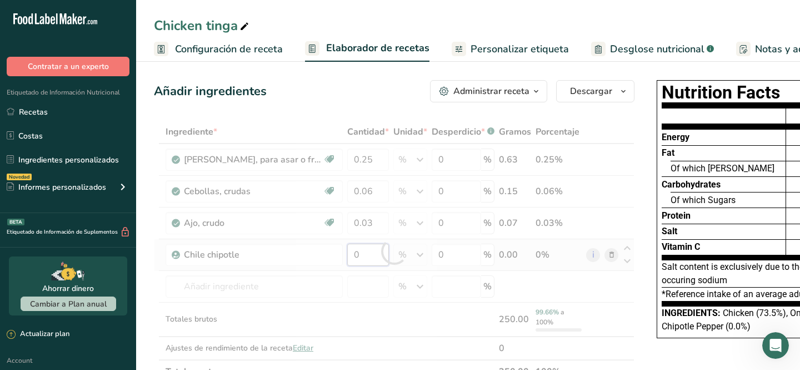
click at [380, 258] on div "Ingrediente * Cantidad * Unidad * Desperdicio * .a-a{fill:#347362;}.b-a{fill:#f…" at bounding box center [394, 251] width 481 height 263
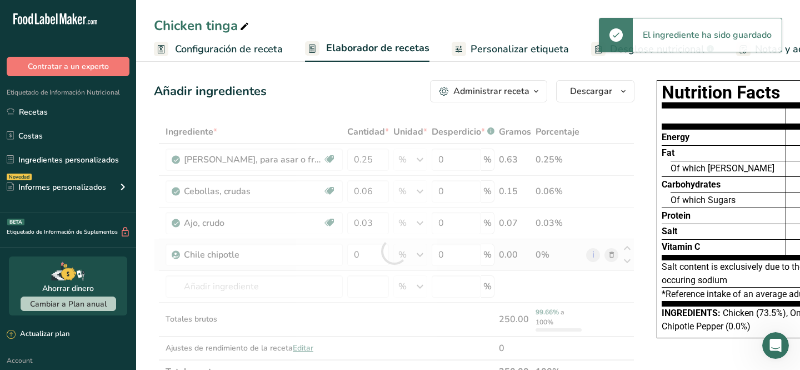
click at [417, 254] on div "Ingrediente * Cantidad * Unidad * Desperdicio * .a-a{fill:#347362;}.b-a{fill:#f…" at bounding box center [394, 251] width 481 height 263
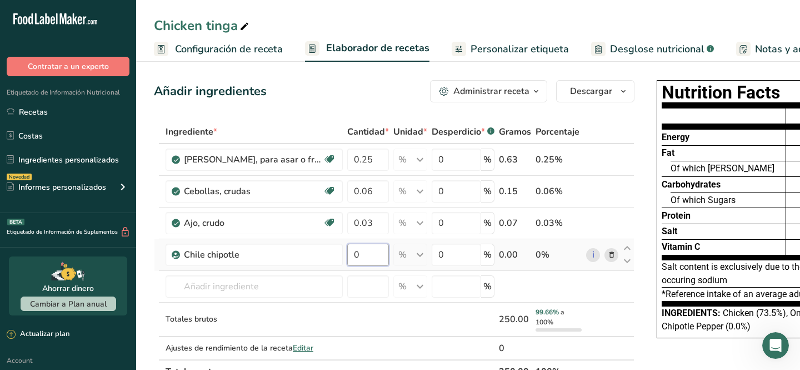
click at [379, 243] on input "0" at bounding box center [368, 254] width 42 height 22
click at [378, 249] on input "0" at bounding box center [368, 254] width 42 height 22
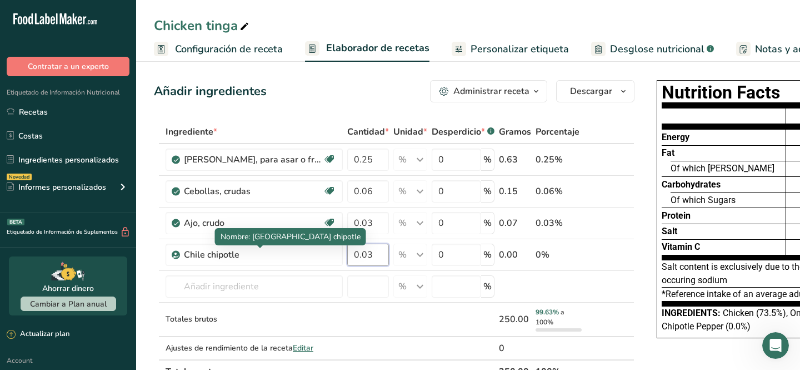
type input "0.03"
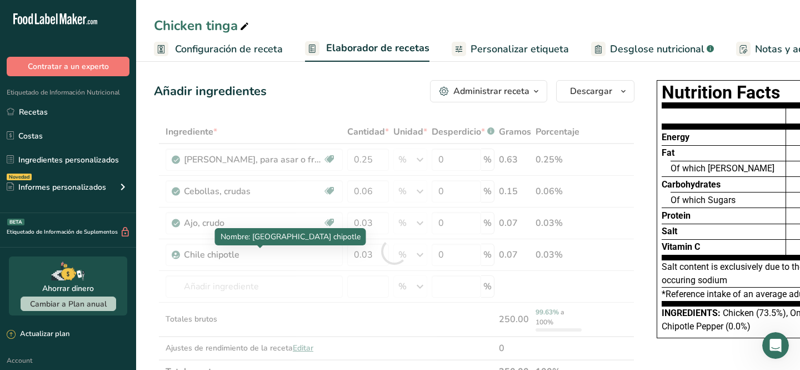
click at [301, 243] on div "Nombre: Chile chipotle" at bounding box center [290, 236] width 151 height 17
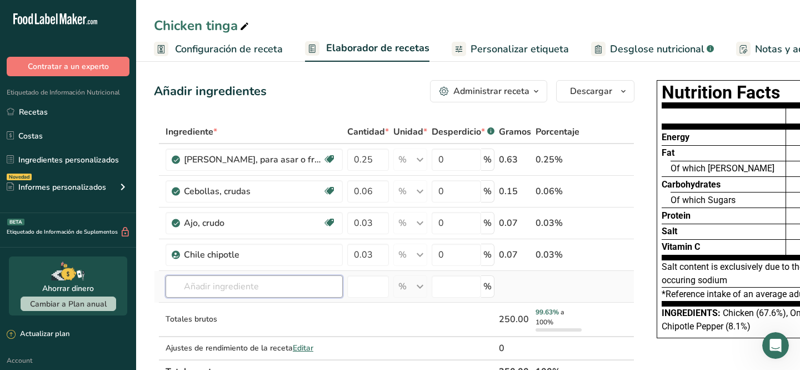
click at [259, 291] on input "text" at bounding box center [254, 286] width 177 height 22
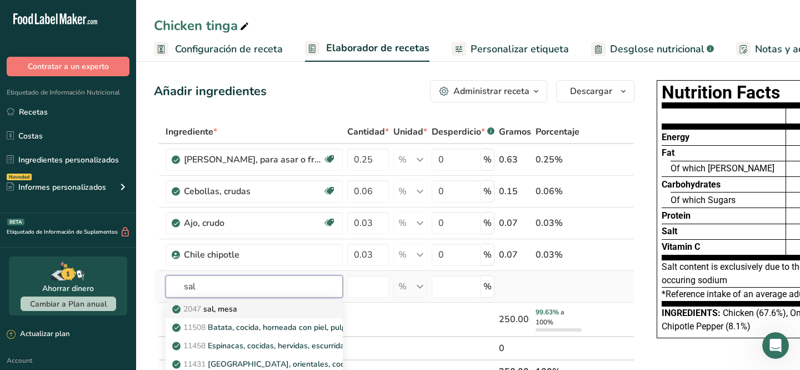
type input "sal"
click at [246, 310] on div "2047 sal, mesa" at bounding box center [245, 309] width 142 height 12
type input "Salt, table"
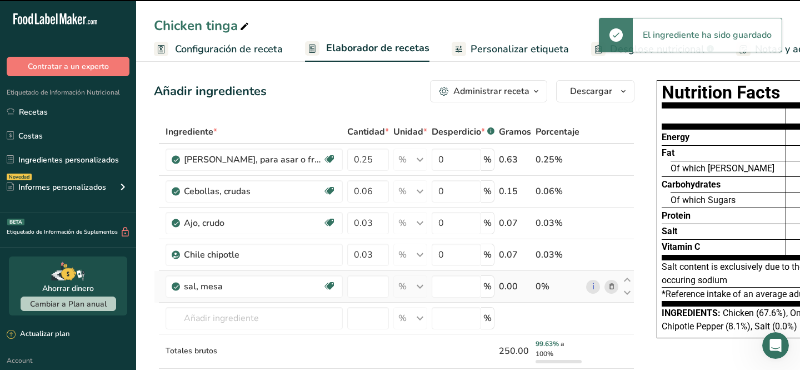
type input "0"
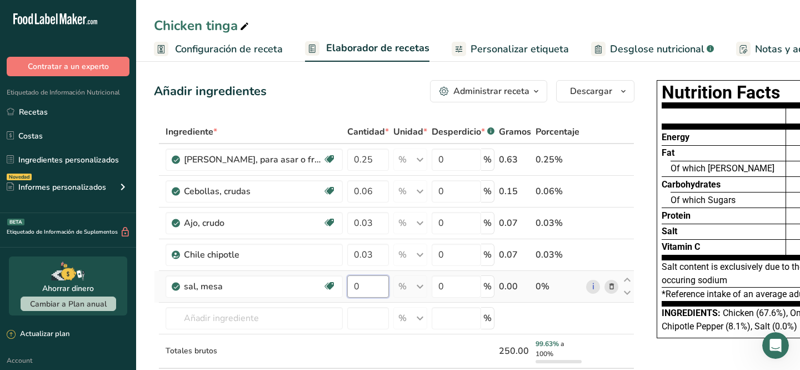
click at [373, 282] on input "0" at bounding box center [368, 286] width 42 height 22
type input "0.02"
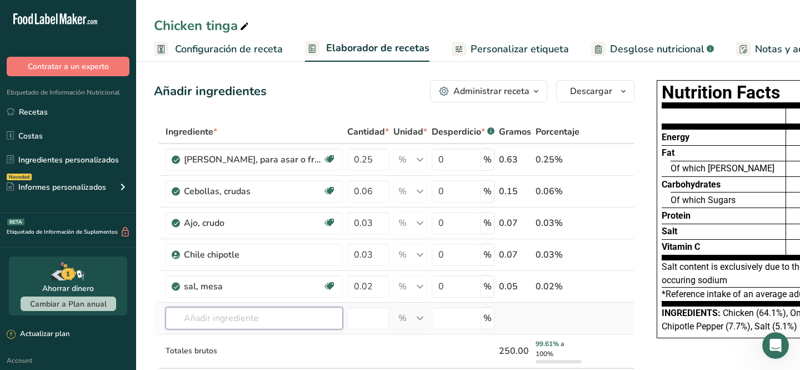
click at [201, 316] on div "Ingrediente * Cantidad * Unidad * Desperdicio * .a-a{fill:#347362;}.b-a{fill:#f…" at bounding box center [394, 267] width 481 height 295
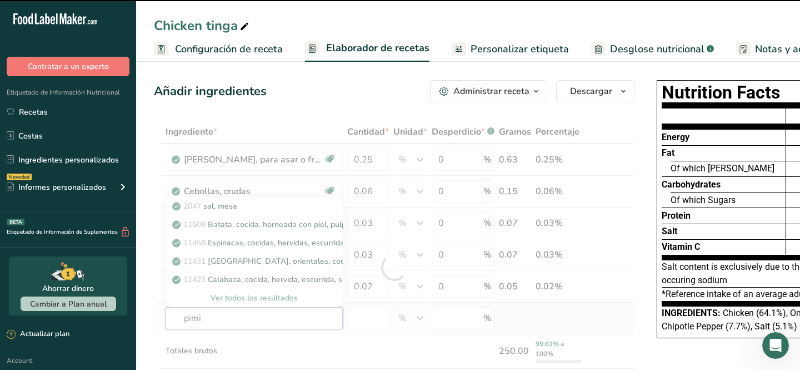
type input "pimie"
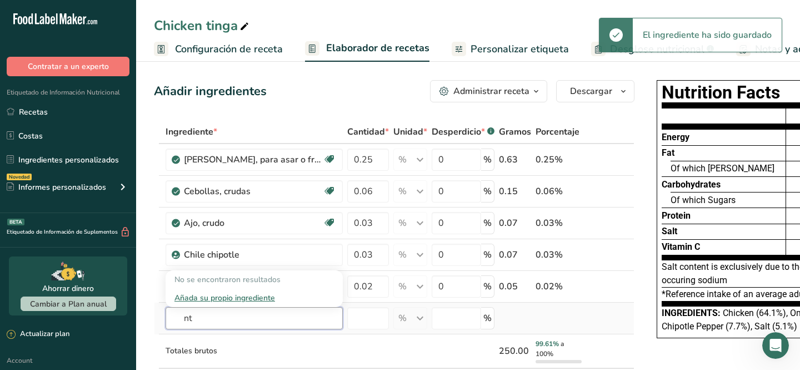
type input "n"
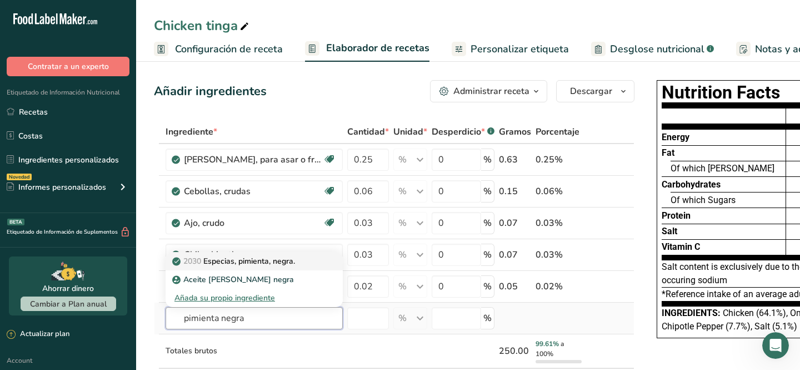
type input "pimienta negra"
click at [221, 262] on p "2030 Especias, pimienta, negra." at bounding box center [234, 261] width 121 height 12
type input "Spices, pepper, black"
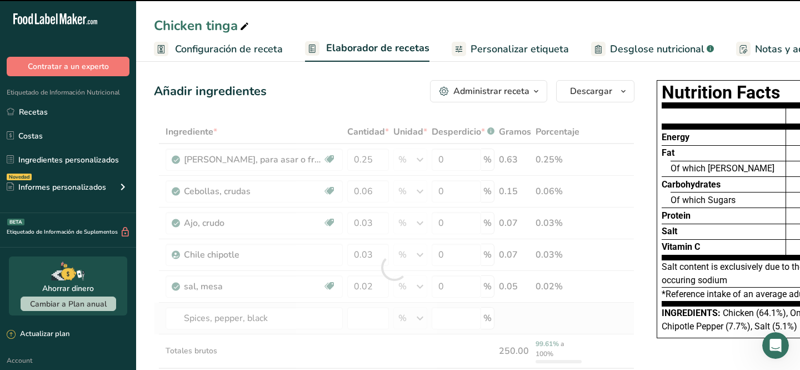
type input "0"
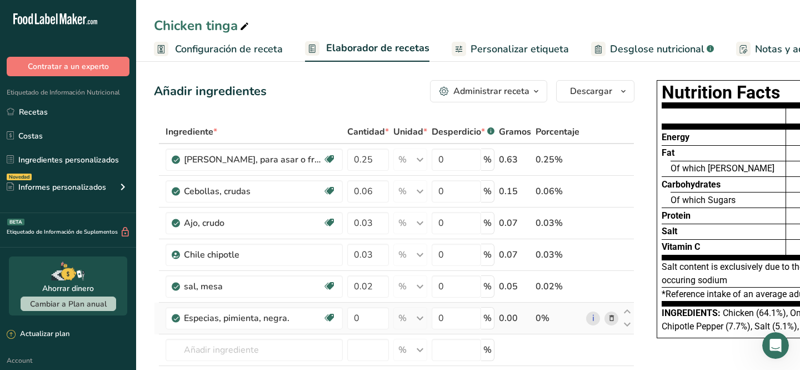
click at [423, 320] on div "% Porciones 1 tsp, ground 1 tbsp, ground 1 tsp, whole Ver más Unidades de peso …" at bounding box center [410, 318] width 34 height 22
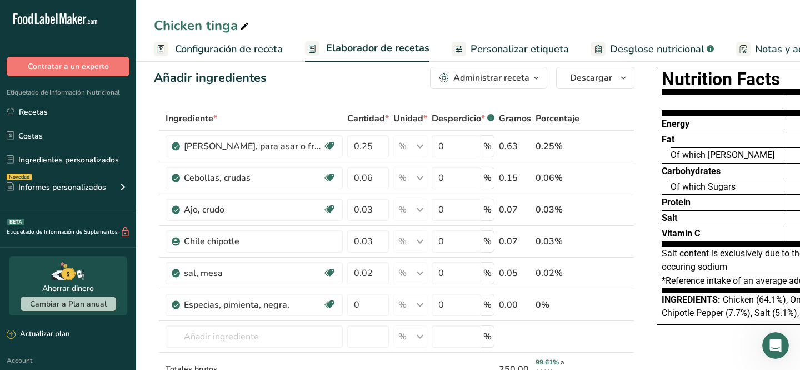
scroll to position [0, 0]
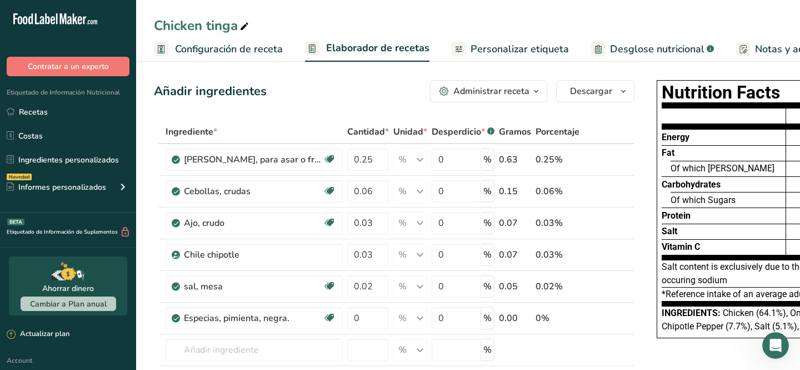
click at [540, 91] on icon "button" at bounding box center [536, 91] width 9 height 14
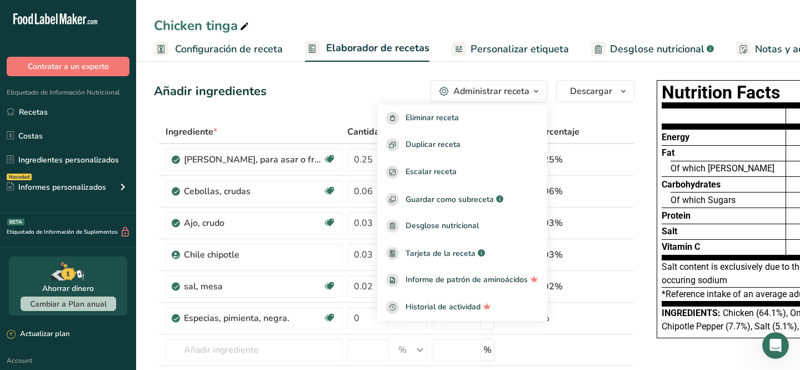
click at [540, 91] on icon "button" at bounding box center [536, 91] width 9 height 14
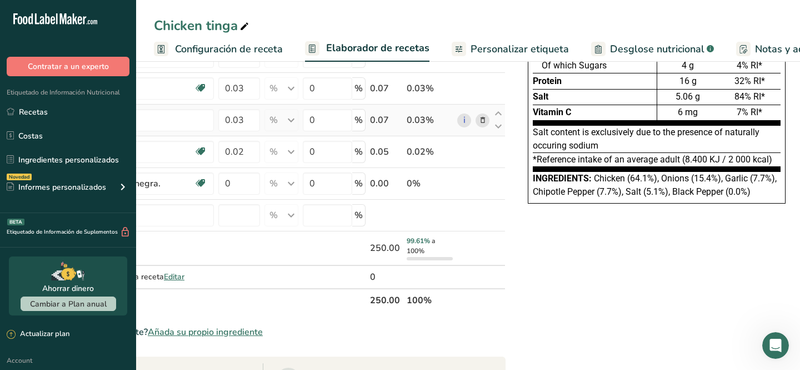
scroll to position [135, 0]
click at [206, 331] on span "Añada su propio ingrediente" at bounding box center [205, 331] width 115 height 13
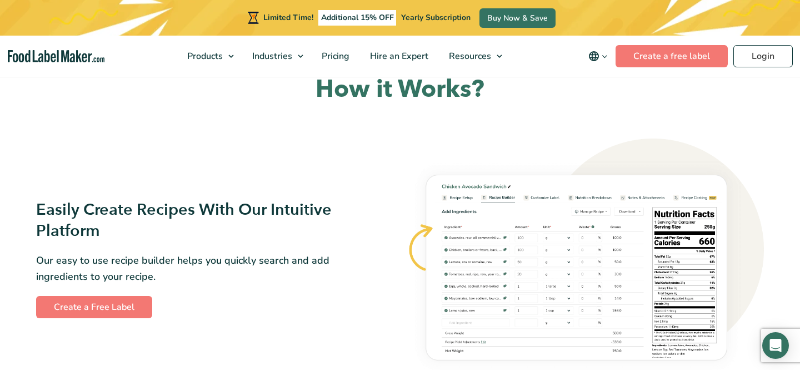
scroll to position [577, 0]
